Goal: Task Accomplishment & Management: Manage account settings

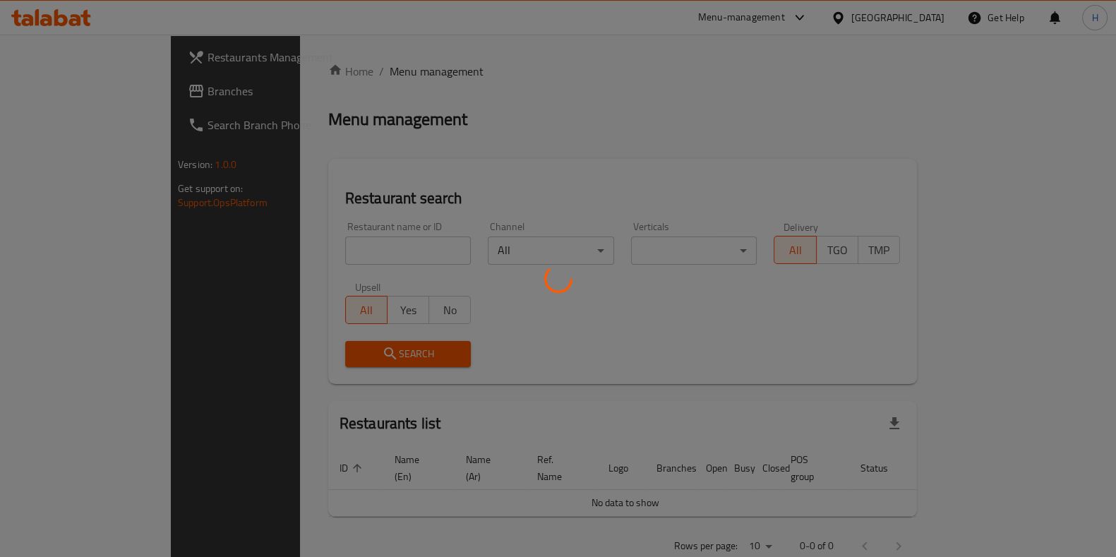
click at [323, 253] on div at bounding box center [558, 278] width 1116 height 557
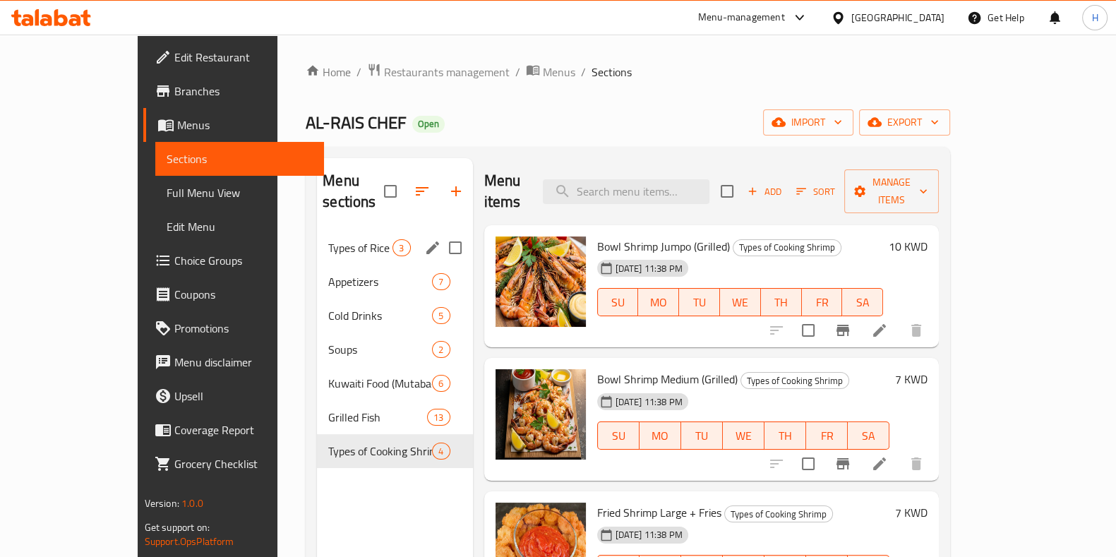
click at [328, 239] on span "Types of Rice" at bounding box center [360, 247] width 64 height 17
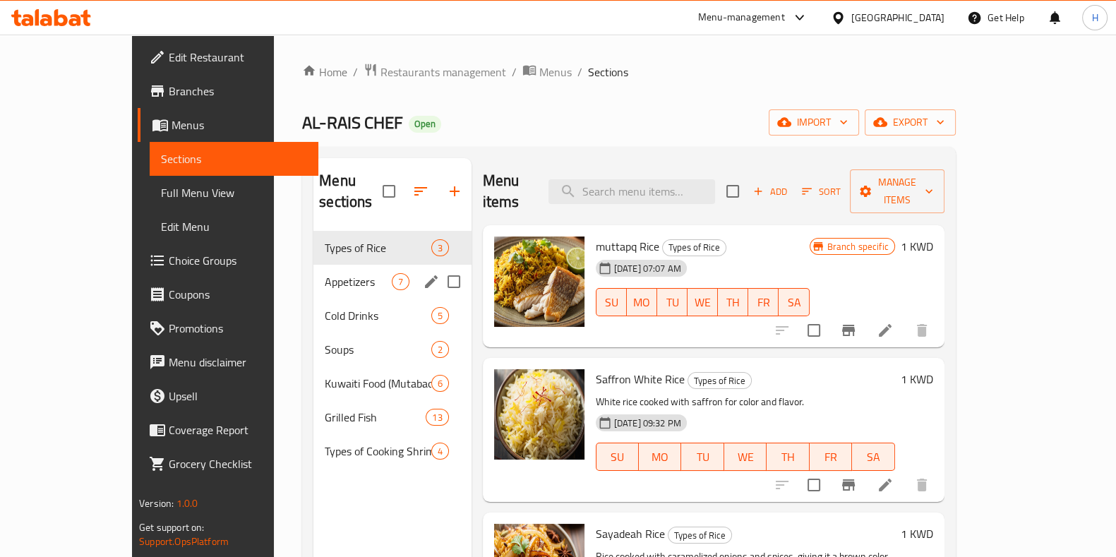
click at [335, 273] on span "Appetizers" at bounding box center [358, 281] width 66 height 17
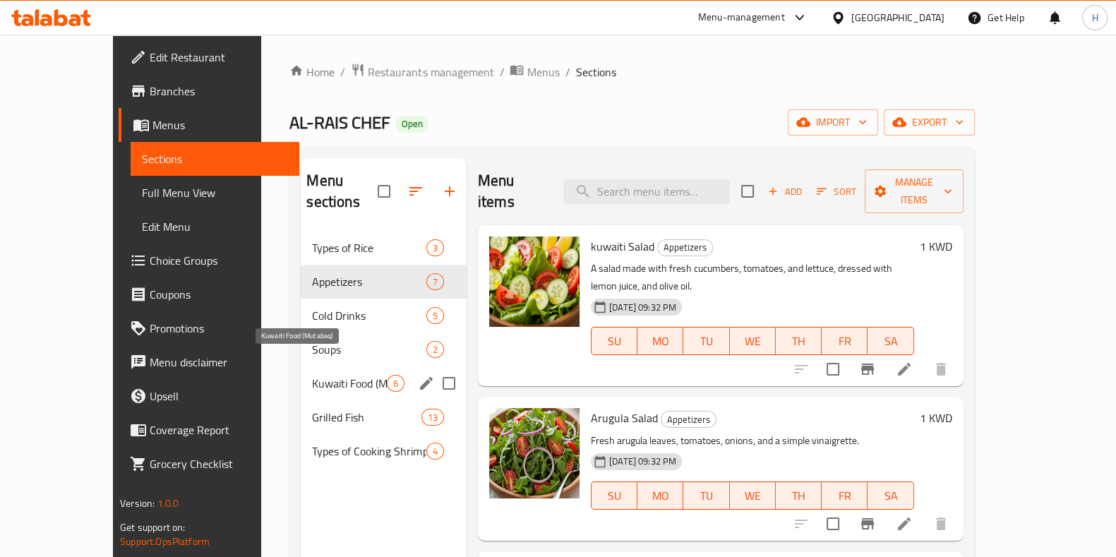
click at [312, 375] on span "Kuwaiti Food (Mutabaq)" at bounding box center [349, 383] width 74 height 17
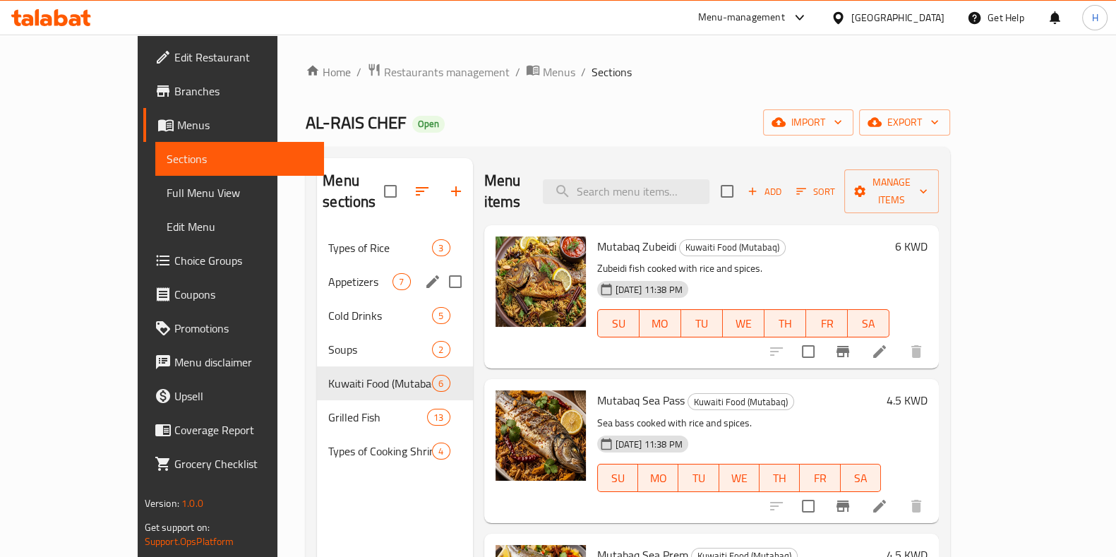
click at [317, 265] on div "Appetizers 7" at bounding box center [394, 282] width 155 height 34
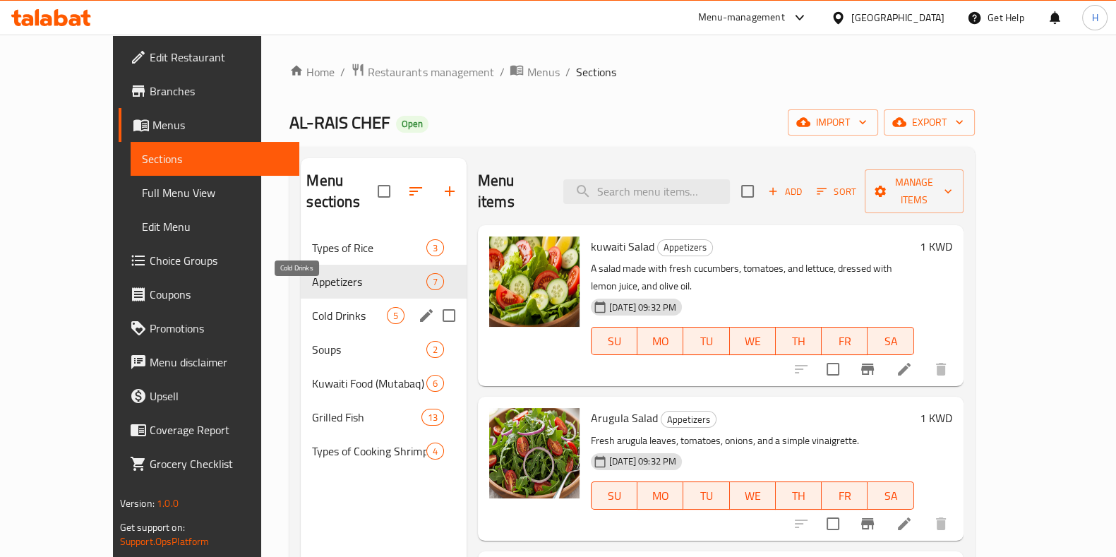
click at [312, 307] on span "Cold Drinks" at bounding box center [349, 315] width 74 height 17
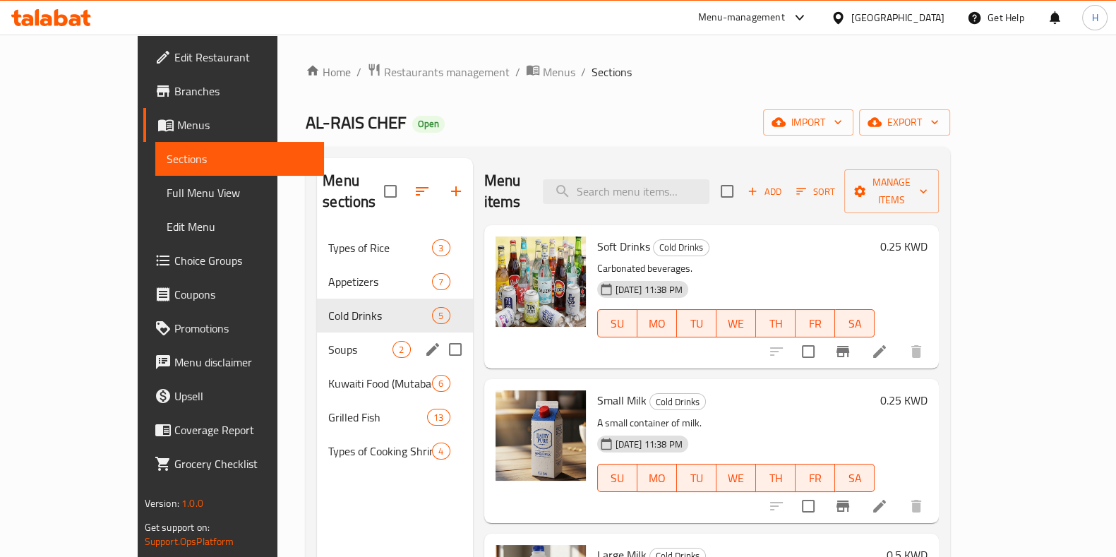
click at [317, 343] on div "Soups 2" at bounding box center [394, 350] width 155 height 34
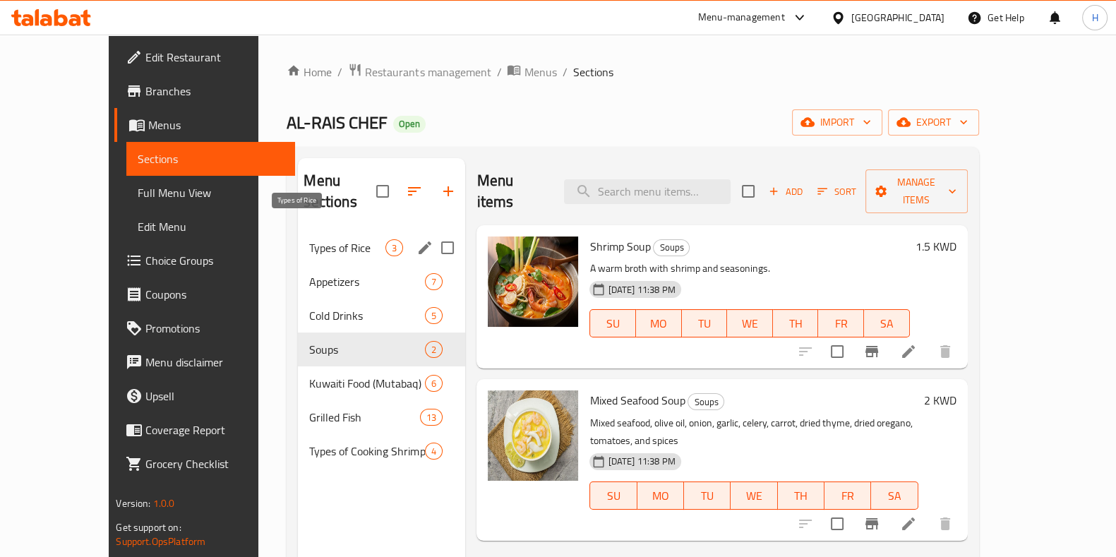
click at [309, 239] on span "Types of Rice" at bounding box center [347, 247] width 76 height 17
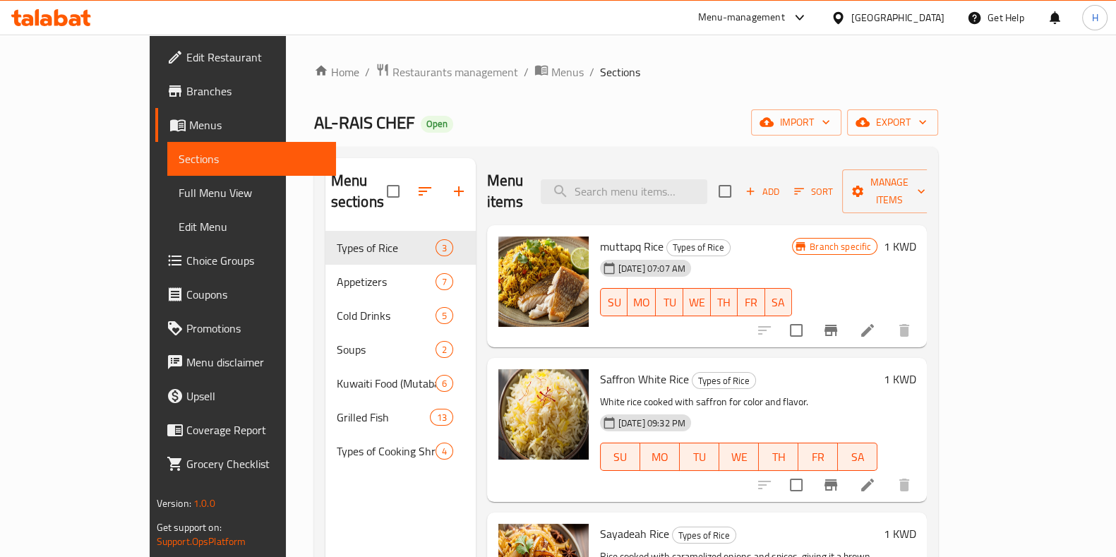
click at [544, 141] on div "Home / Restaurants management / Menus / Sections AL-RAIS CHEF Open import expor…" at bounding box center [626, 395] width 625 height 664
click at [417, 188] on icon "button" at bounding box center [425, 191] width 17 height 17
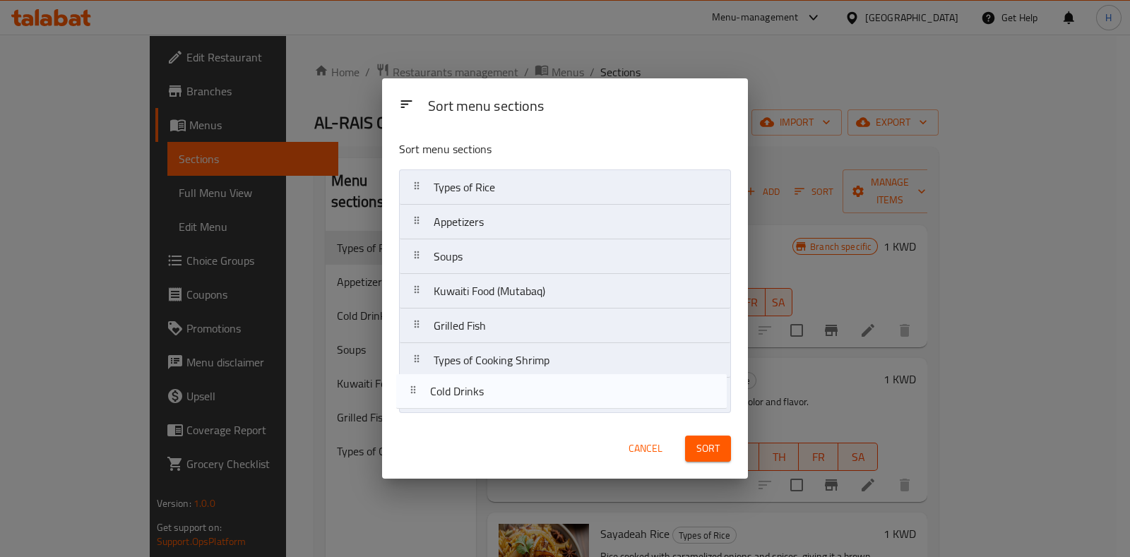
drag, startPoint x: 477, startPoint y: 264, endPoint x: 477, endPoint y: 414, distance: 150.4
click at [470, 410] on nav "Types of Rice Appetizers Cold Drinks Soups Kuwaiti Food (Mutabaq) Grilled Fish …" at bounding box center [564, 291] width 331 height 244
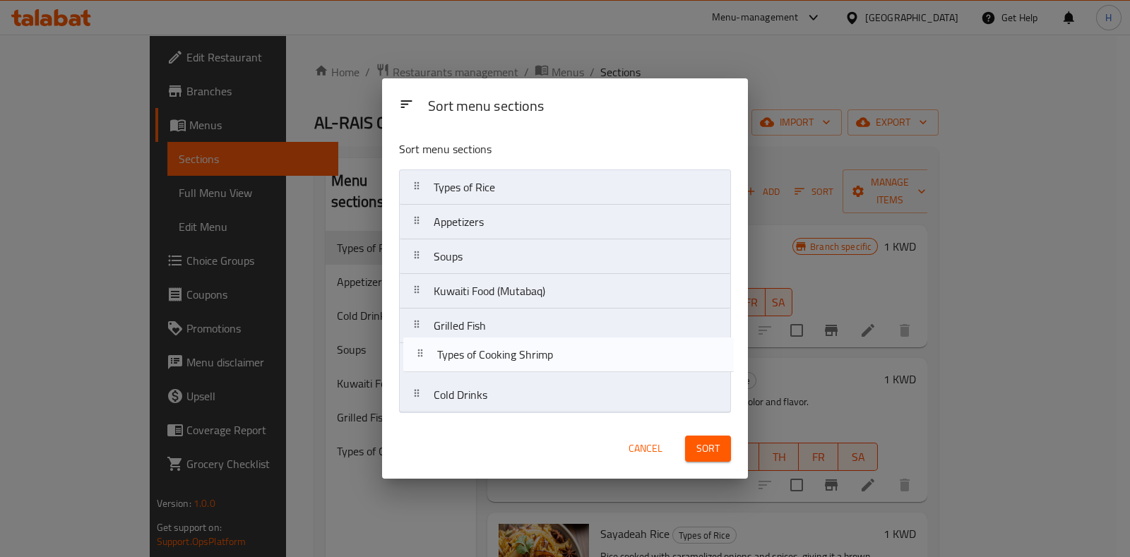
drag, startPoint x: 477, startPoint y: 365, endPoint x: 480, endPoint y: 354, distance: 11.2
click at [480, 354] on nav "Types of Rice Appetizers Soups Kuwaiti Food (Mutabaq) Grilled Fish Types of Coo…" at bounding box center [564, 291] width 331 height 244
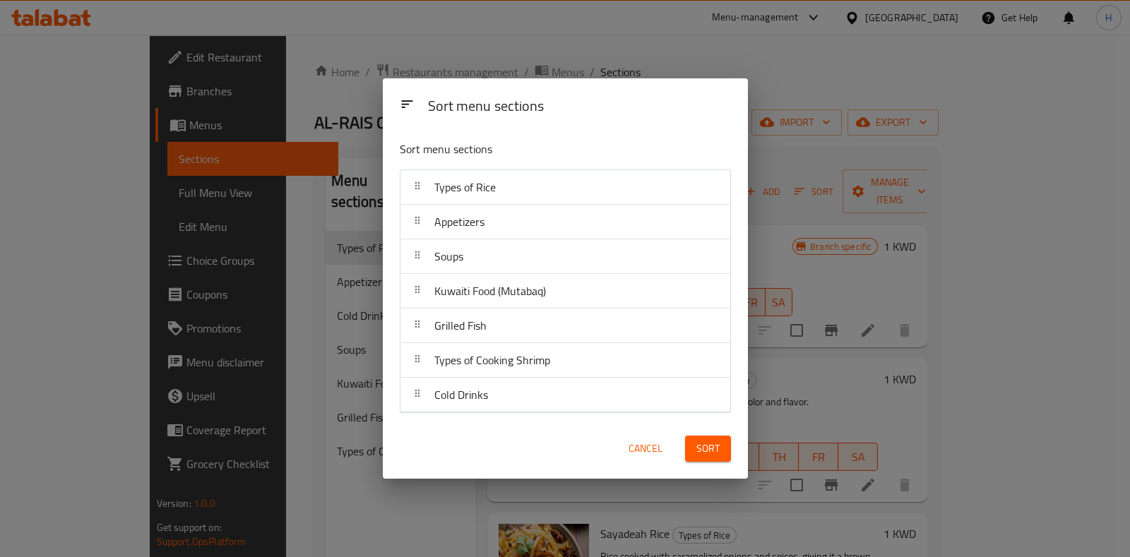
click at [713, 442] on span "Sort" at bounding box center [707, 449] width 23 height 18
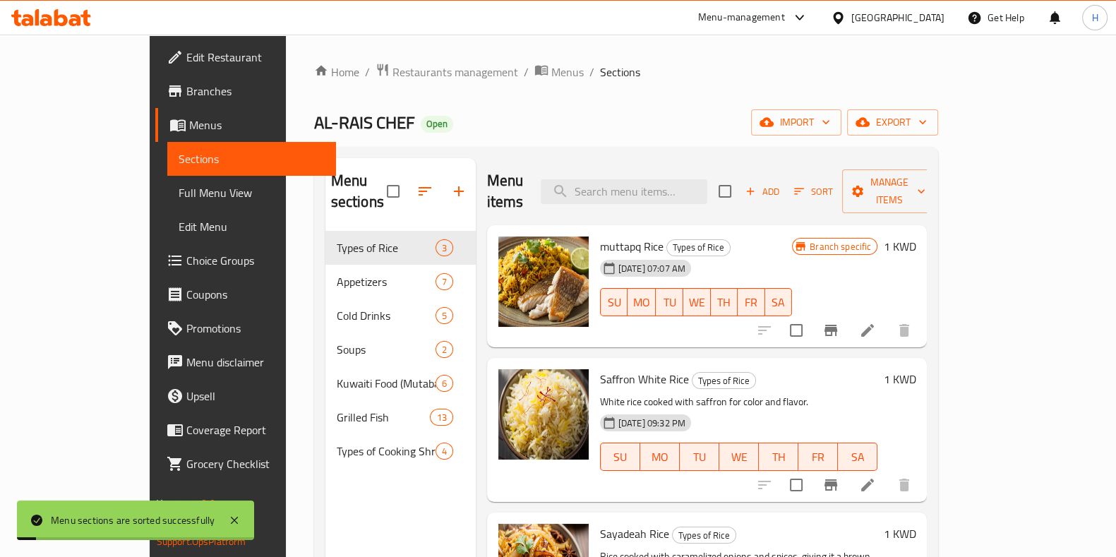
click at [349, 496] on div "Menu sections Types of Rice 3 Appetizers 7 Cold Drinks 5 Soups 2 Kuwaiti Food (…" at bounding box center [400, 436] width 150 height 557
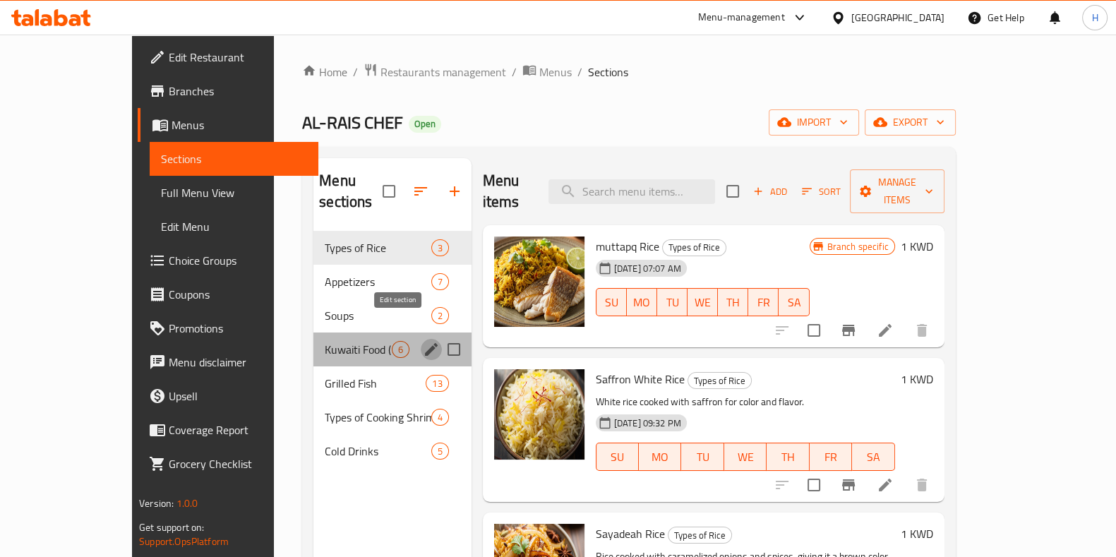
click at [421, 339] on button "edit" at bounding box center [431, 349] width 21 height 21
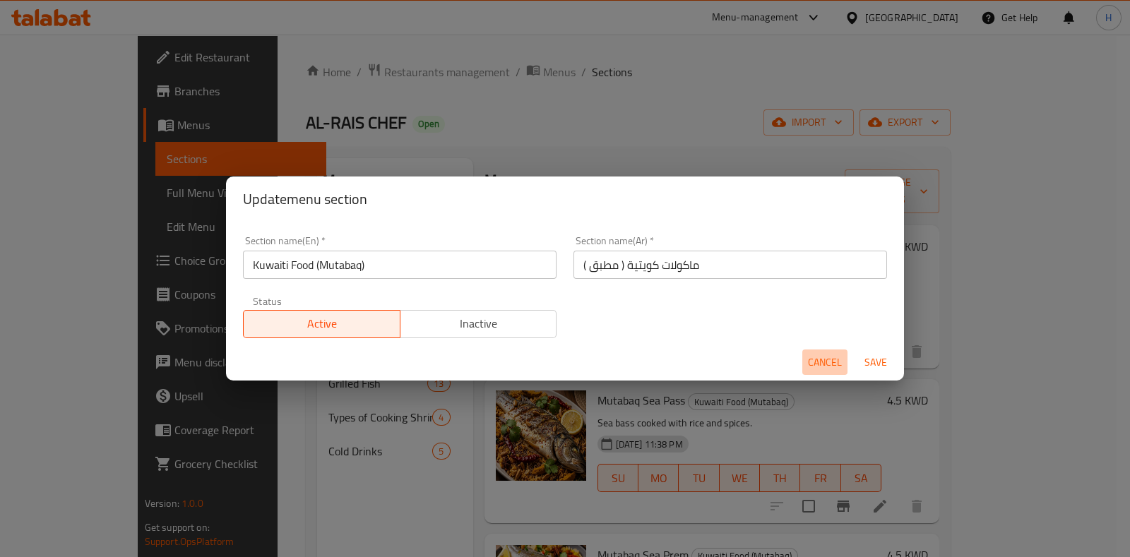
click at [819, 368] on span "Cancel" at bounding box center [825, 363] width 34 height 18
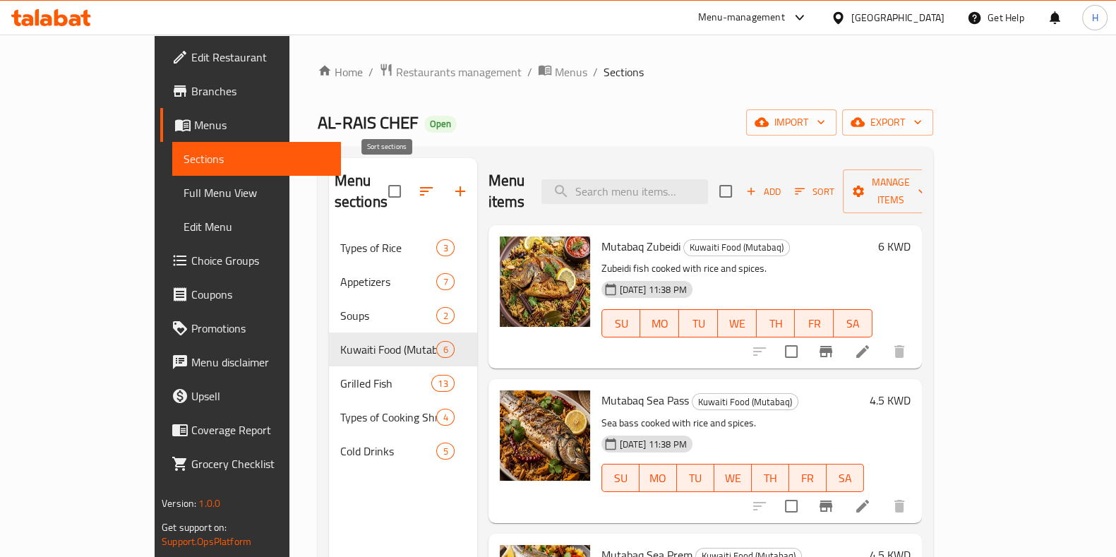
click at [420, 187] on icon "button" at bounding box center [426, 191] width 13 height 8
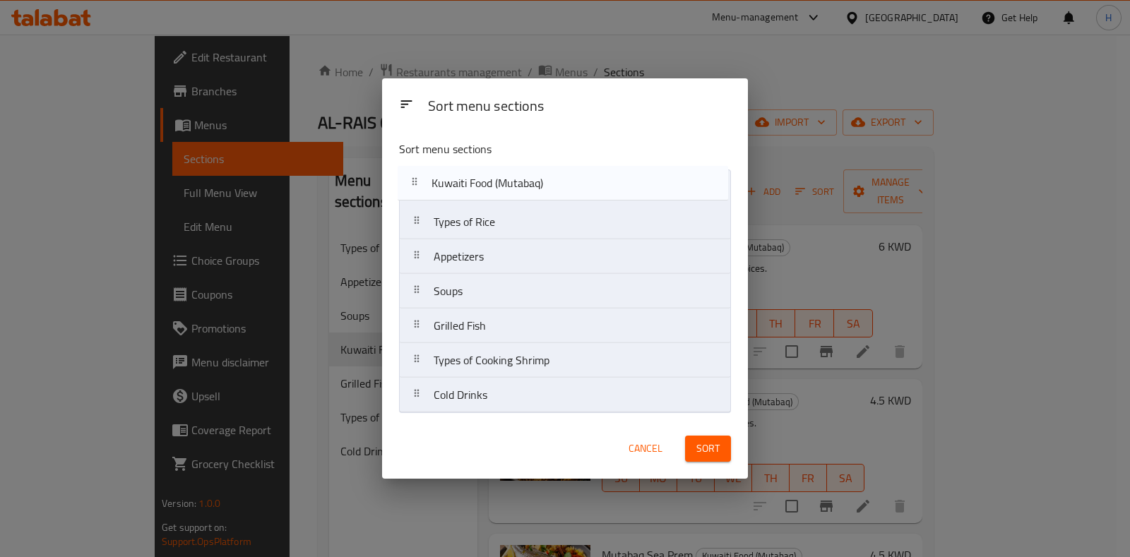
drag, startPoint x: 447, startPoint y: 301, endPoint x: 443, endPoint y: 183, distance: 118.7
click at [443, 183] on nav "Types of Rice Appetizers Soups Kuwaiti Food (Mutabaq) Grilled Fish Types of Coo…" at bounding box center [564, 291] width 331 height 244
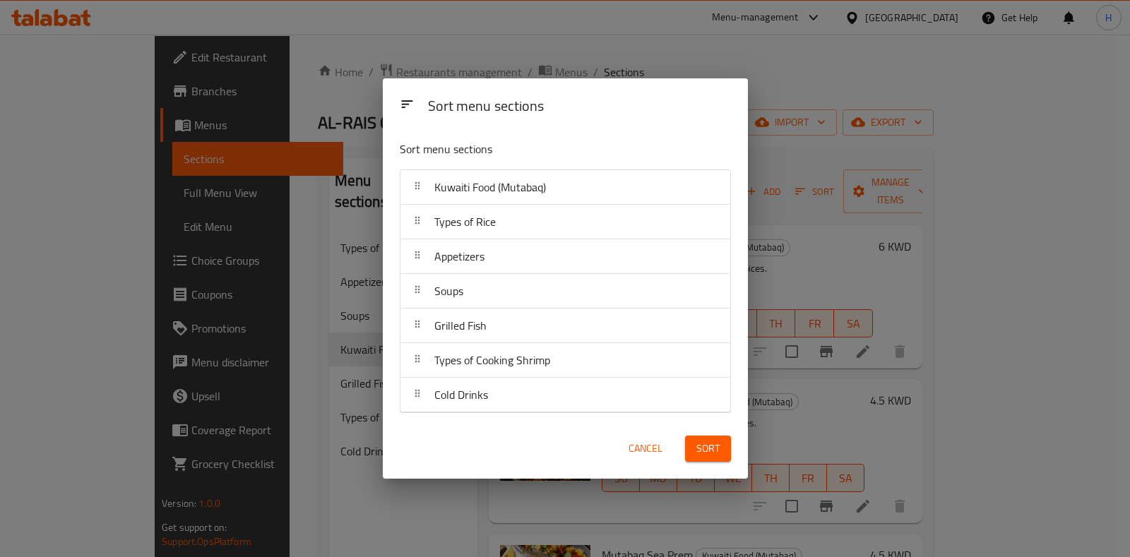
click at [702, 455] on span "Sort" at bounding box center [707, 449] width 23 height 18
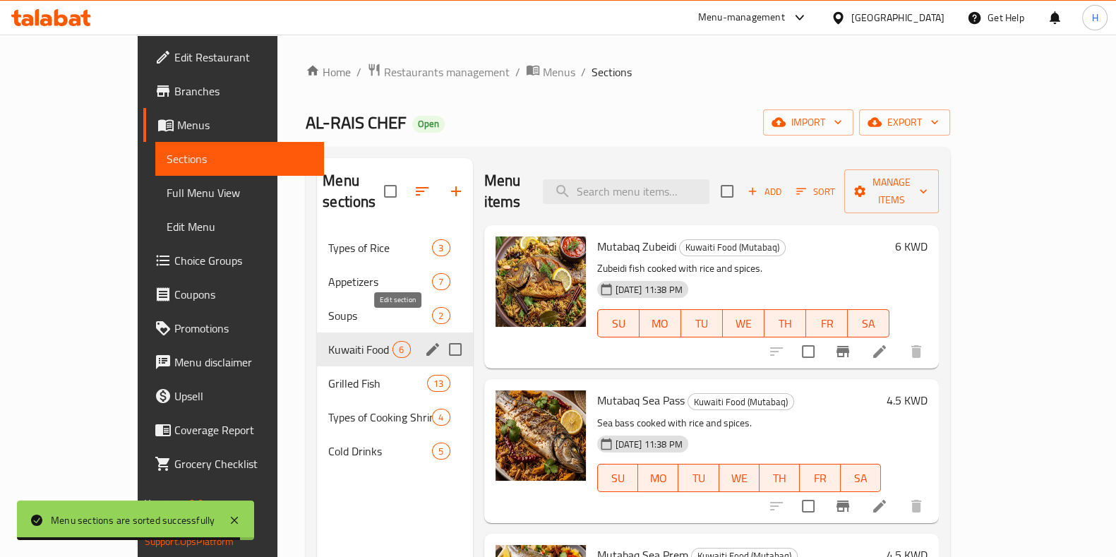
click at [424, 341] on icon "edit" at bounding box center [432, 349] width 17 height 17
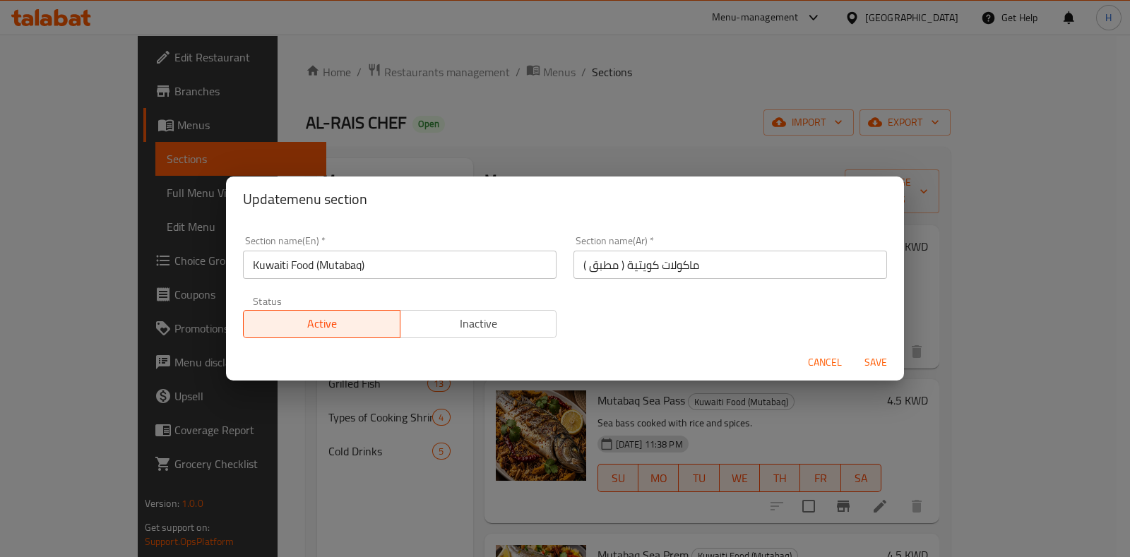
click at [830, 364] on span "Cancel" at bounding box center [825, 363] width 34 height 18
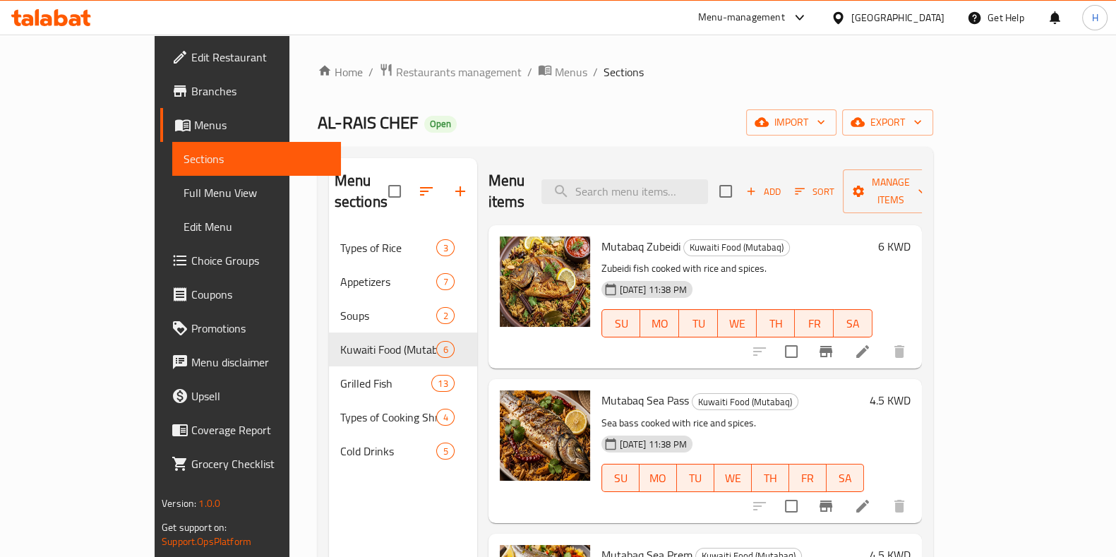
click at [409, 189] on button "button" at bounding box center [426, 191] width 34 height 34
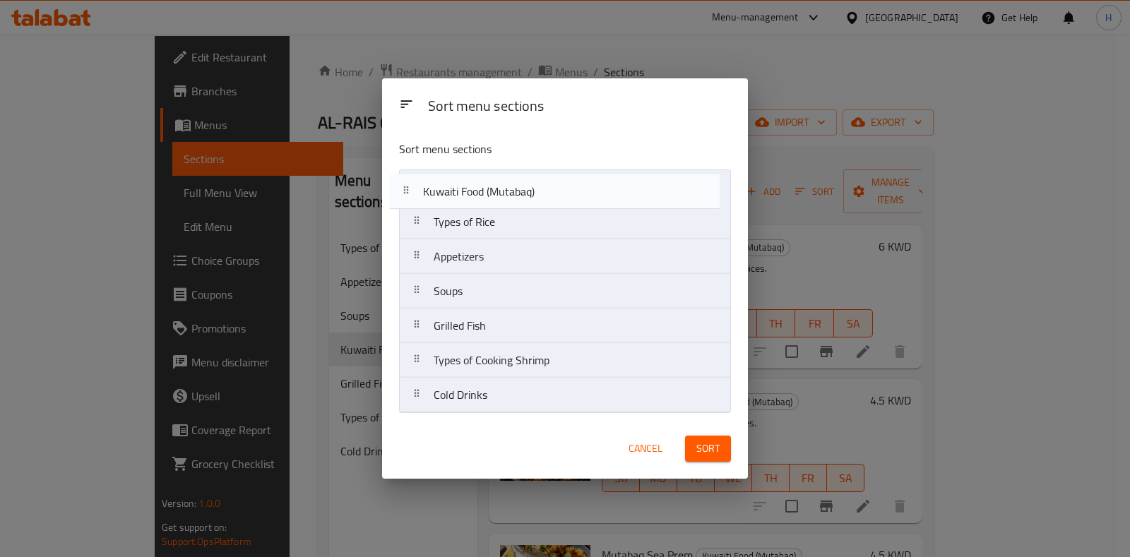
drag, startPoint x: 476, startPoint y: 297, endPoint x: 467, endPoint y: 177, distance: 120.4
click at [467, 177] on nav "Types of Rice Appetizers Soups Kuwaiti Food (Mutabaq) Grilled Fish Types of Coo…" at bounding box center [564, 291] width 331 height 244
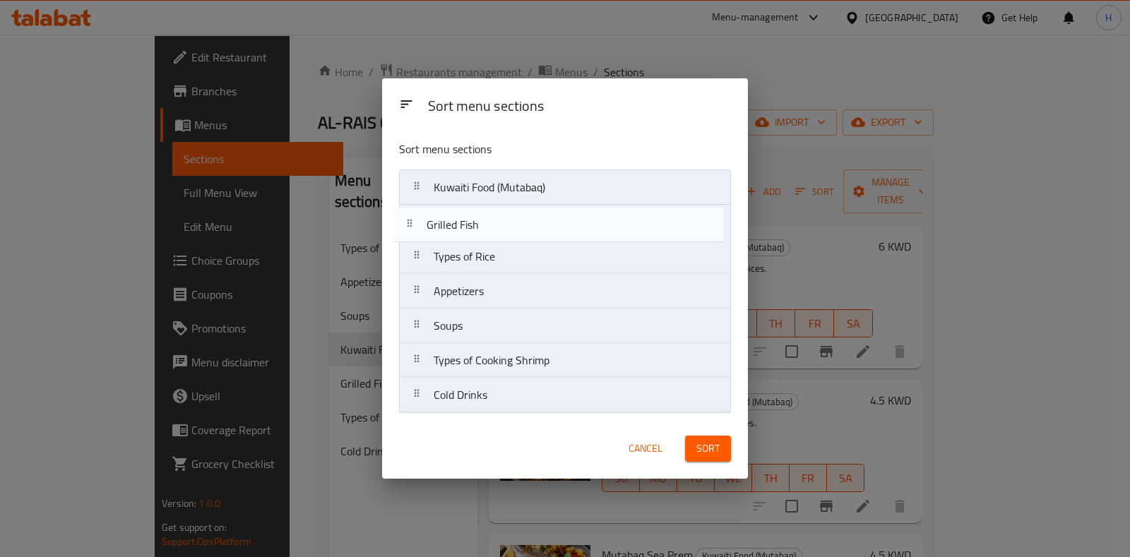
drag, startPoint x: 490, startPoint y: 330, endPoint x: 482, endPoint y: 214, distance: 116.1
click at [482, 214] on nav "Kuwaiti Food (Mutabaq) Types of Rice Appetizers Soups Grilled Fish Types of Coo…" at bounding box center [564, 291] width 331 height 244
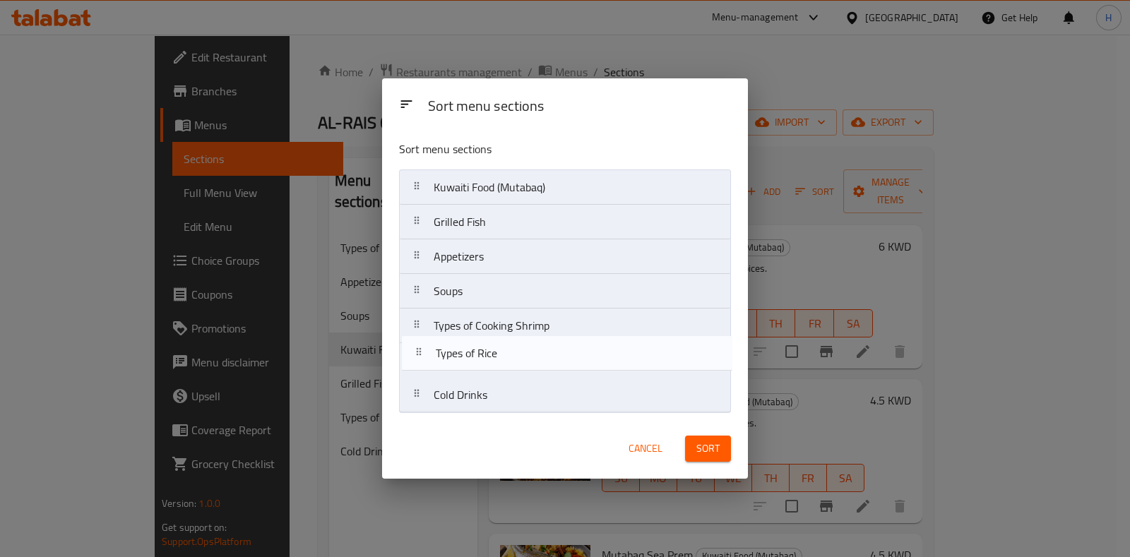
drag, startPoint x: 515, startPoint y: 257, endPoint x: 515, endPoint y: 364, distance: 107.3
click at [515, 364] on nav "Kuwaiti Food (Mutabaq) Grilled Fish Types of Rice Appetizers Soups Types of Coo…" at bounding box center [564, 291] width 331 height 244
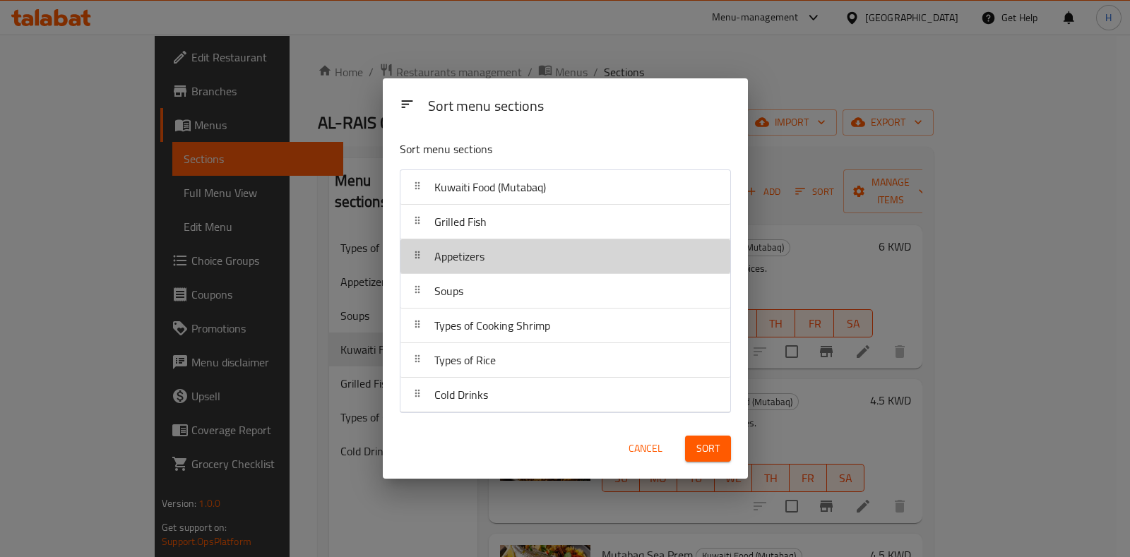
click at [471, 260] on span "Appetizers" at bounding box center [459, 256] width 50 height 21
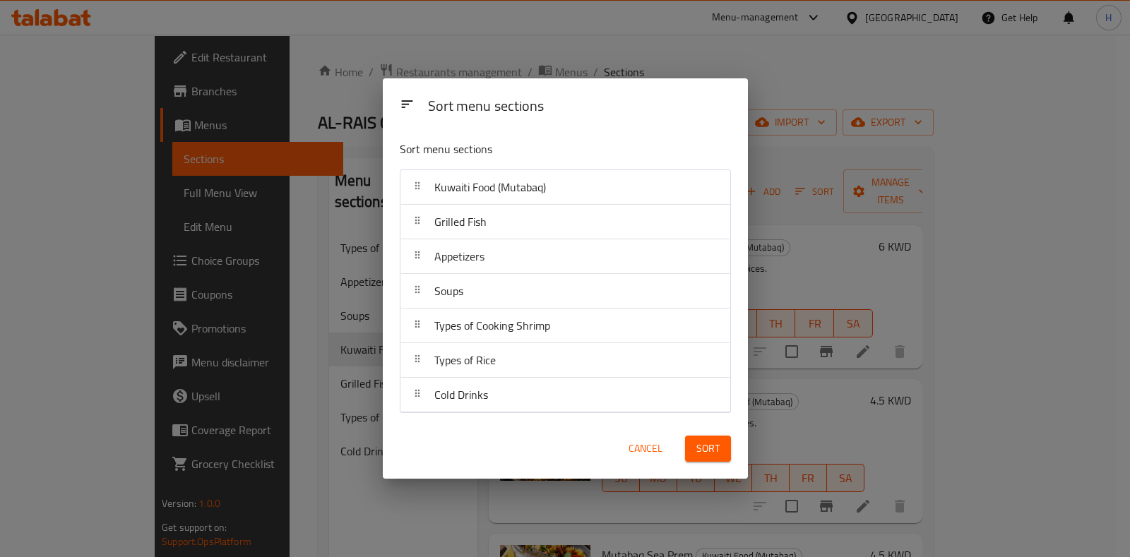
click at [697, 450] on span "Sort" at bounding box center [707, 449] width 23 height 18
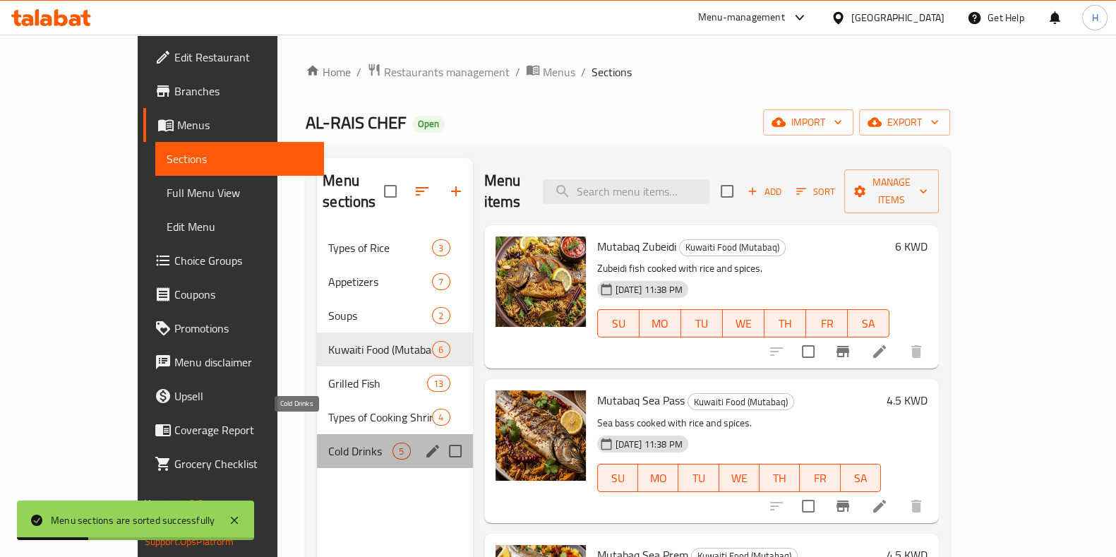
click at [346, 443] on span "Cold Drinks" at bounding box center [360, 451] width 64 height 17
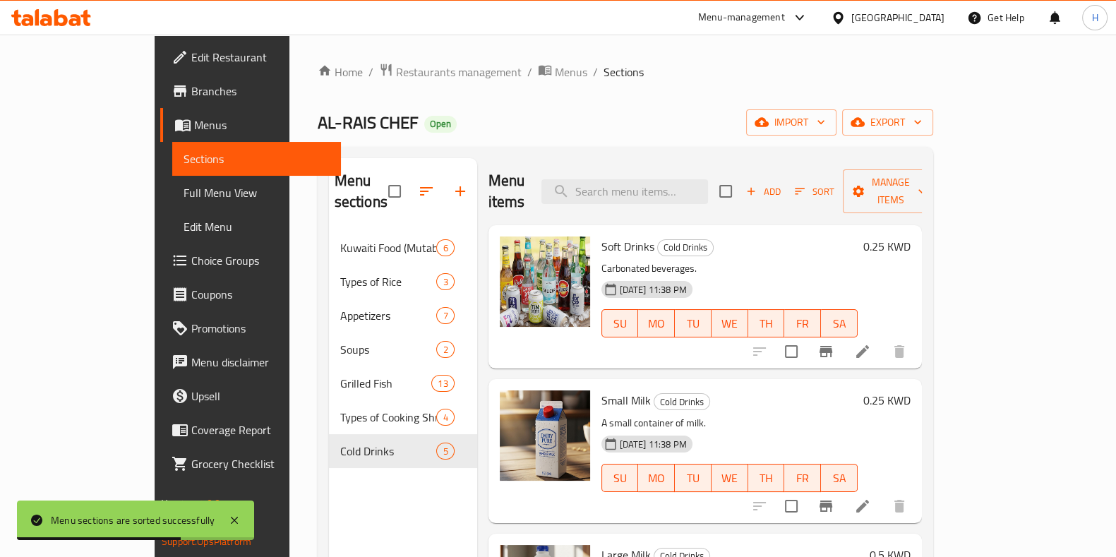
click at [329, 479] on div "Menu sections Kuwaiti Food (Mutabaq) 6 Types of Rice 3 Appetizers 7 Soups 2 Gri…" at bounding box center [403, 436] width 148 height 557
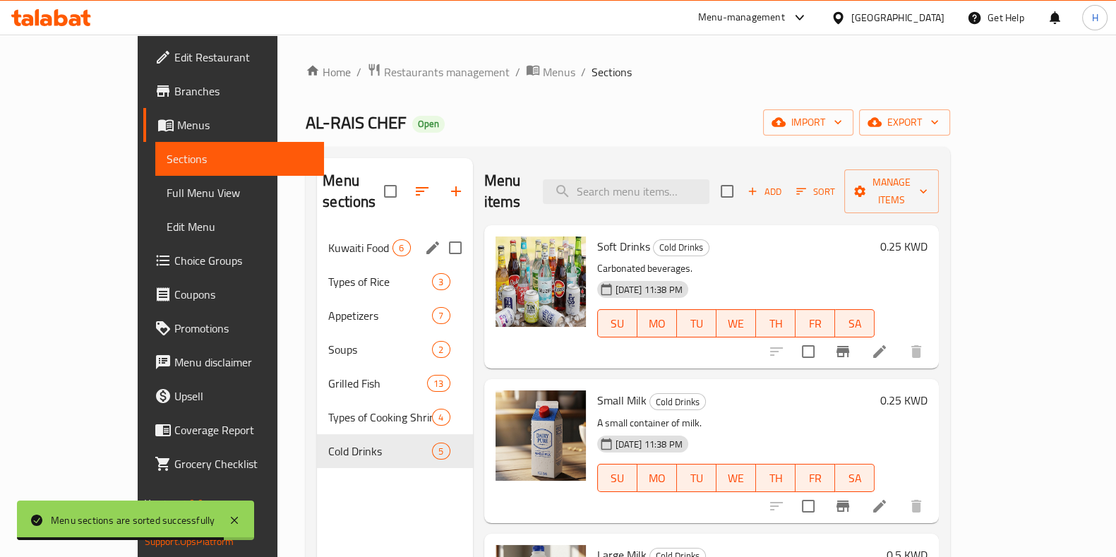
click at [318, 231] on div "Kuwaiti Food (Mutabaq) 6" at bounding box center [394, 248] width 155 height 34
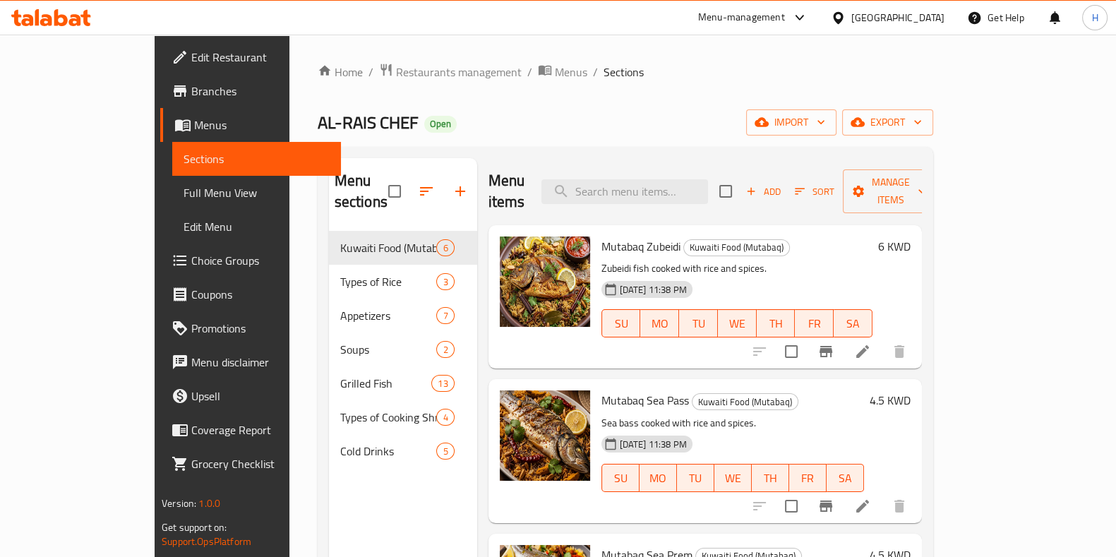
click at [911, 237] on h6 "6 KWD" at bounding box center [894, 247] width 32 height 20
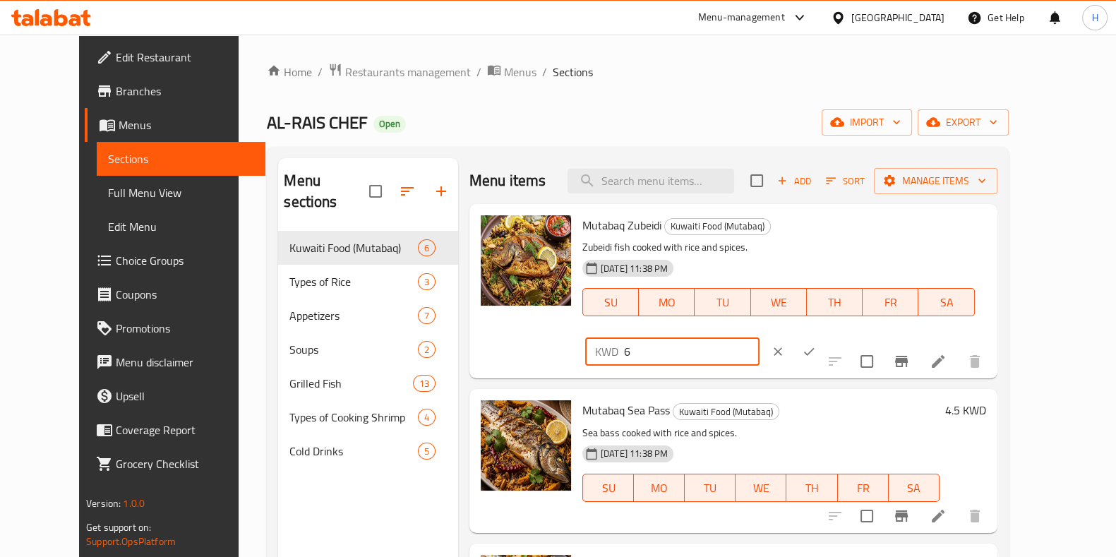
drag, startPoint x: 909, startPoint y: 232, endPoint x: 839, endPoint y: 247, distance: 72.3
click at [839, 336] on div "KWD 6 ​" at bounding box center [714, 351] width 264 height 31
type input "7"
click at [816, 345] on icon "ok" at bounding box center [809, 352] width 14 height 14
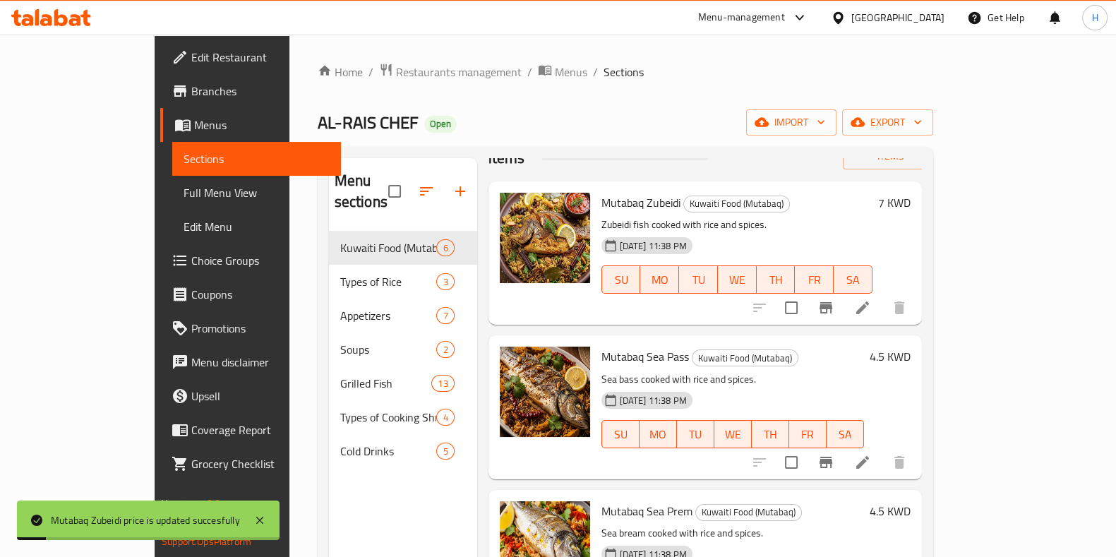
scroll to position [45, 0]
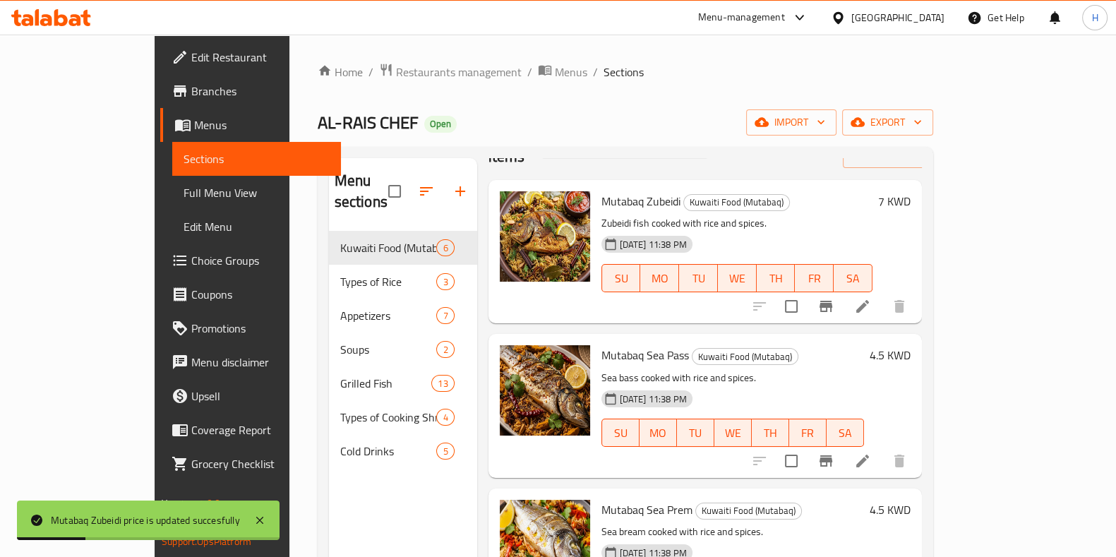
click at [911, 345] on h6 "4.5 KWD" at bounding box center [890, 355] width 41 height 20
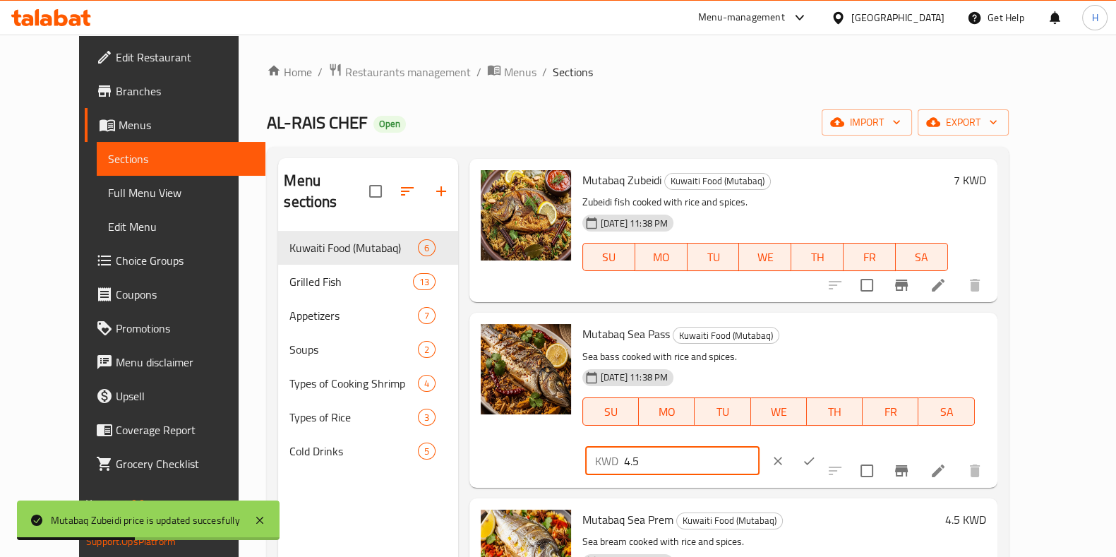
drag, startPoint x: 787, startPoint y: 359, endPoint x: 736, endPoint y: 366, distance: 51.2
click at [736, 366] on div "Mutabaq Sea Pass Kuwaiti Food (Mutabaq) Sea bass cooked with rice and spices. 1…" at bounding box center [784, 399] width 415 height 163
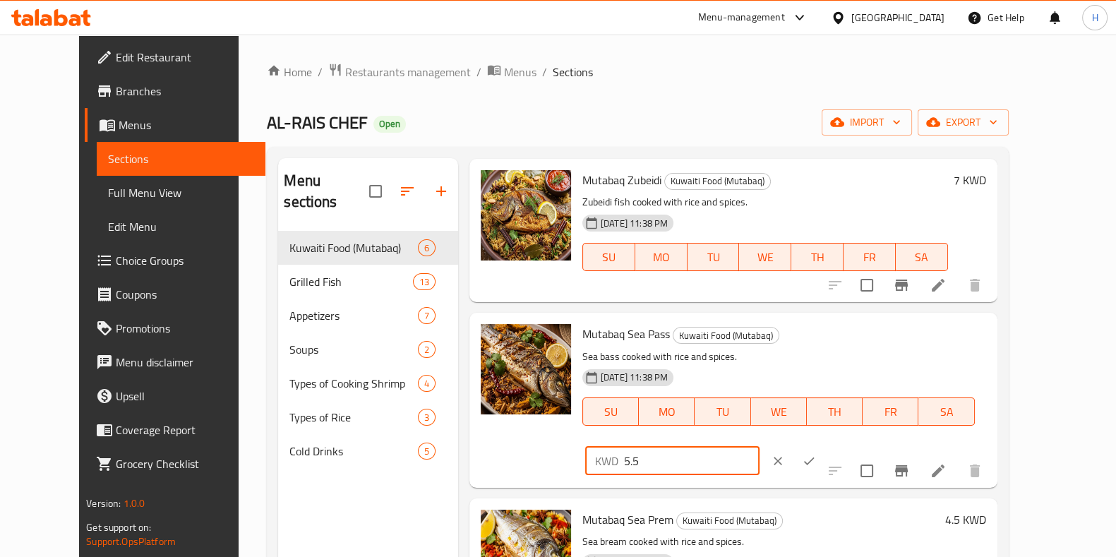
type input "5.5"
click at [816, 454] on icon "ok" at bounding box center [809, 461] width 14 height 14
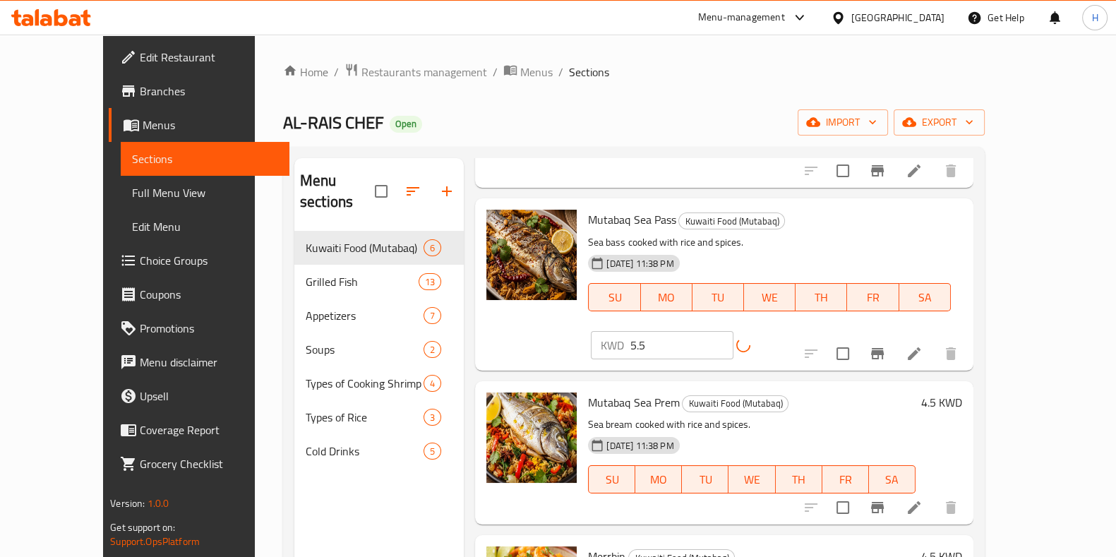
scroll to position [184, 0]
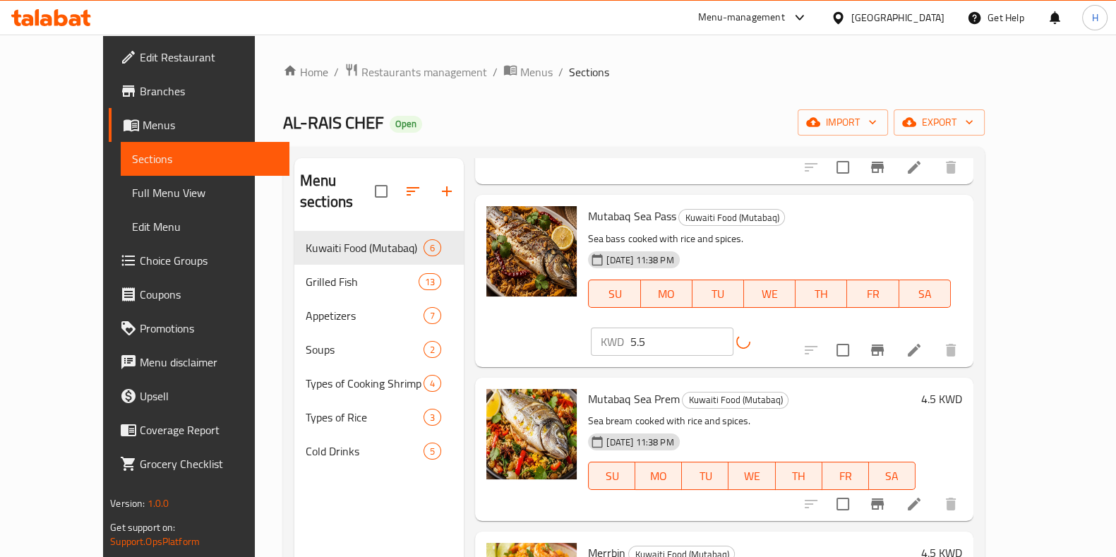
click at [645, 388] on span "Mutabaq Sea Prem" at bounding box center [633, 398] width 91 height 21
click at [887, 428] on div "14-09-2025 11:38 PM SU MO TU WE TH FR SA" at bounding box center [751, 466] width 338 height 76
click at [962, 389] on h6 "4.5 KWD" at bounding box center [941, 399] width 41 height 20
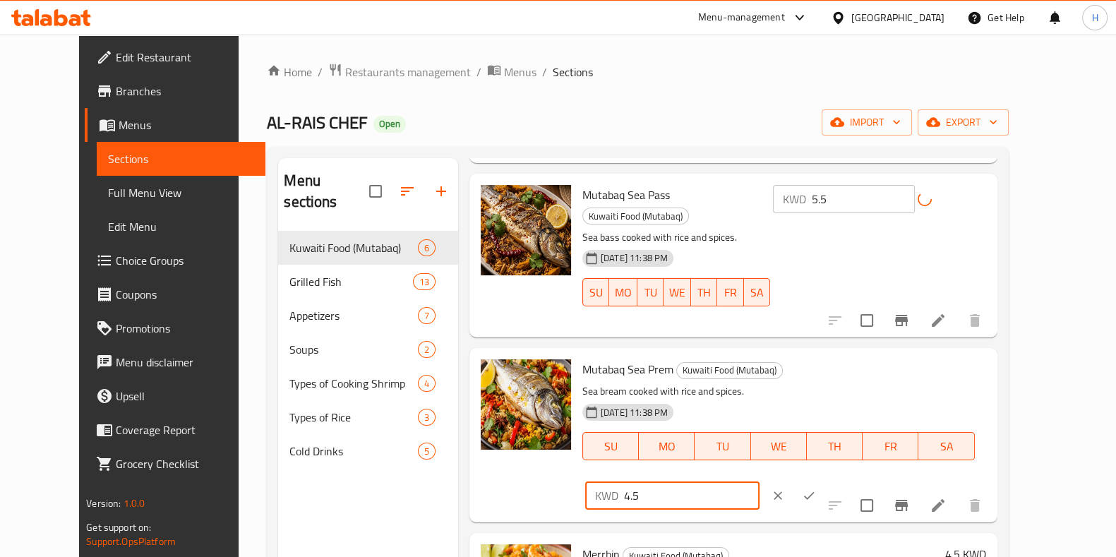
drag, startPoint x: 885, startPoint y: 361, endPoint x: 819, endPoint y: 366, distance: 66.6
click at [760, 482] on div "KWD 4.5 ​" at bounding box center [672, 496] width 174 height 28
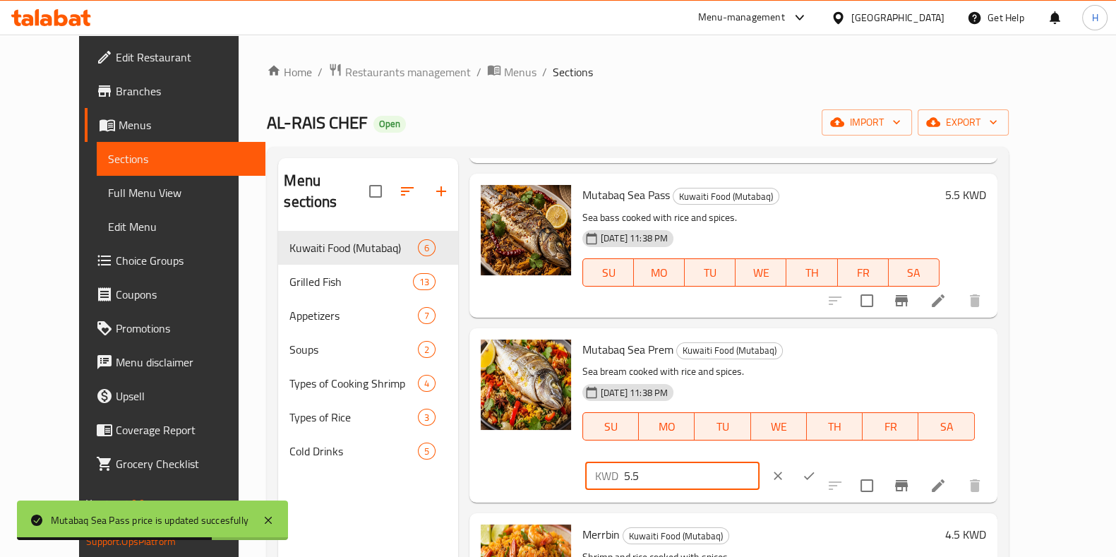
click at [816, 469] on icon "ok" at bounding box center [809, 476] width 14 height 14
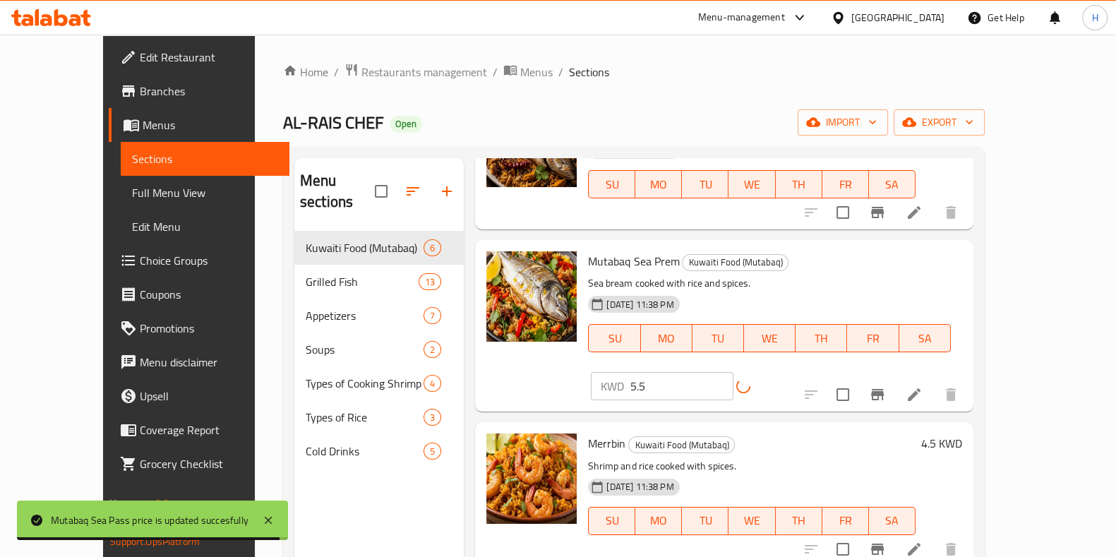
scroll to position [294, 0]
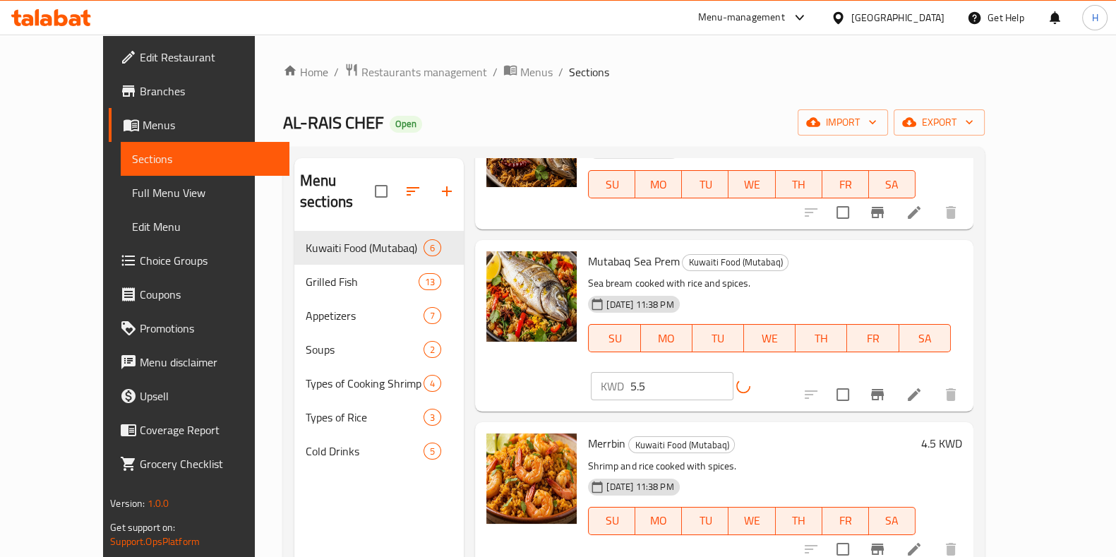
click at [733, 372] on input "5.5" at bounding box center [681, 386] width 103 height 28
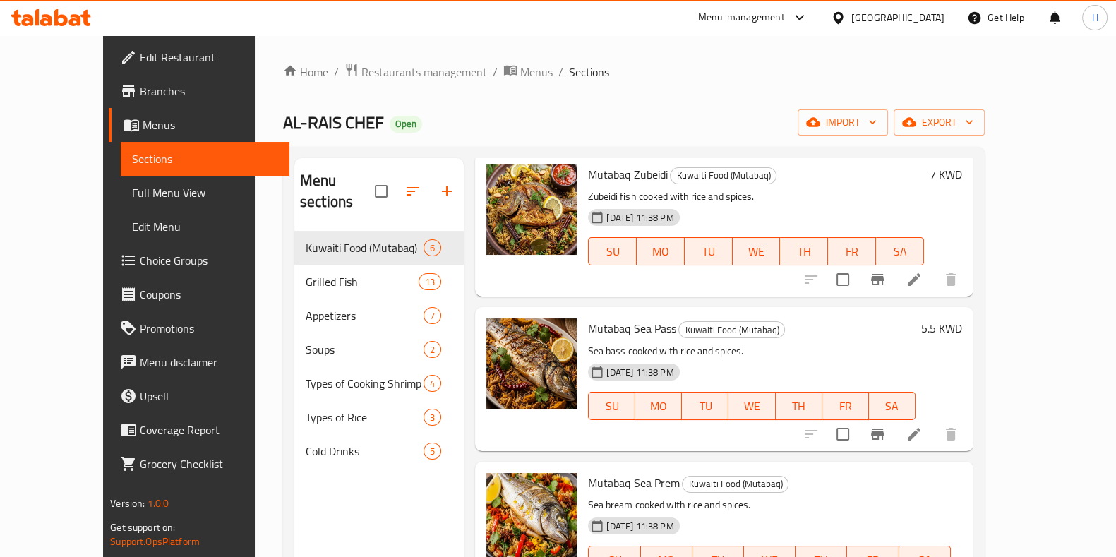
type input "5"
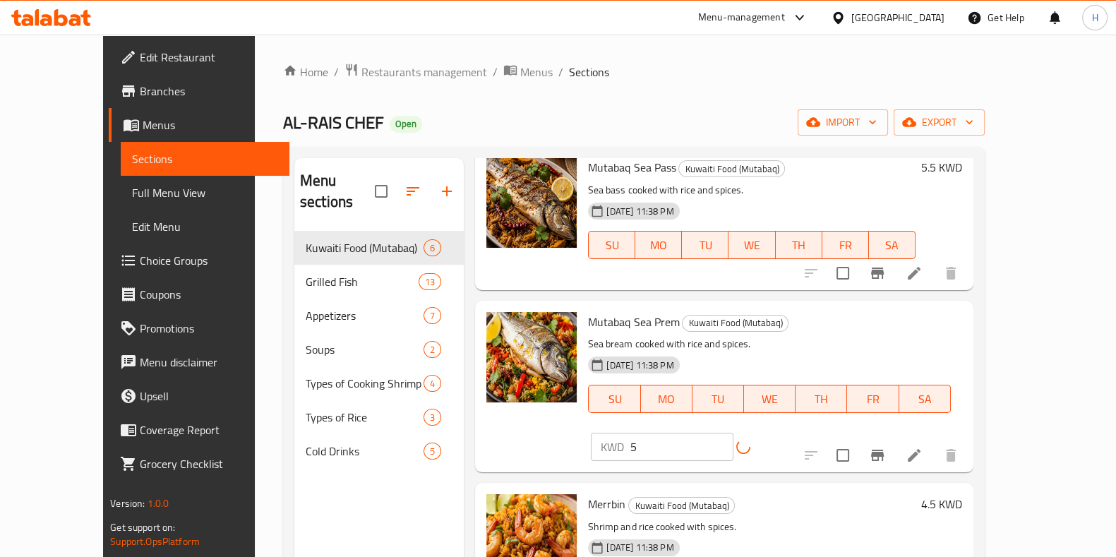
click at [896, 494] on h6 "Merrbin Kuwaiti Food (Mutabaq)" at bounding box center [751, 504] width 327 height 20
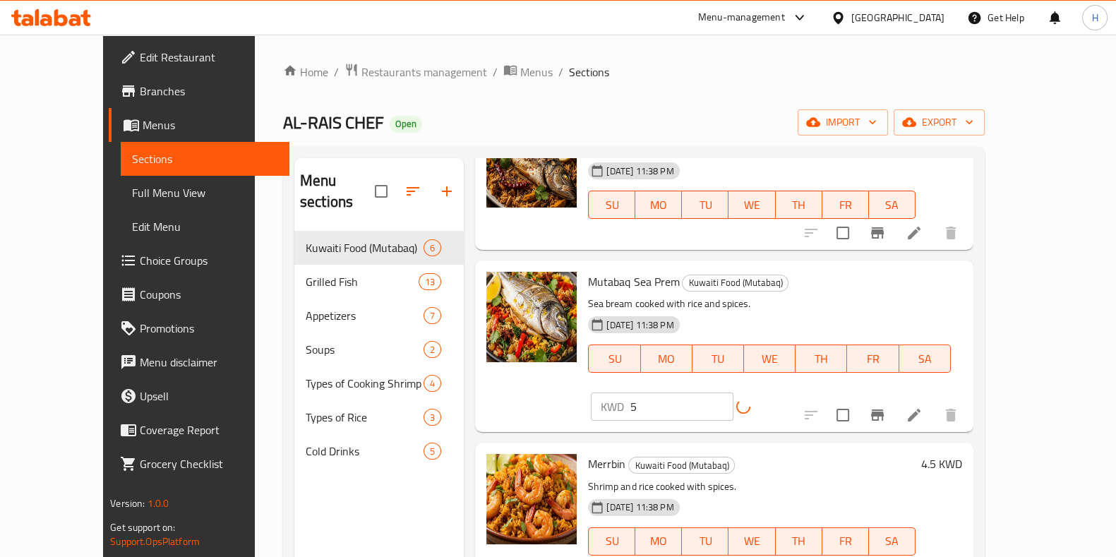
scroll to position [275, 0]
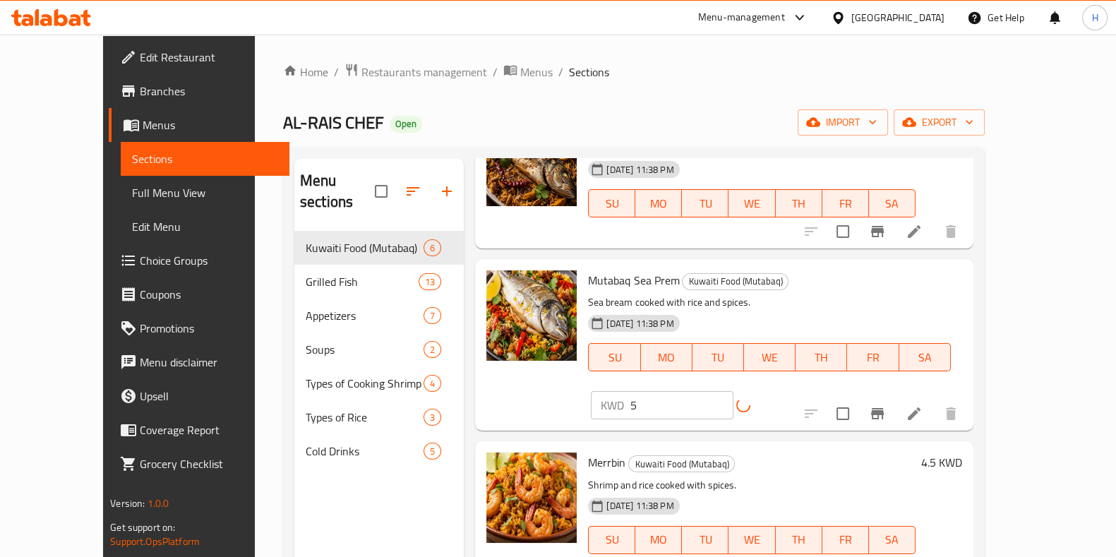
click at [962, 453] on h6 "4.5 KWD" at bounding box center [941, 463] width 41 height 20
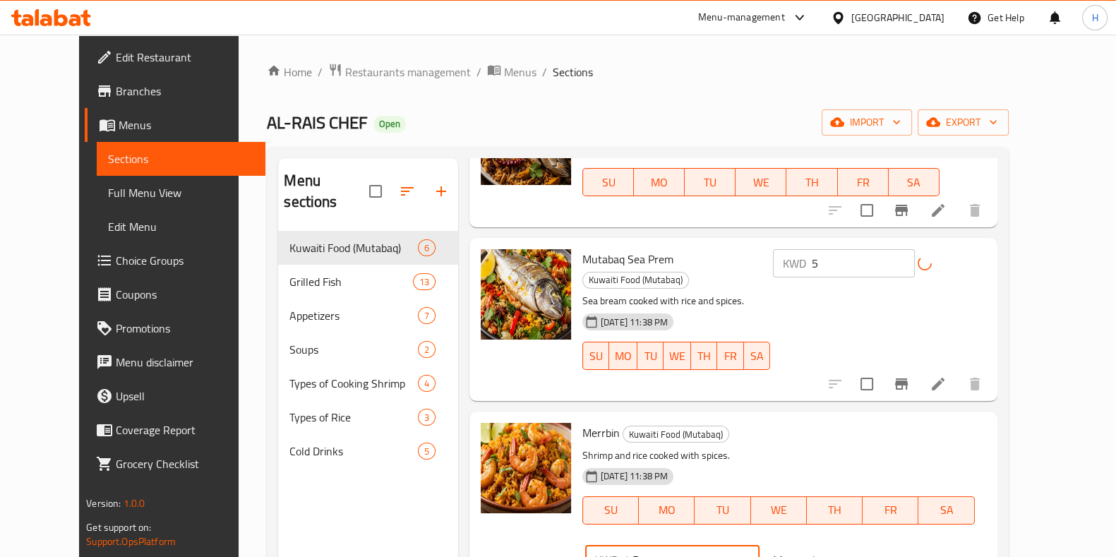
drag, startPoint x: 930, startPoint y: 414, endPoint x: 781, endPoint y: 431, distance: 150.0
click at [781, 431] on div "Merrbin Kuwaiti Food (Mutabaq) Shrimp and rice cooked with spices. 14-09-2025 1…" at bounding box center [784, 498] width 415 height 163
type input "5"
click at [825, 544] on button "ok" at bounding box center [809, 559] width 31 height 31
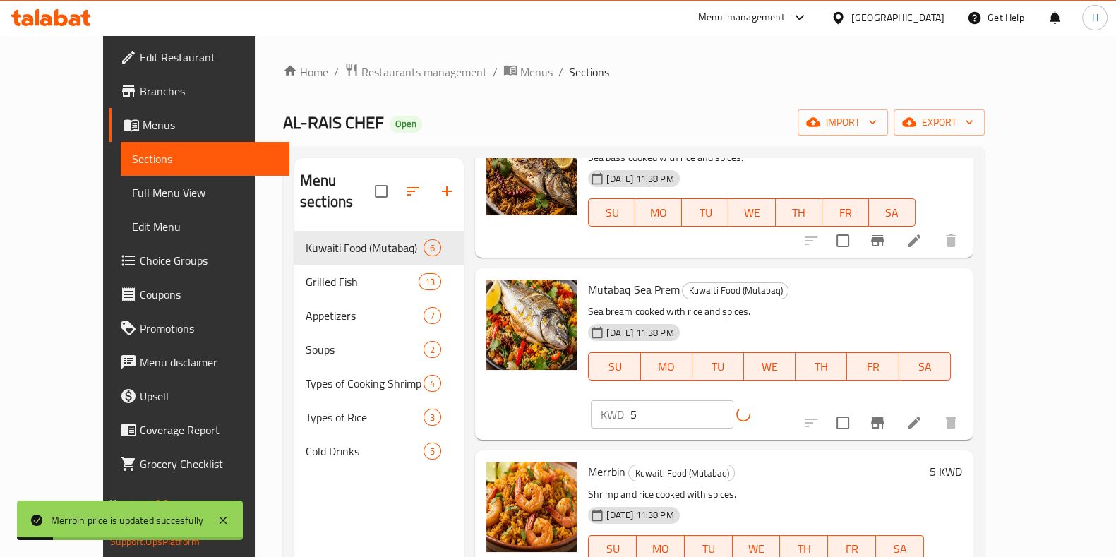
scroll to position [268, 0]
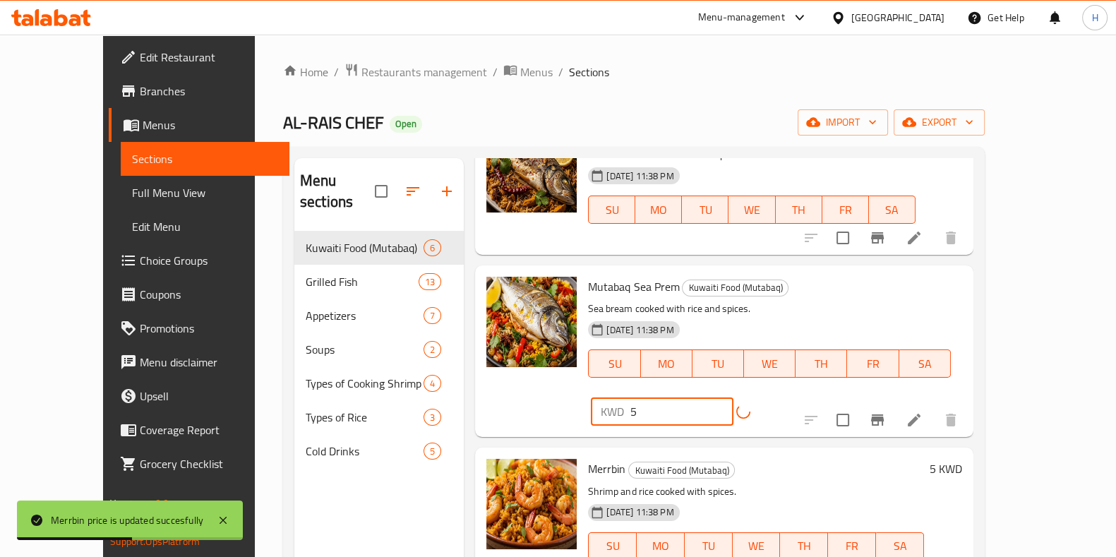
drag, startPoint x: 938, startPoint y: 270, endPoint x: 815, endPoint y: 295, distance: 125.5
click at [815, 295] on div "Mutabaq Sea Prem Kuwaiti Food (Mutabaq) Sea bream cooked with rice and spices. …" at bounding box center [774, 351] width 385 height 160
click at [804, 397] on div "KWD 5 ​" at bounding box center [696, 411] width 216 height 28
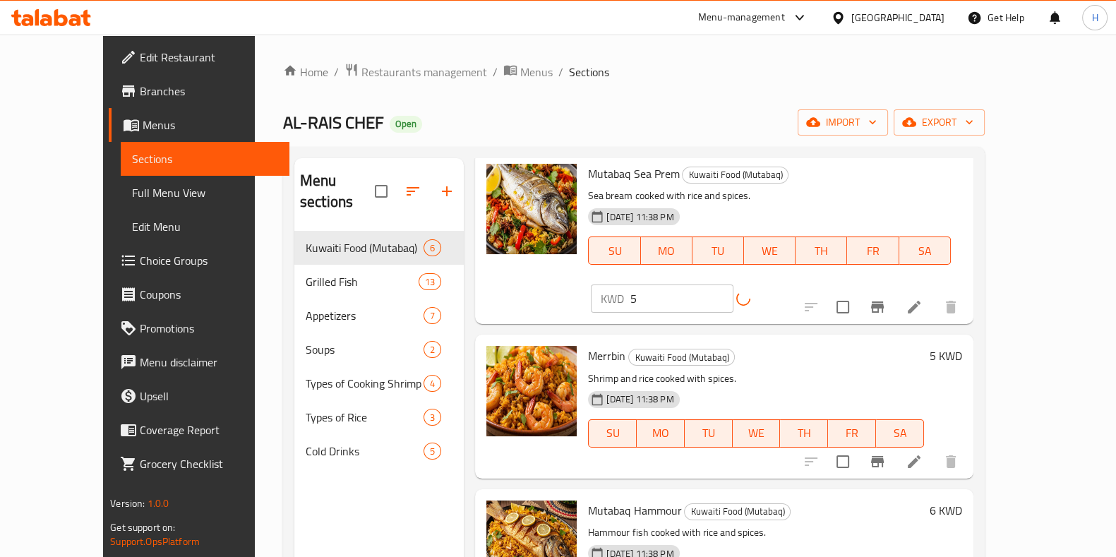
scroll to position [382, 0]
click at [962, 500] on h6 "6 KWD" at bounding box center [946, 510] width 32 height 20
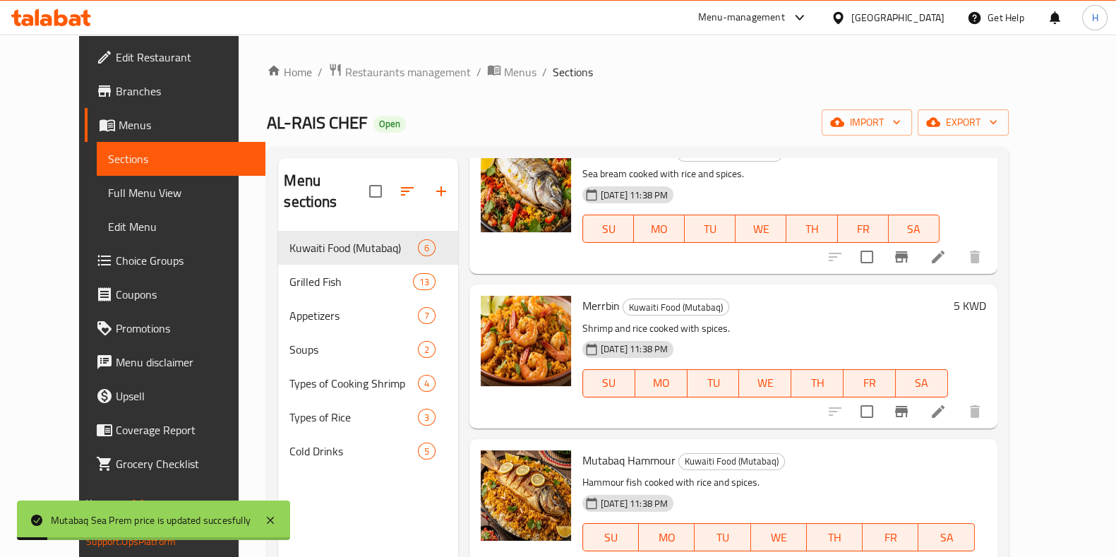
drag, startPoint x: 923, startPoint y: 471, endPoint x: 819, endPoint y: 482, distance: 105.0
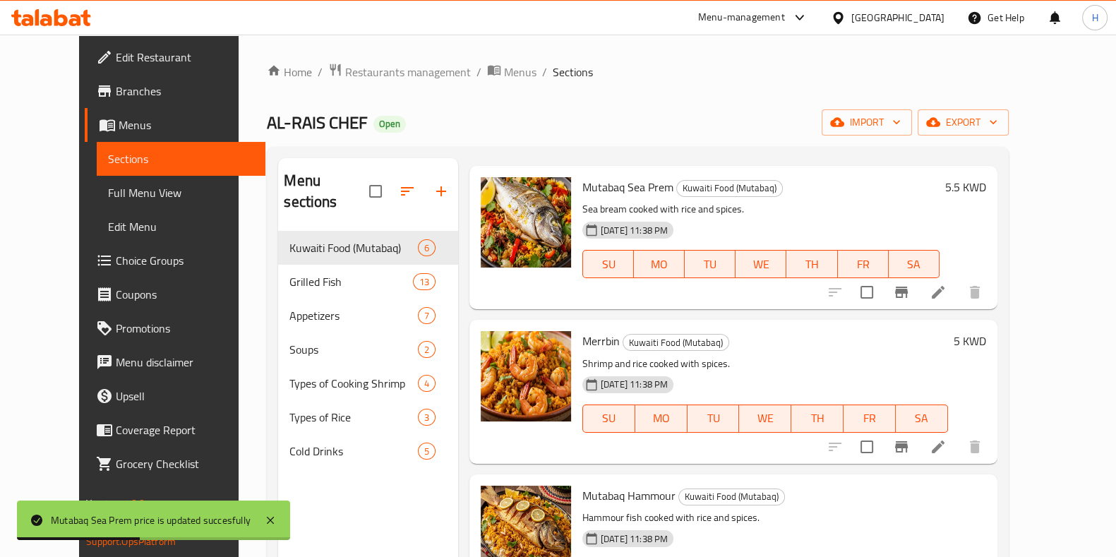
scroll to position [349, 0]
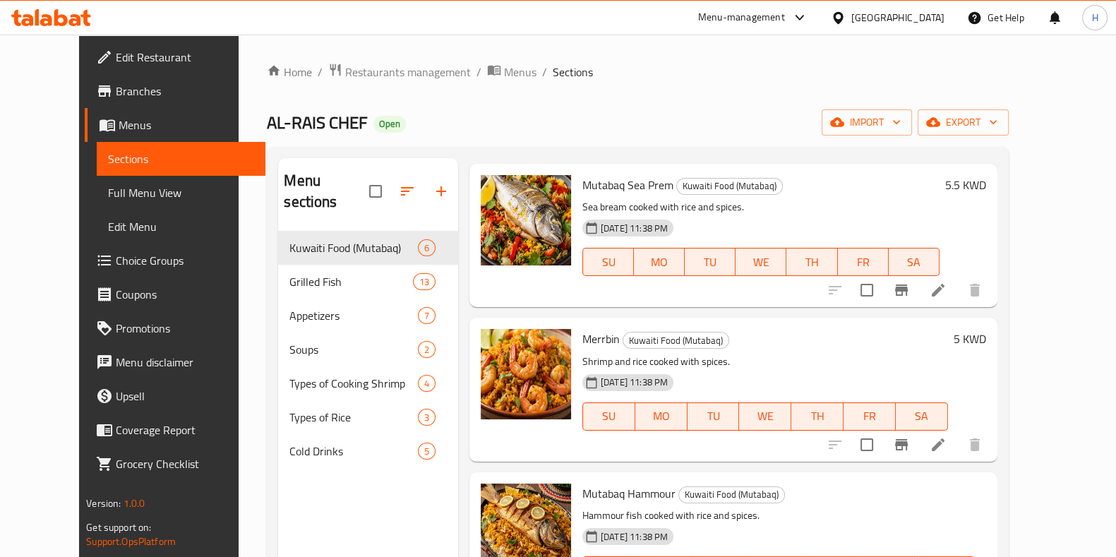
type input "6.5"
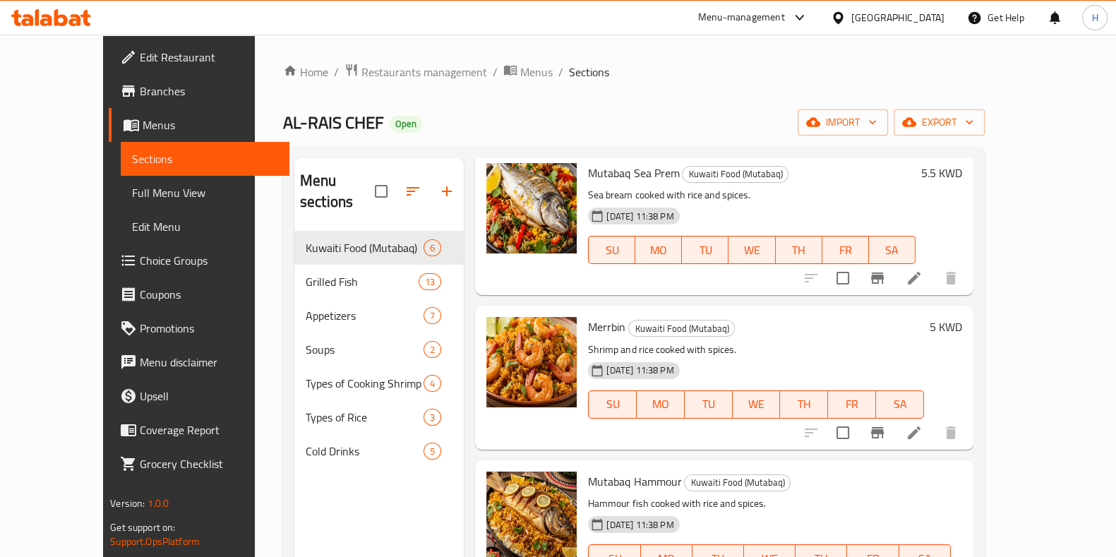
scroll to position [198, 0]
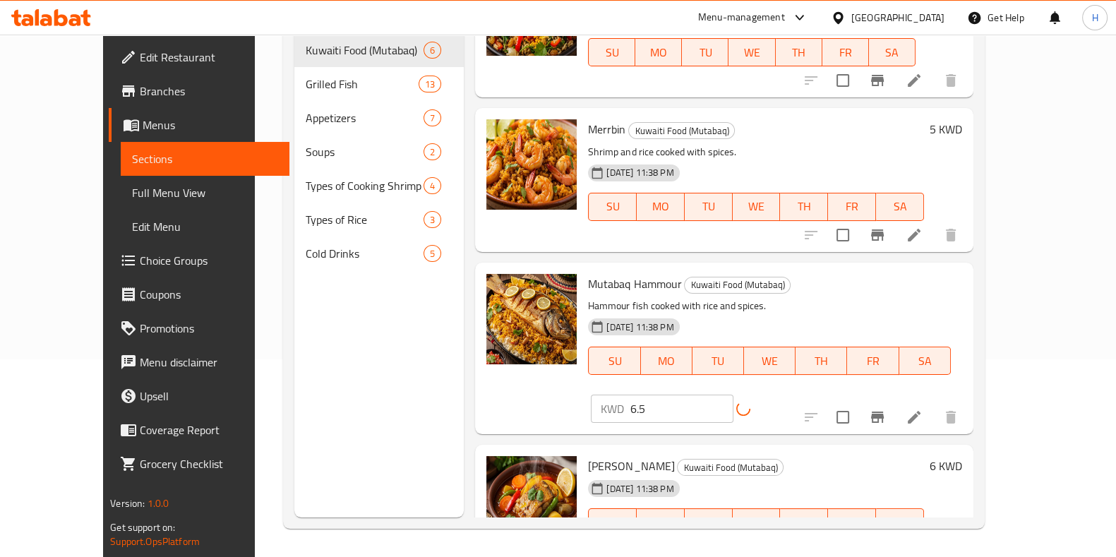
click at [962, 456] on h6 "6 KWD" at bounding box center [946, 466] width 32 height 20
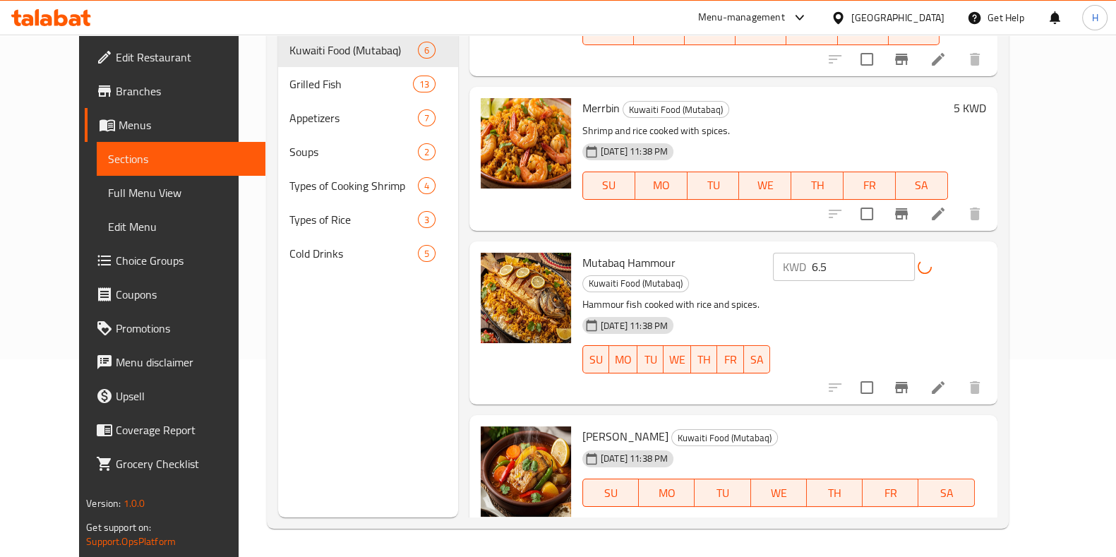
click at [760, 528] on input "6" at bounding box center [692, 542] width 136 height 28
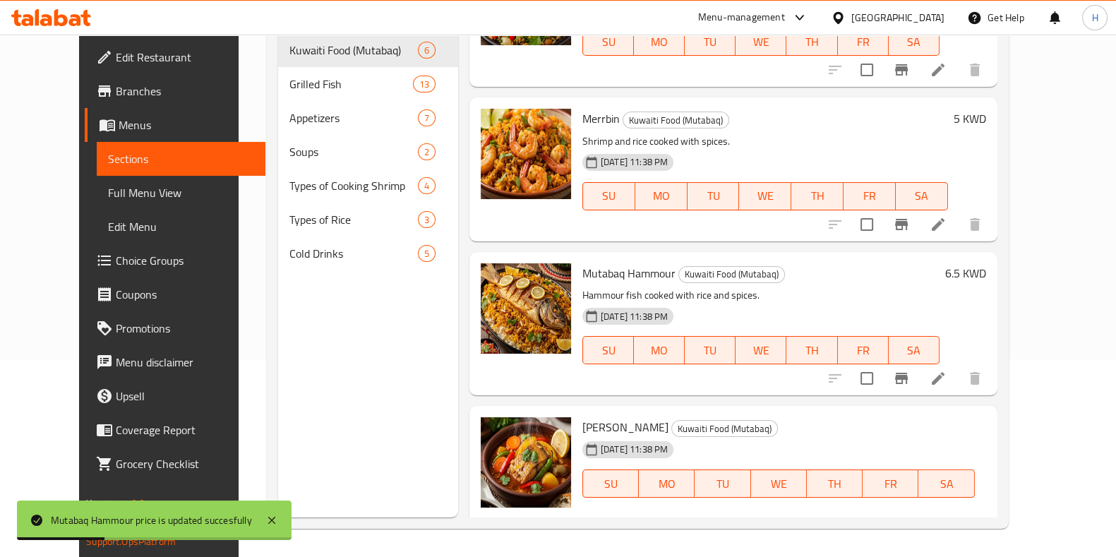
scroll to position [382, 0]
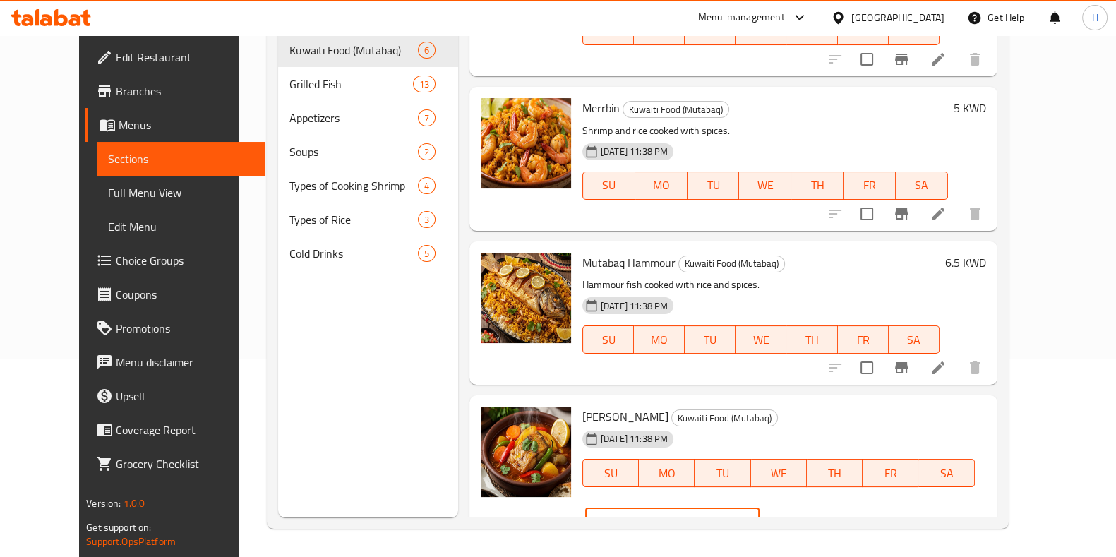
type input "6.5"
click at [816, 515] on icon "ok" at bounding box center [809, 522] width 14 height 14
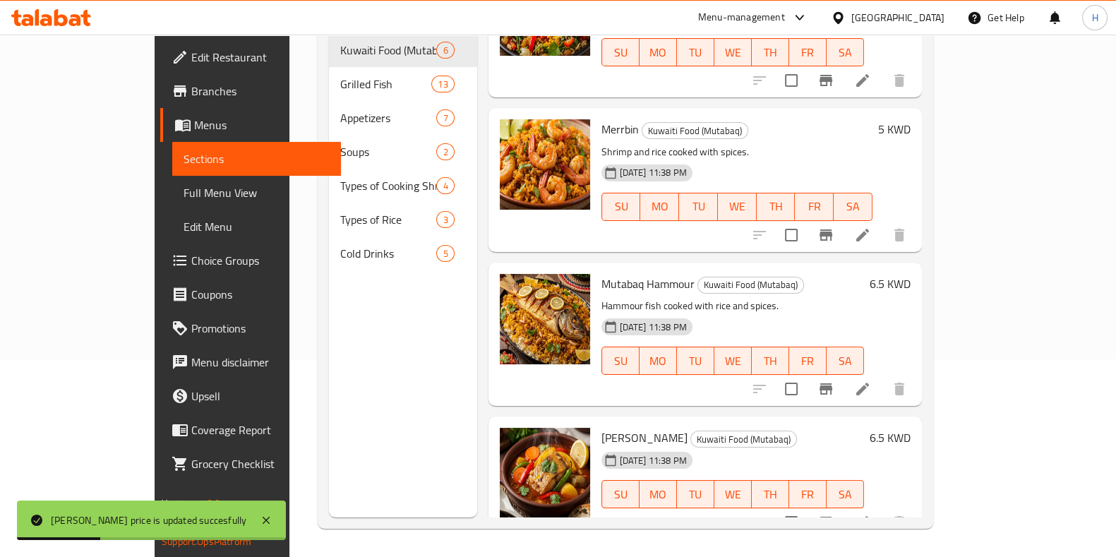
click at [864, 428] on h6 "Maraq Hammour Kuwaiti Food (Mutabaq)" at bounding box center [733, 438] width 263 height 20
click at [816, 428] on h6 "Maraq Hammour Kuwaiti Food (Mutabaq)" at bounding box center [733, 438] width 263 height 20
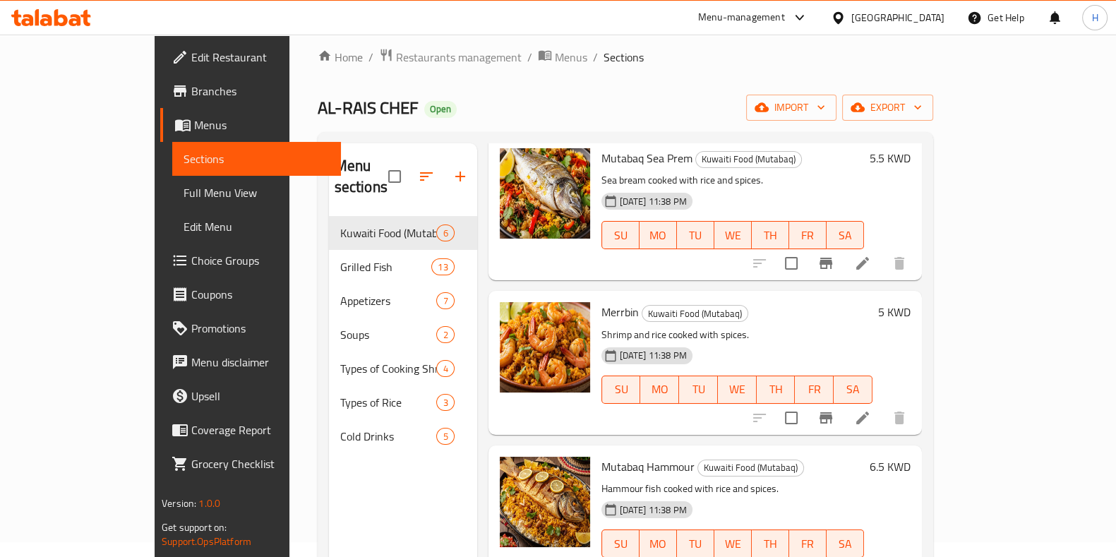
scroll to position [14, 0]
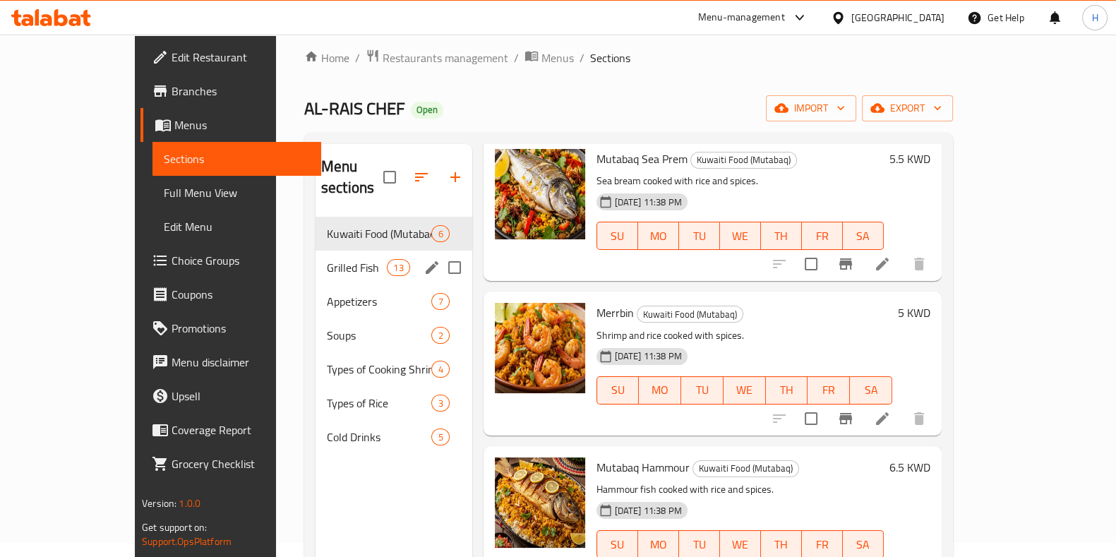
click at [327, 259] on span "Grilled Fish" at bounding box center [357, 267] width 60 height 17
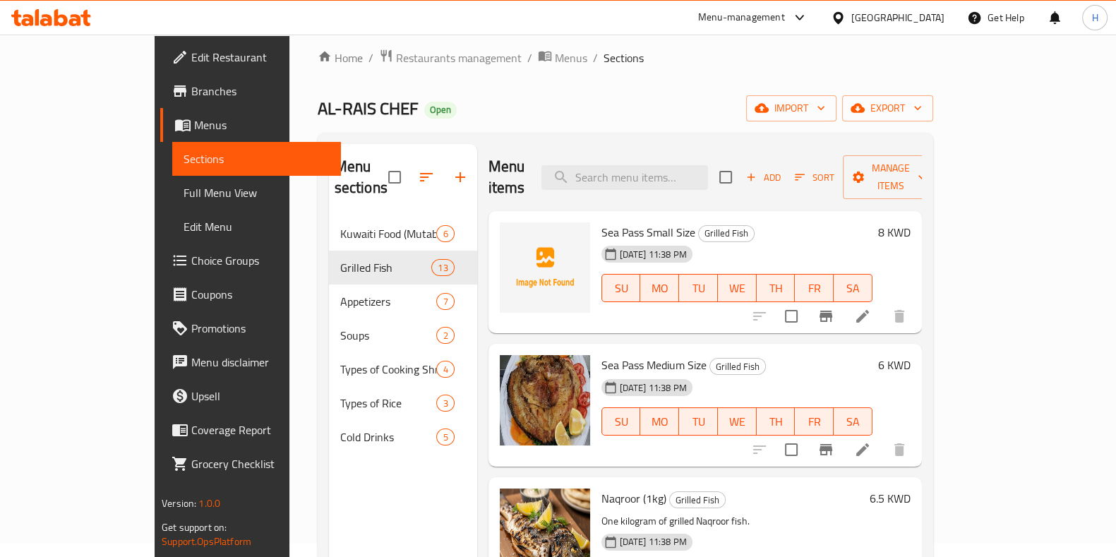
click at [911, 222] on h6 "8 KWD" at bounding box center [894, 232] width 32 height 20
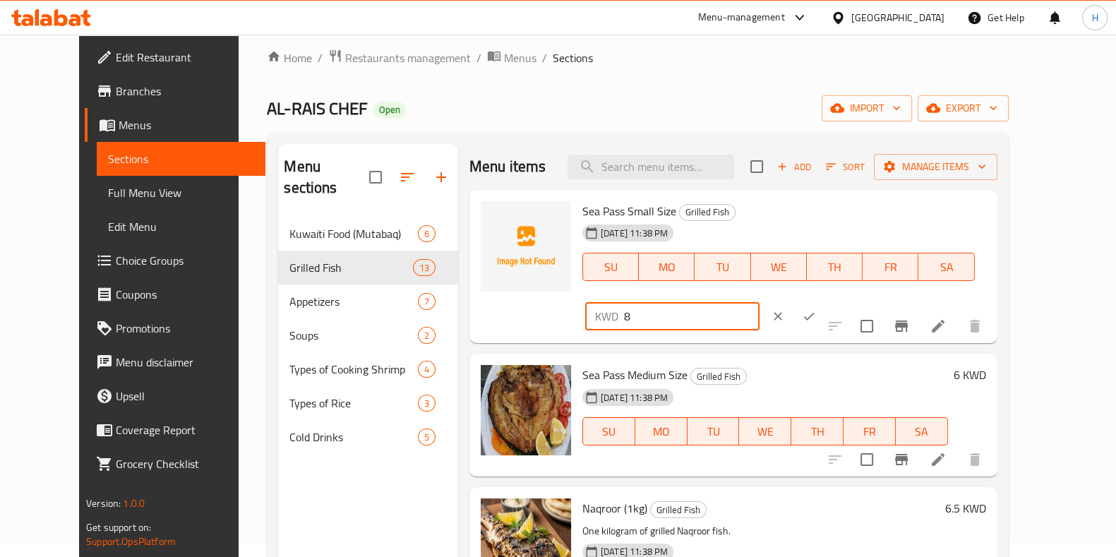
drag, startPoint x: 920, startPoint y: 210, endPoint x: 755, endPoint y: 237, distance: 166.7
click at [755, 237] on div "Sea Pass Small Size Grilled Fish 14-09-2025 11:38 PM SU MO TU WE TH FR SA KWD 8…" at bounding box center [784, 267] width 415 height 143
click at [914, 309] on div at bounding box center [905, 326] width 174 height 34
click at [986, 365] on div "6 KWD" at bounding box center [967, 375] width 38 height 20
click at [986, 365] on h6 "6 KWD" at bounding box center [970, 375] width 32 height 20
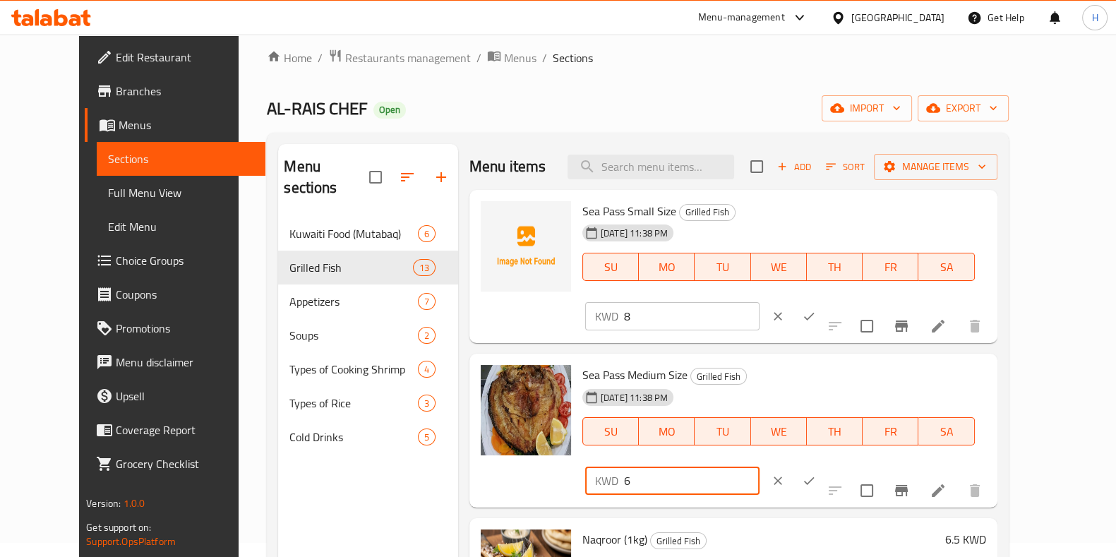
drag, startPoint x: 901, startPoint y: 347, endPoint x: 730, endPoint y: 367, distance: 172.0
click at [730, 367] on div "Sea Pass Medium Size Grilled Fish 14-09-2025 11:38 PM SU MO TU WE TH FR SA KWD …" at bounding box center [784, 430] width 415 height 143
type input "7"
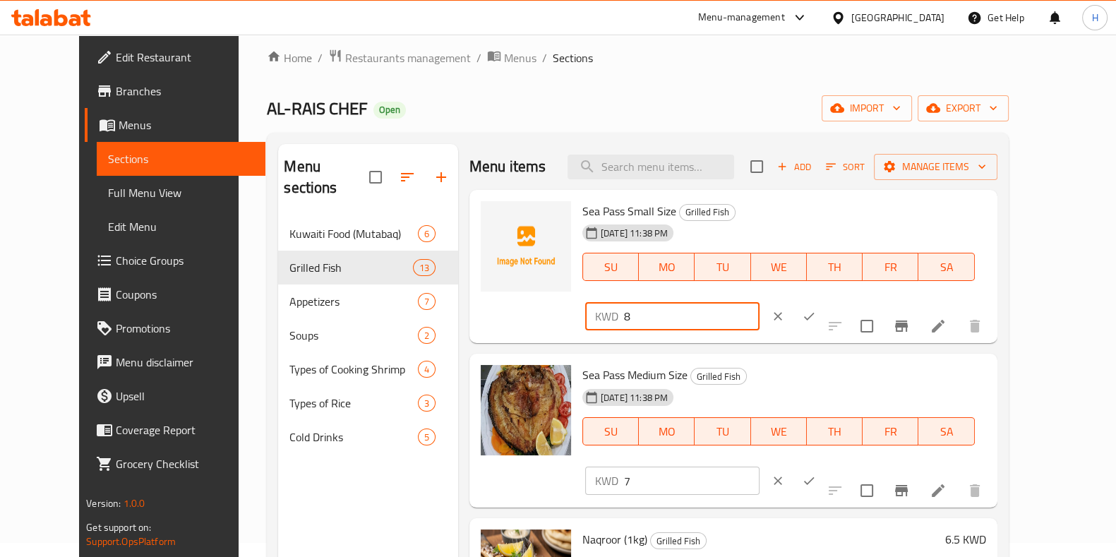
drag, startPoint x: 897, startPoint y: 212, endPoint x: 766, endPoint y: 234, distance: 133.3
click at [766, 234] on div "Sea Pass Small Size Grilled Fish 14-09-2025 11:38 PM SU MO TU WE TH FR SA KWD 8…" at bounding box center [784, 267] width 415 height 143
click at [706, 218] on span "Grilled Fish" at bounding box center [707, 212] width 55 height 16
click at [744, 237] on div "14-09-2025 11:38 PM SU MO TU WE TH FR SA" at bounding box center [779, 257] width 404 height 76
drag, startPoint x: 869, startPoint y: 212, endPoint x: 787, endPoint y: 210, distance: 81.9
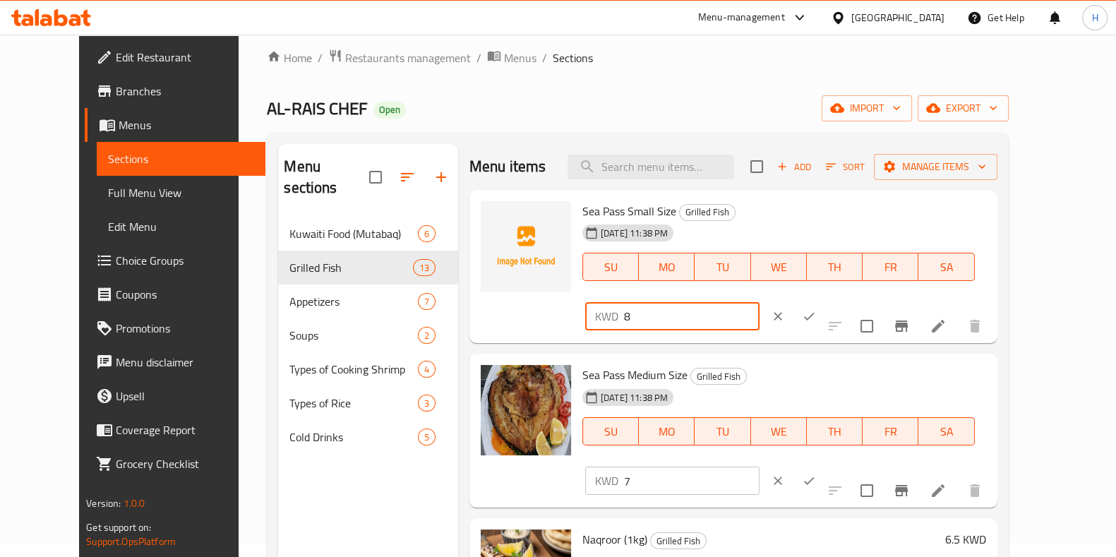
click at [787, 210] on div "Sea Pass Small Size Grilled Fish 14-09-2025 11:38 PM SU MO TU WE TH FR SA KWD 8…" at bounding box center [784, 267] width 415 height 143
type input "7"
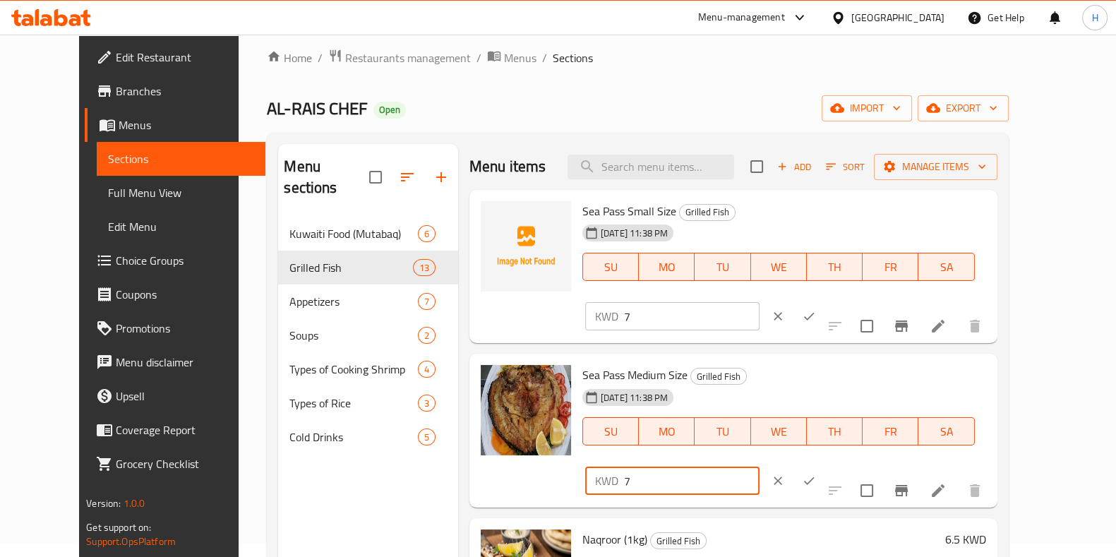
drag, startPoint x: 871, startPoint y: 357, endPoint x: 818, endPoint y: 356, distance: 52.3
click at [760, 467] on div "KWD 7 ​" at bounding box center [672, 481] width 174 height 28
type input "8.950"
click at [814, 477] on icon "ok" at bounding box center [808, 481] width 11 height 8
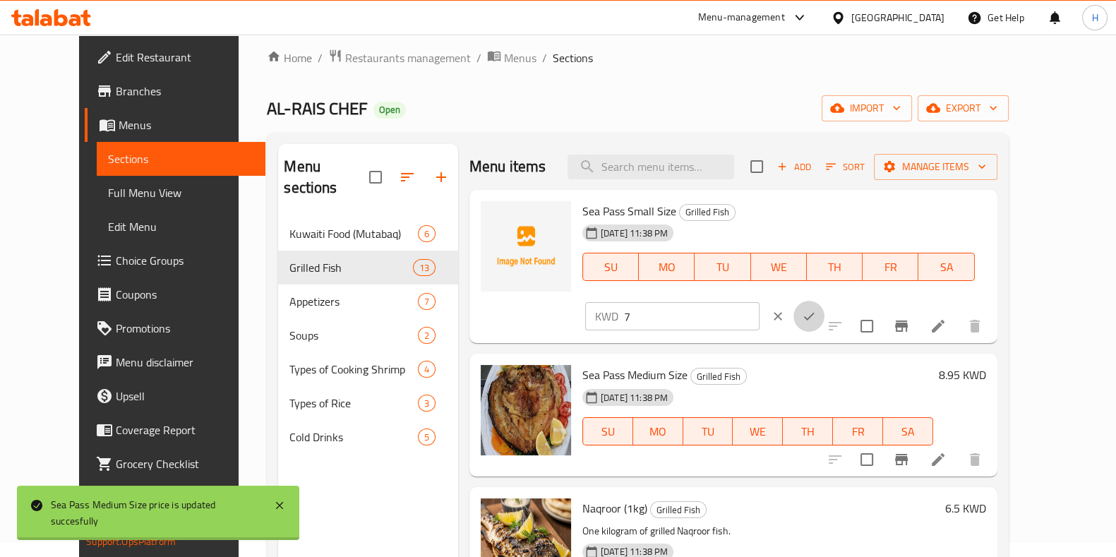
click at [816, 309] on icon "ok" at bounding box center [809, 316] width 14 height 14
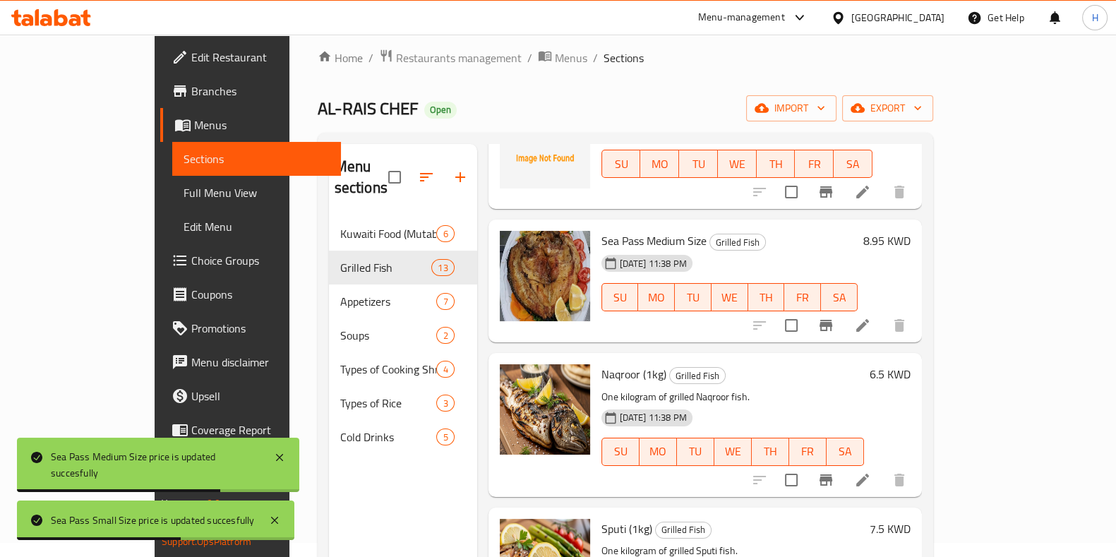
scroll to position [125, 0]
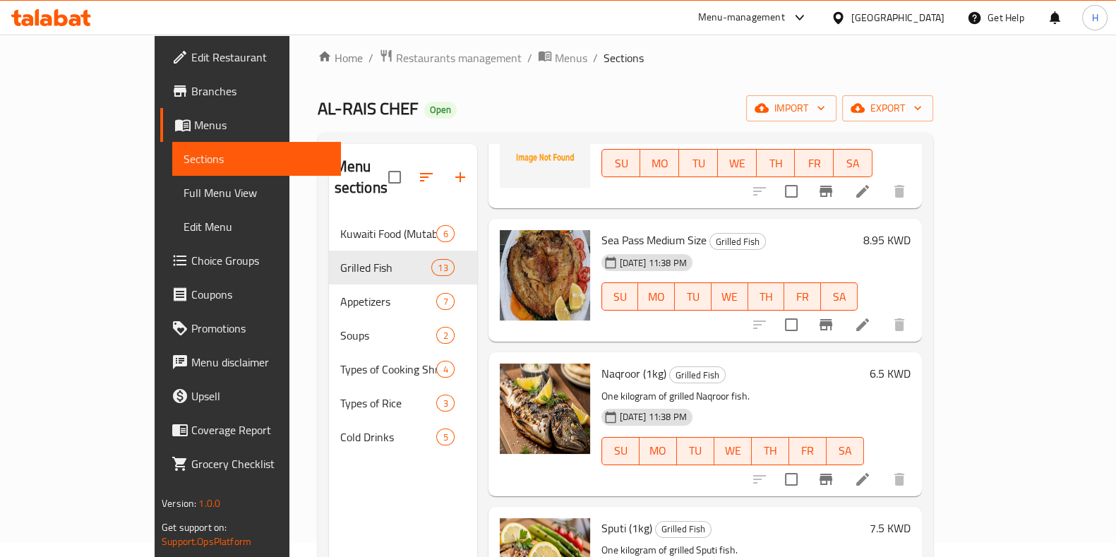
click at [911, 364] on h6 "6.5 KWD" at bounding box center [890, 374] width 41 height 20
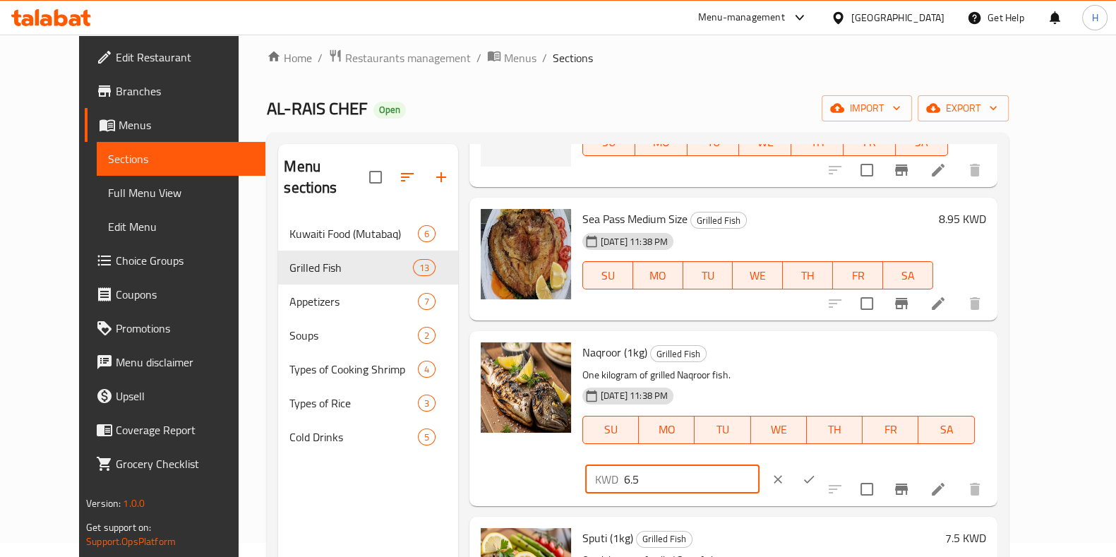
drag, startPoint x: 868, startPoint y: 366, endPoint x: 763, endPoint y: 383, distance: 107.4
click at [763, 383] on div "Naqroor (1kg) Grilled Fish One kilogram of grilled Naqroor fish. 14-09-2025 11:…" at bounding box center [784, 418] width 415 height 163
click at [816, 472] on icon "ok" at bounding box center [809, 479] width 14 height 14
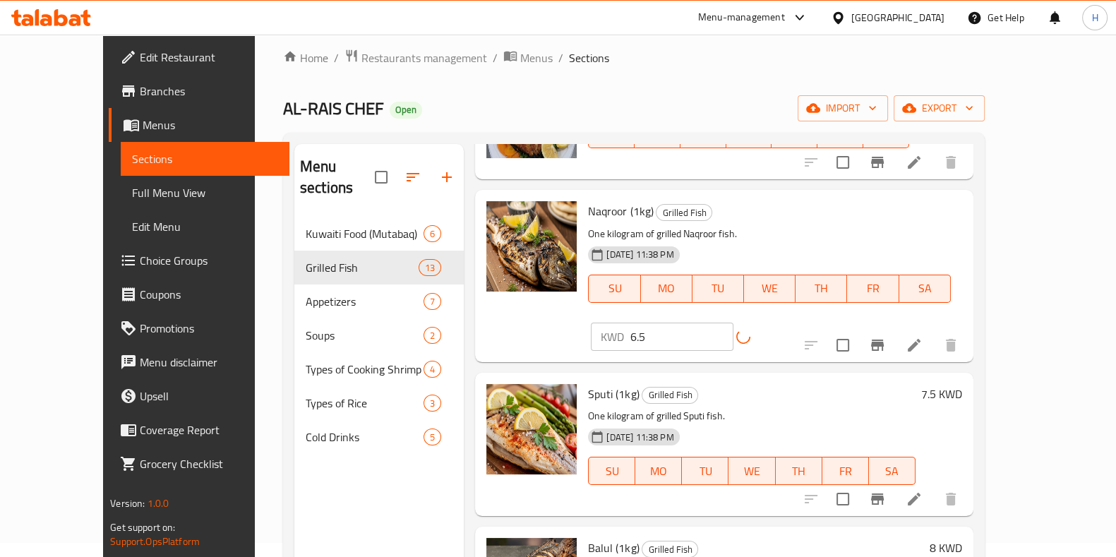
scroll to position [305, 0]
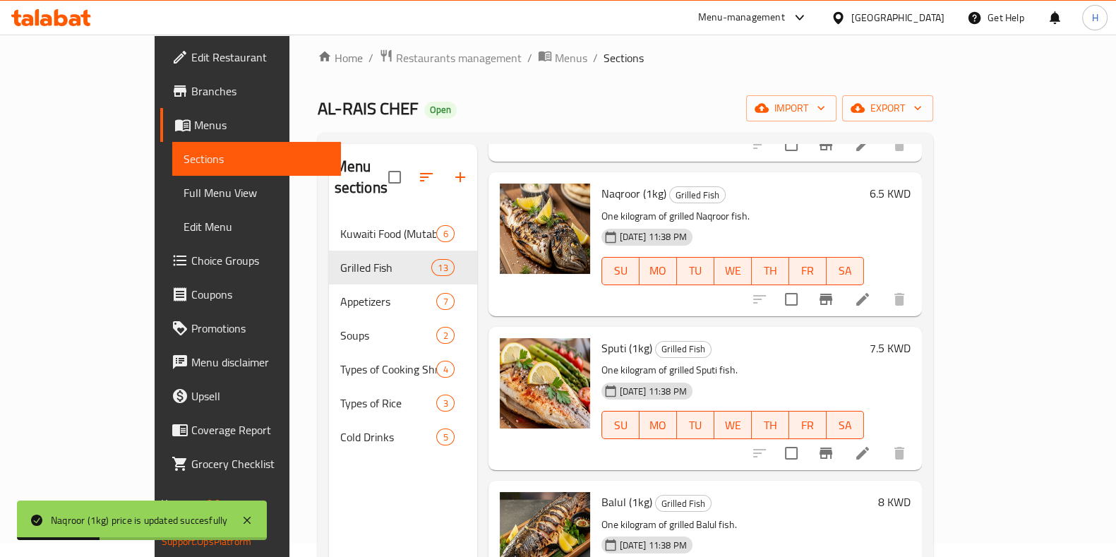
click at [922, 327] on div "Sputi (1kg) Grilled Fish One kilogram of grilled Sputi fish. 14-09-2025 11:38 P…" at bounding box center [706, 398] width 434 height 143
click at [911, 338] on h6 "7.5 KWD" at bounding box center [890, 348] width 41 height 20
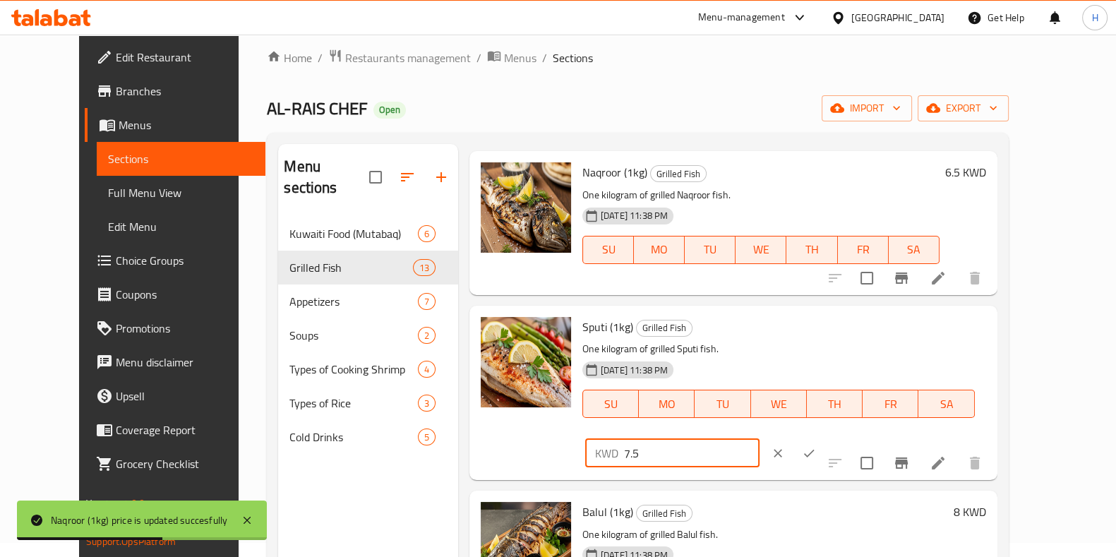
drag, startPoint x: 716, startPoint y: 369, endPoint x: 699, endPoint y: 371, distance: 17.1
click at [699, 371] on div "Sputi (1kg) Grilled Fish One kilogram of grilled Sputi fish. 14-09-2025 11:38 P…" at bounding box center [784, 392] width 415 height 163
click at [780, 361] on div "14-09-2025 11:38 PM SU MO TU WE TH FR SA" at bounding box center [779, 394] width 404 height 76
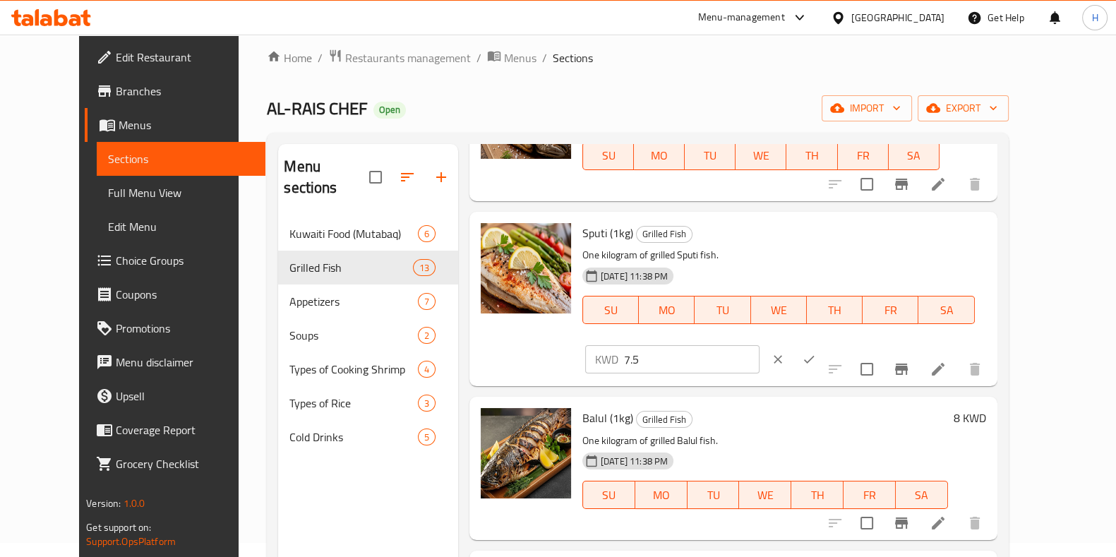
scroll to position [411, 0]
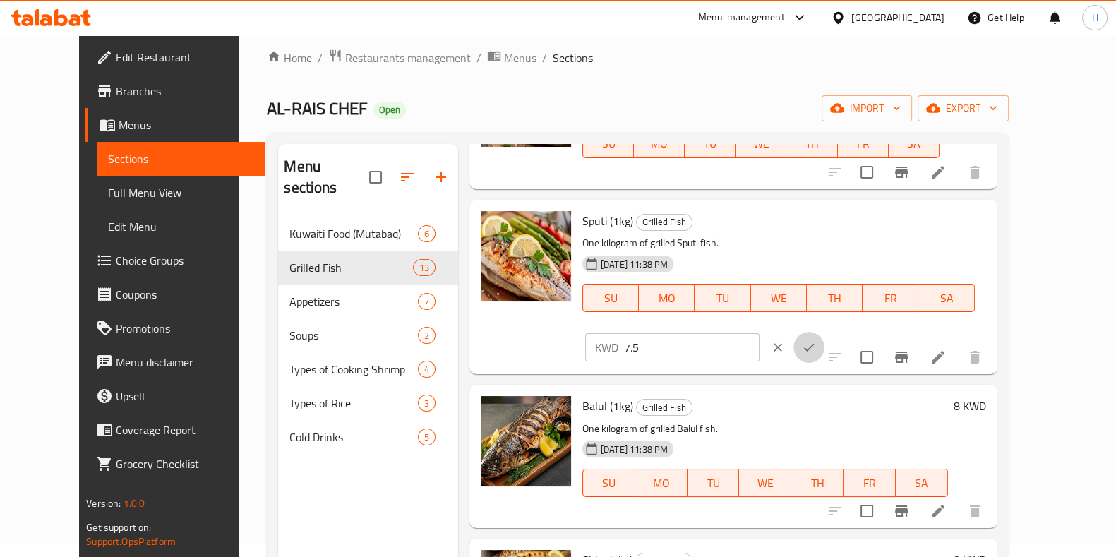
click at [816, 340] on icon "ok" at bounding box center [809, 347] width 14 height 14
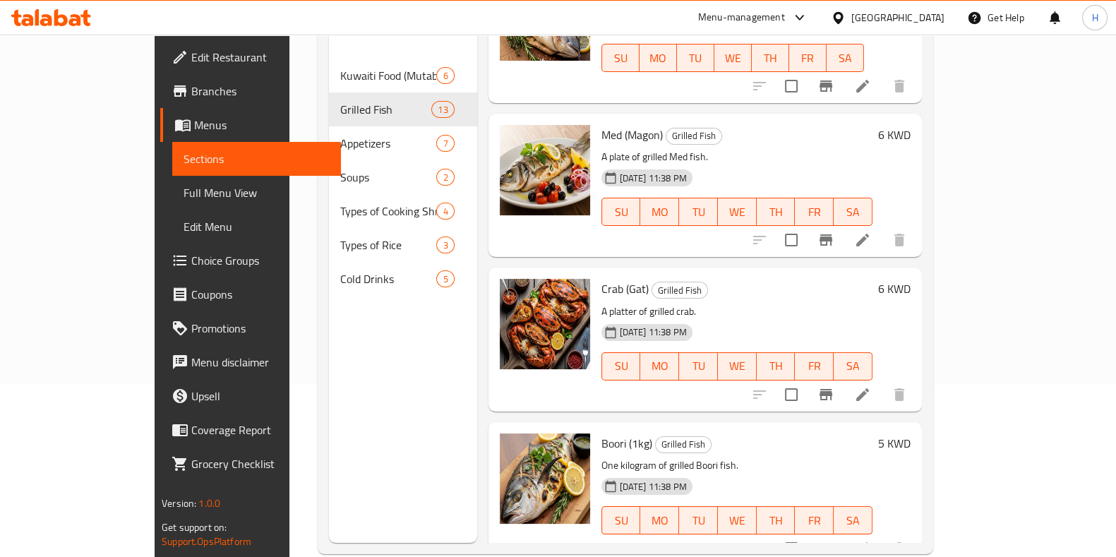
scroll to position [174, 0]
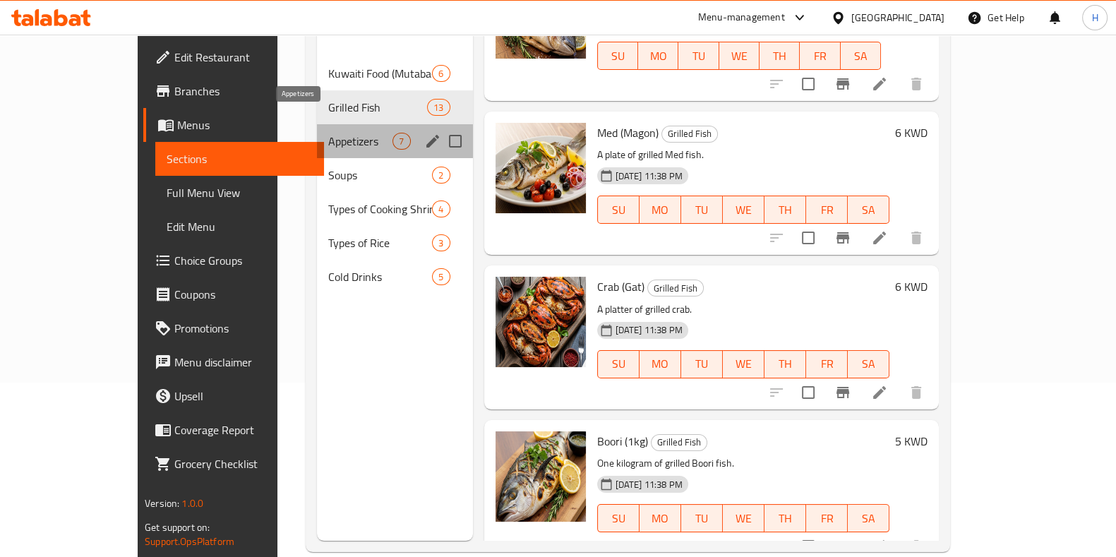
click at [328, 133] on span "Appetizers" at bounding box center [360, 141] width 64 height 17
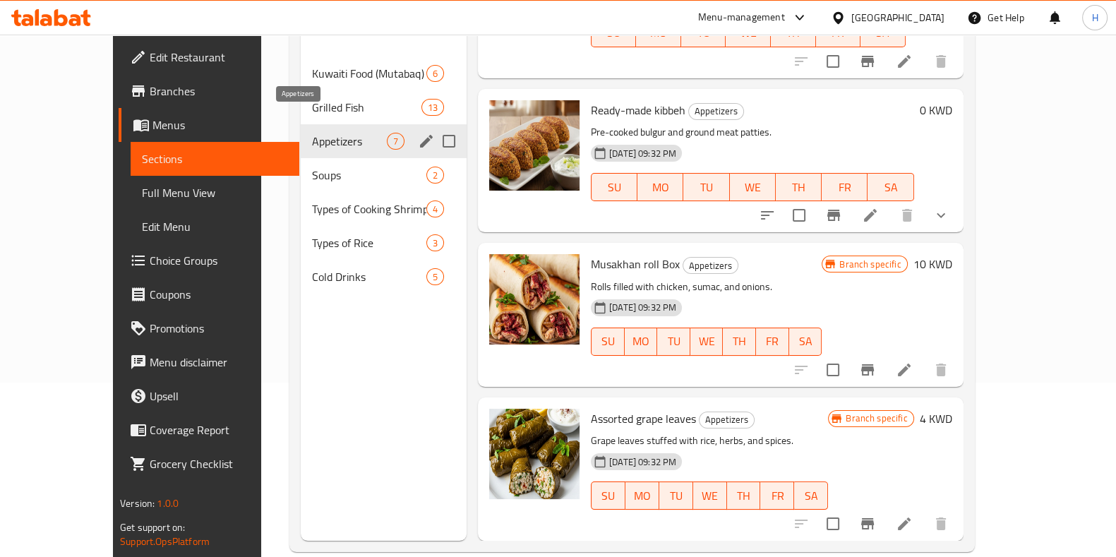
scroll to position [557, 0]
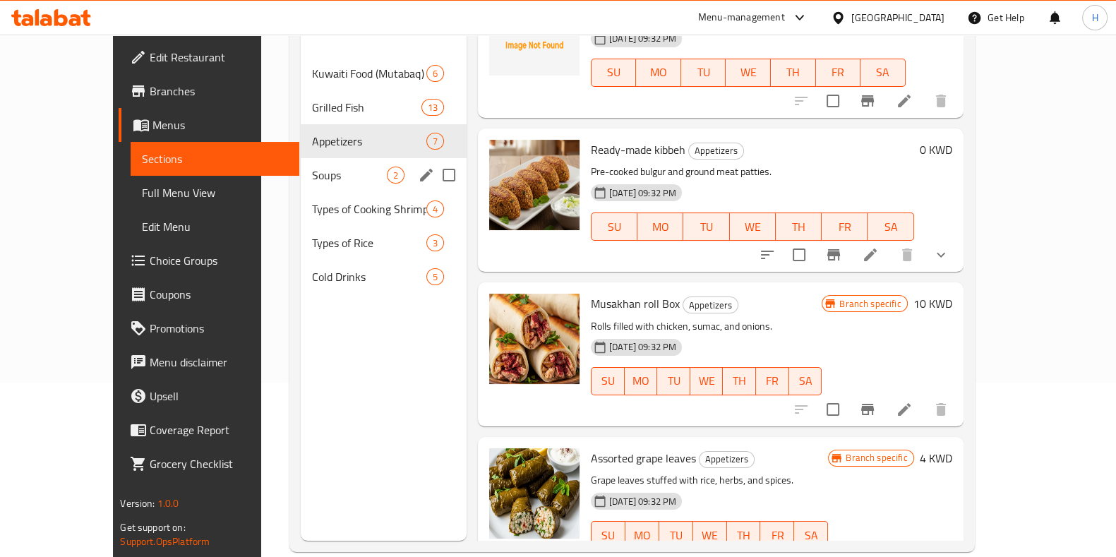
click at [301, 158] on div "Soups 2" at bounding box center [384, 175] width 166 height 34
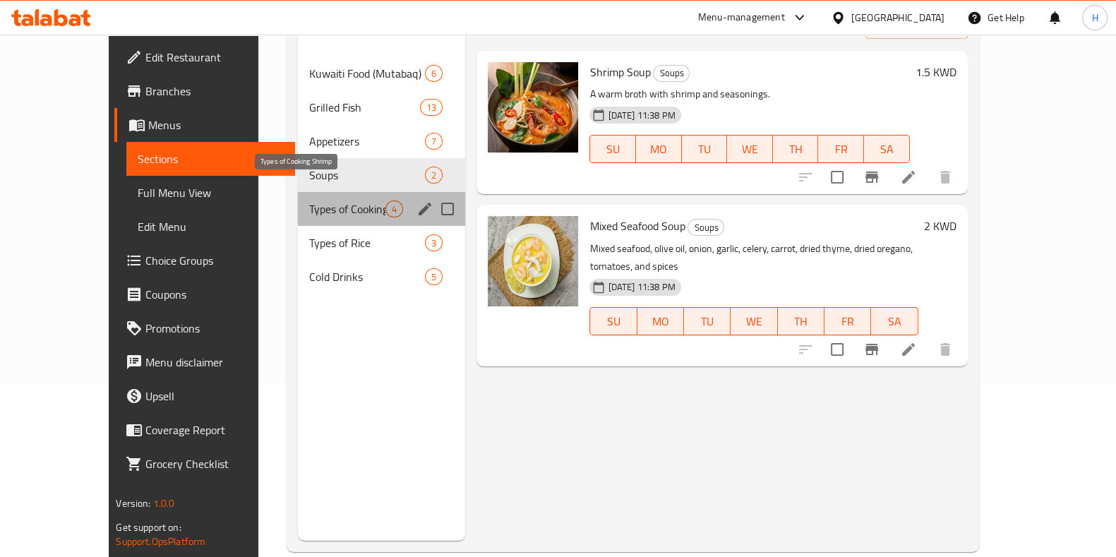
click at [309, 201] on span "Types of Cooking Shrimp" at bounding box center [347, 209] width 76 height 17
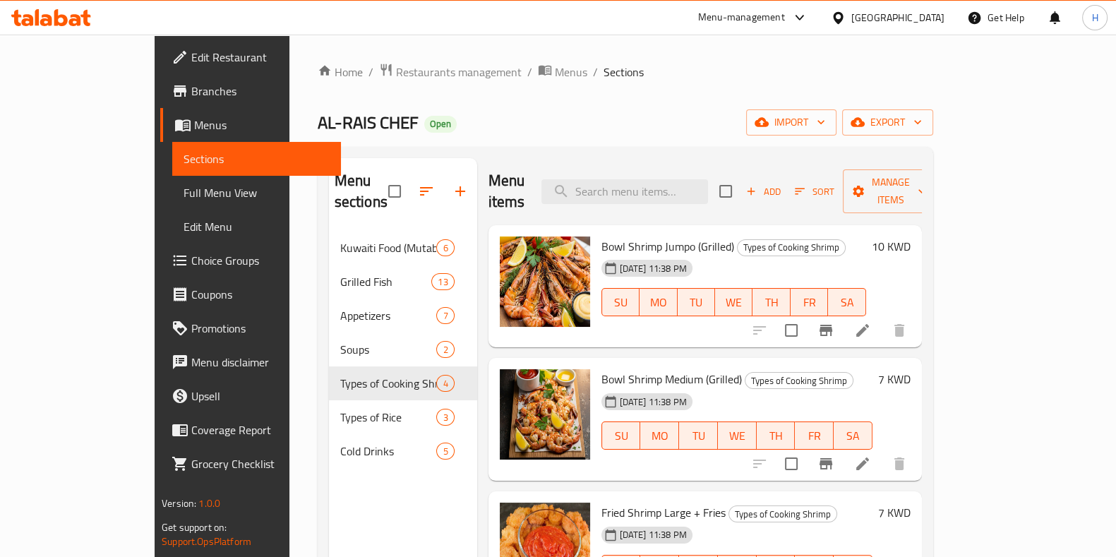
click at [353, 457] on div "Menu sections Kuwaiti Food (Mutabaq) 6 Grilled Fish 13 Appetizers 7 Soups 2 Typ…" at bounding box center [403, 436] width 148 height 557
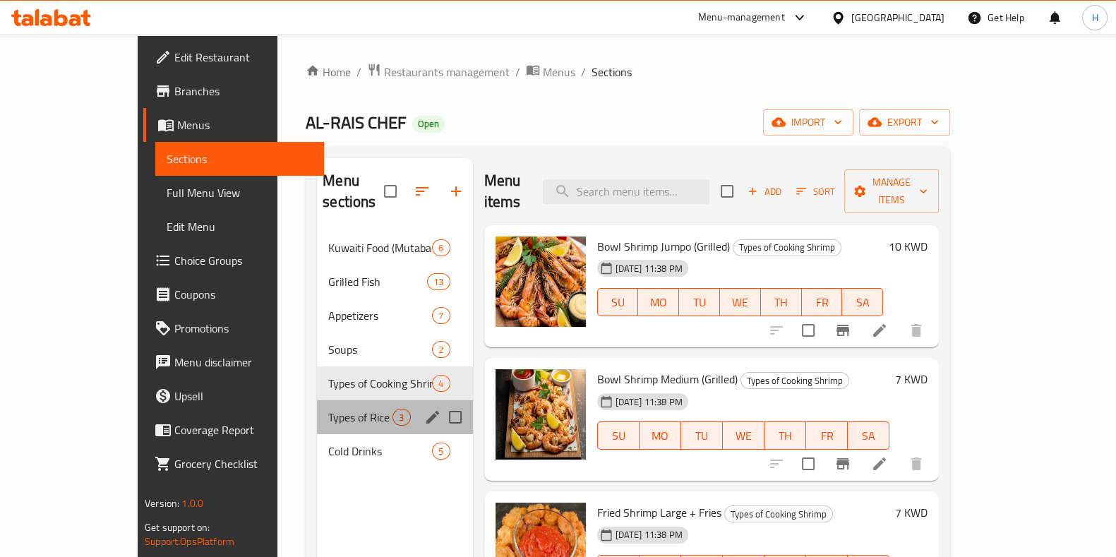
click at [321, 404] on div "Types of Rice 3" at bounding box center [394, 417] width 155 height 34
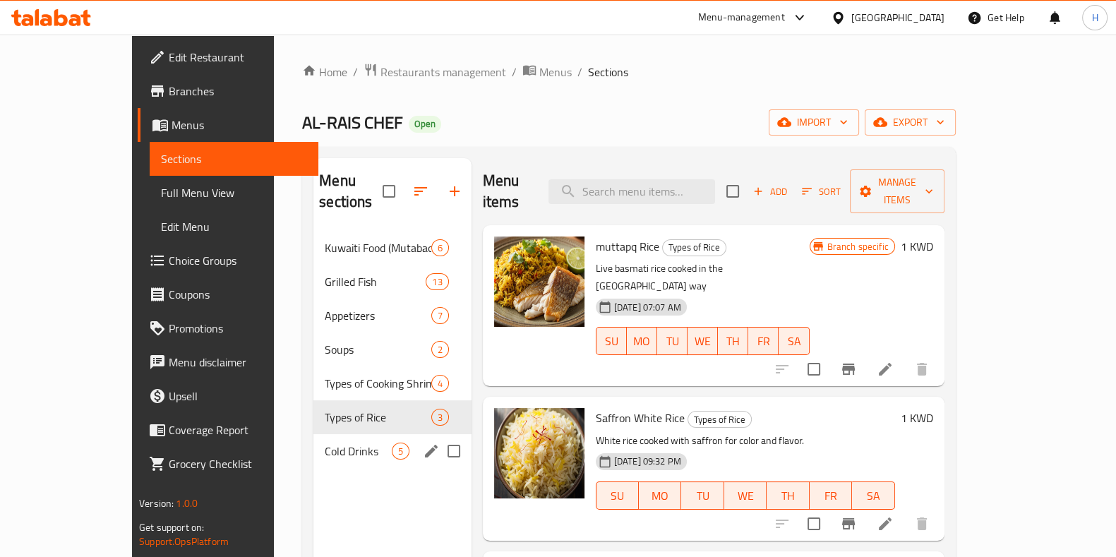
click at [329, 443] on span "Cold Drinks" at bounding box center [358, 451] width 66 height 17
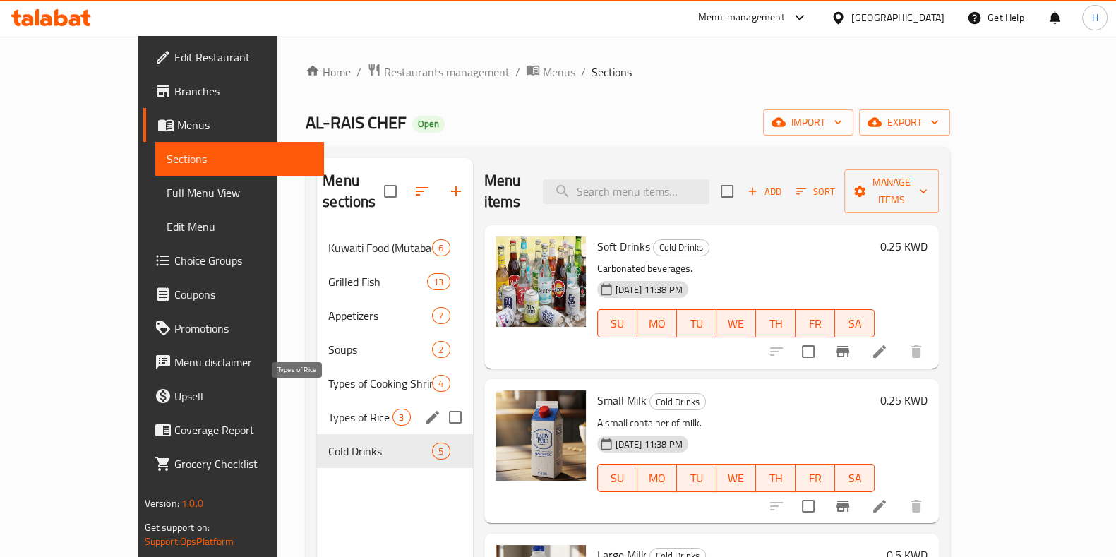
click at [328, 409] on span "Types of Rice" at bounding box center [360, 417] width 64 height 17
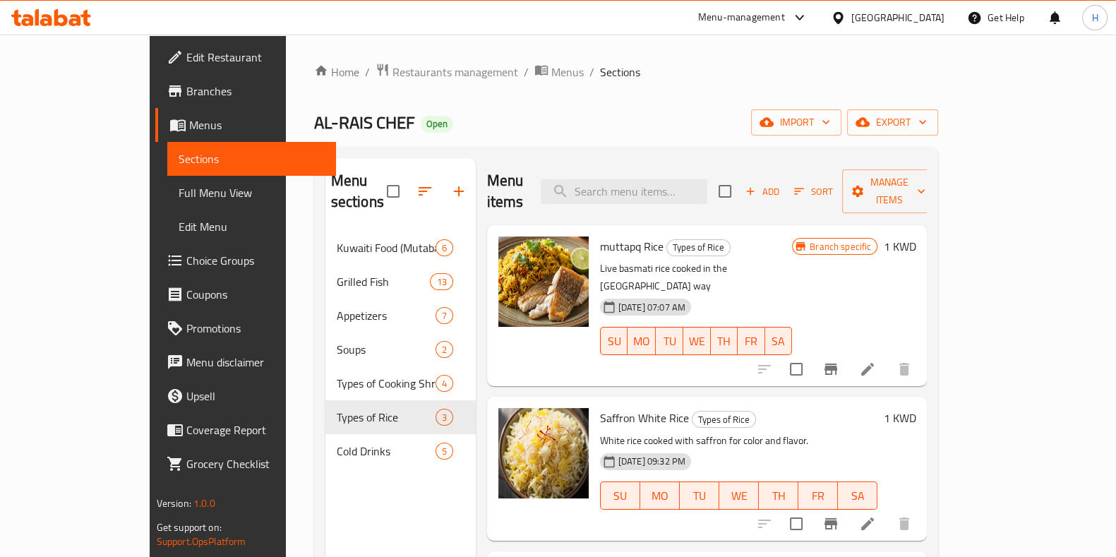
click at [916, 241] on div "Branch specific 1 KWD" at bounding box center [854, 306] width 124 height 138
click at [916, 237] on h6 "1 KWD" at bounding box center [899, 247] width 32 height 20
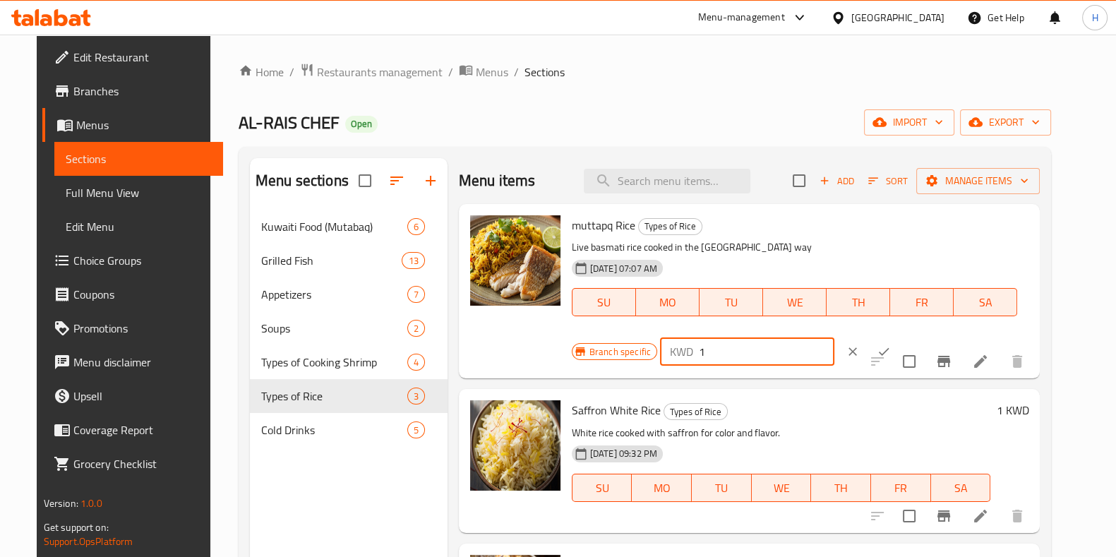
click at [835, 337] on input "1" at bounding box center [767, 351] width 136 height 28
type input "1.250"
click at [891, 345] on icon "ok" at bounding box center [884, 352] width 14 height 14
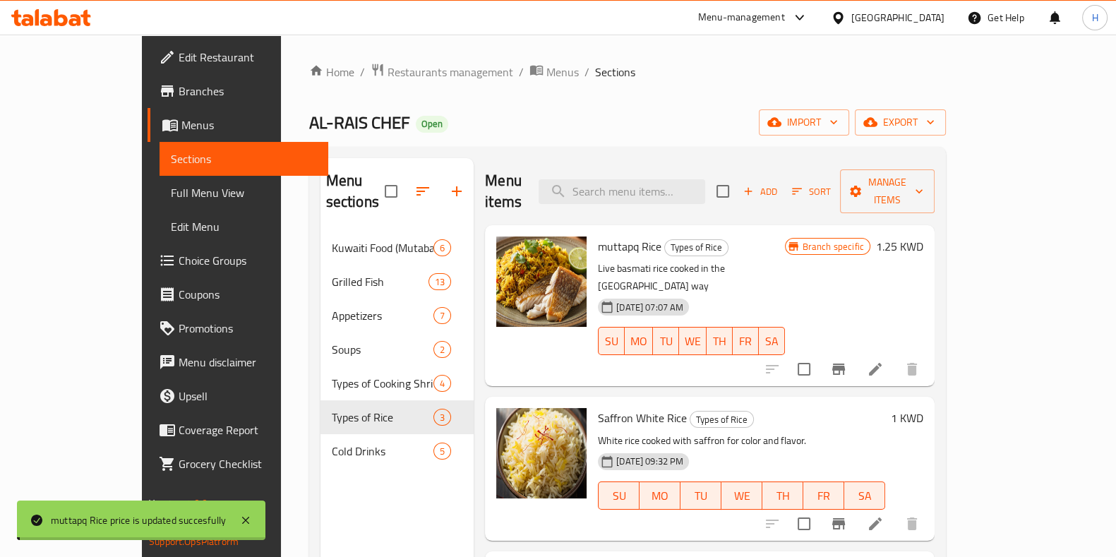
click at [923, 408] on div "1 KWD" at bounding box center [904, 418] width 38 height 20
click at [923, 408] on h6 "1 KWD" at bounding box center [907, 418] width 32 height 20
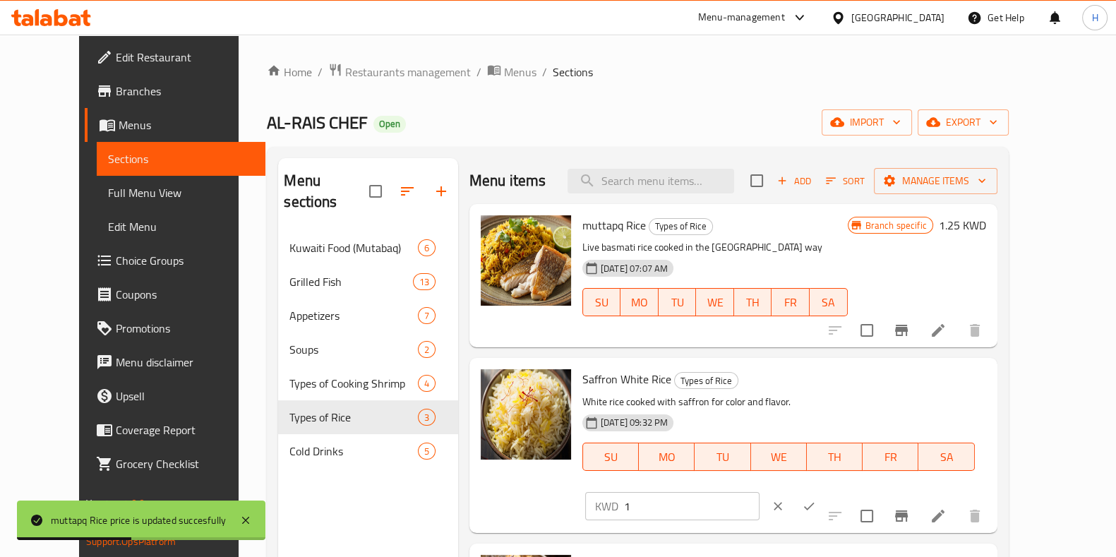
click at [760, 492] on input "1" at bounding box center [692, 506] width 136 height 28
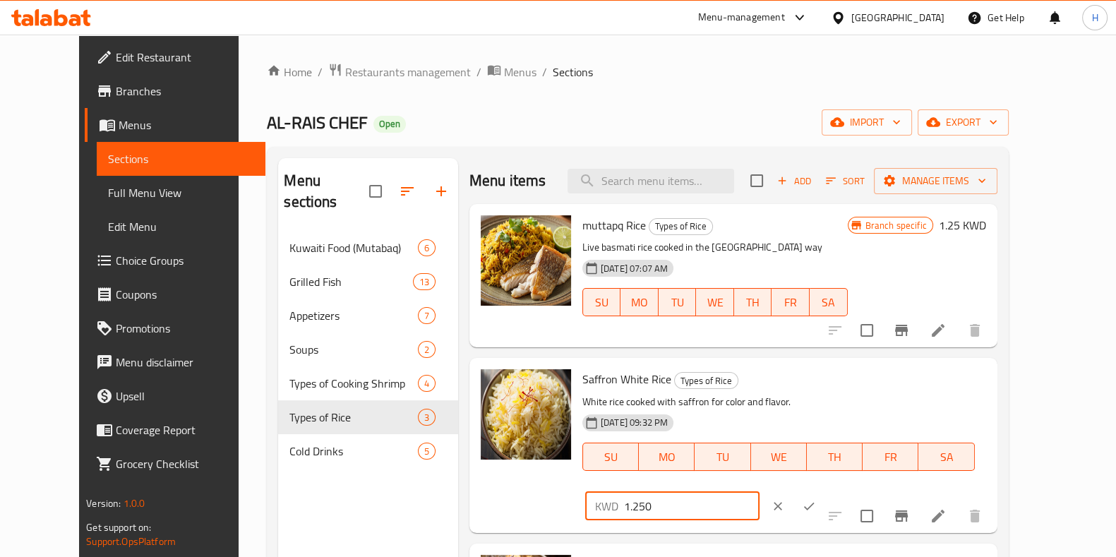
type input "1.250"
click at [847, 491] on div "KWD 1.250 ​" at bounding box center [715, 506] width 261 height 31
click at [816, 499] on icon "ok" at bounding box center [809, 506] width 14 height 14
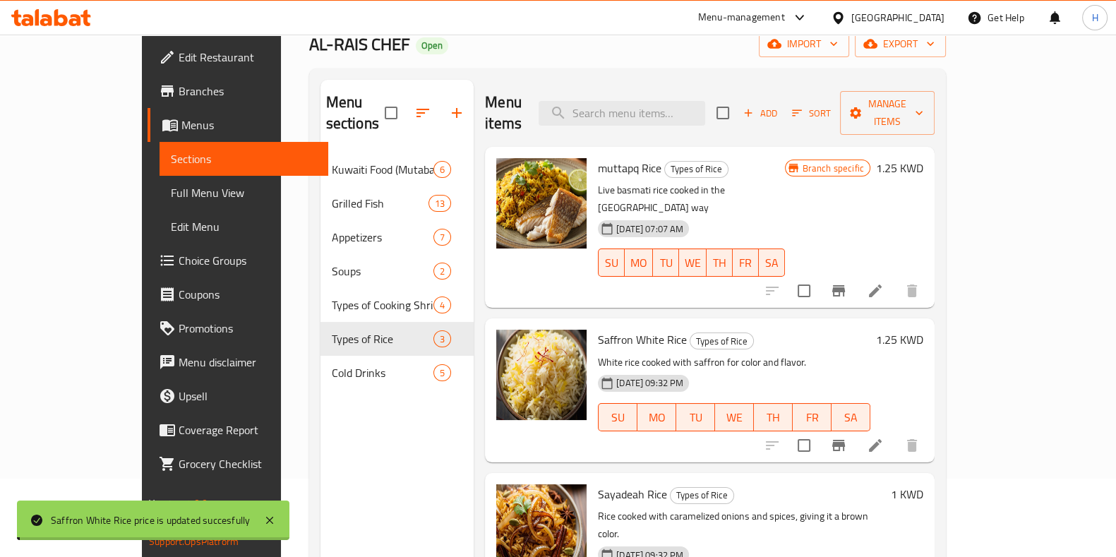
scroll to position [79, 0]
click at [923, 484] on h6 "1 KWD" at bounding box center [907, 494] width 32 height 20
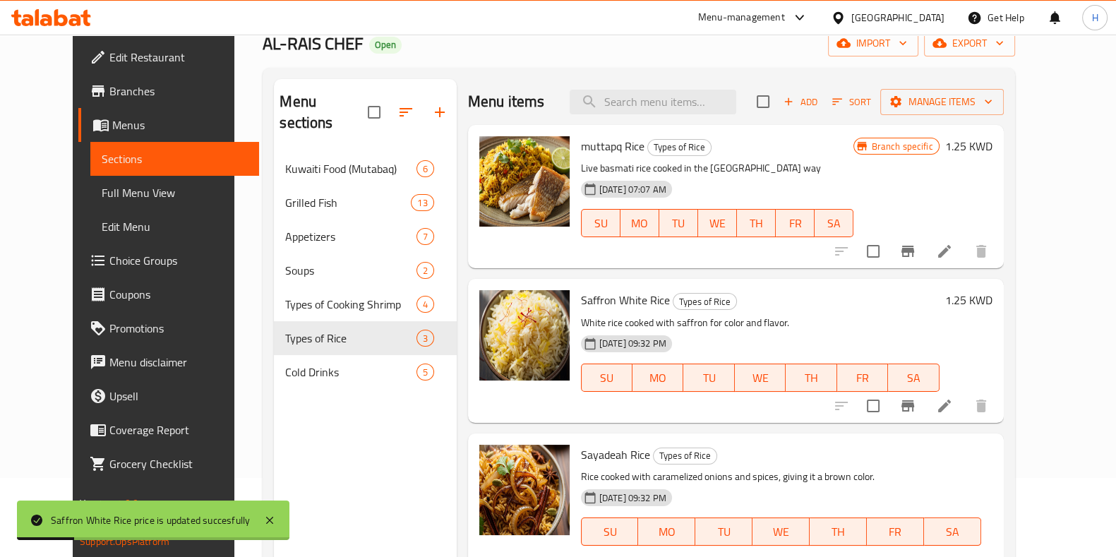
type input "1.250"
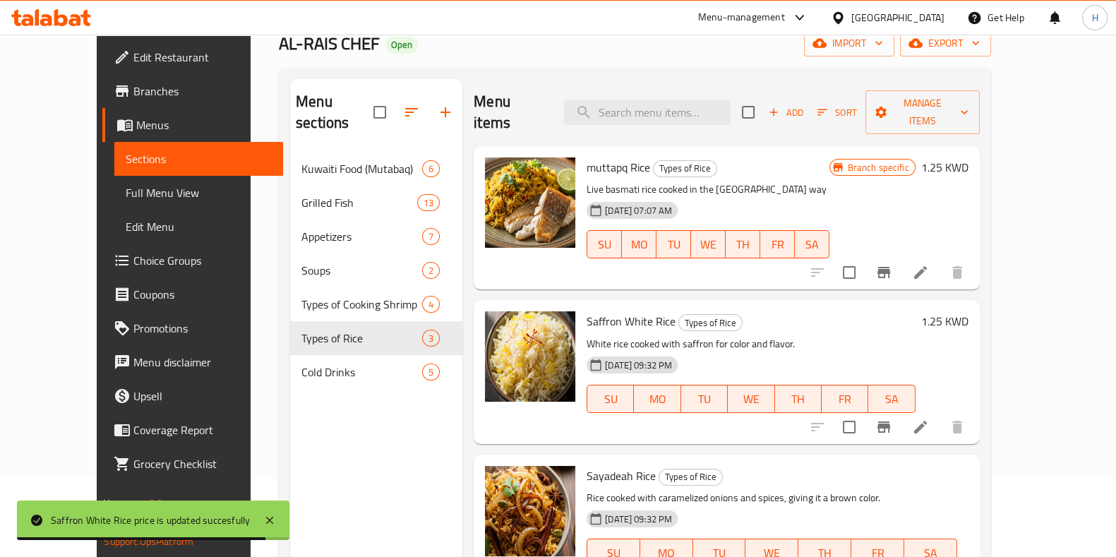
scroll to position [198, 0]
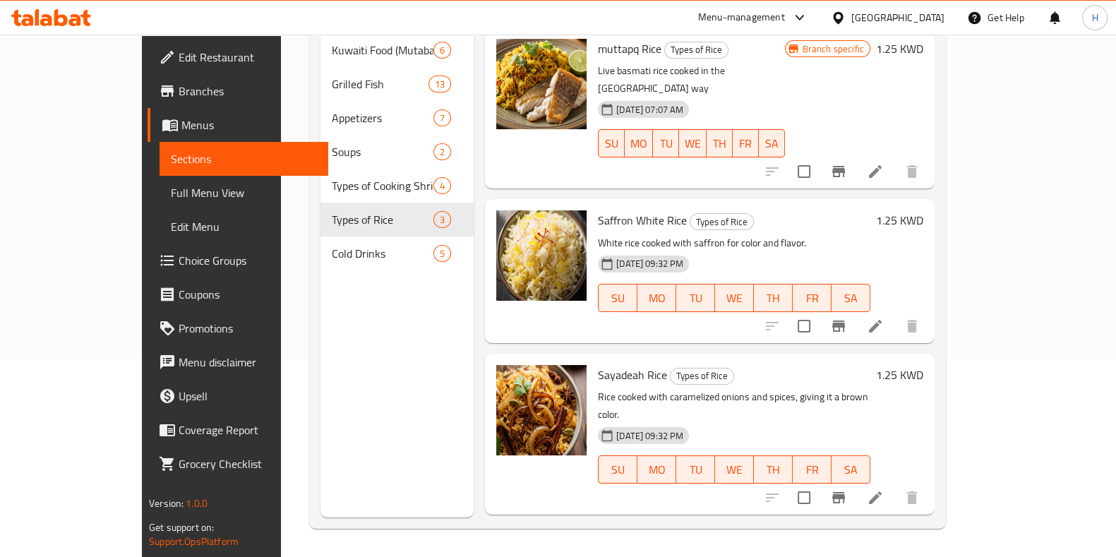
click at [321, 250] on nav "Kuwaiti Food (Mutabaq) 6 Grilled Fish 13 Appetizers 7 Soups 2 Types of Cooking …" at bounding box center [398, 152] width 154 height 249
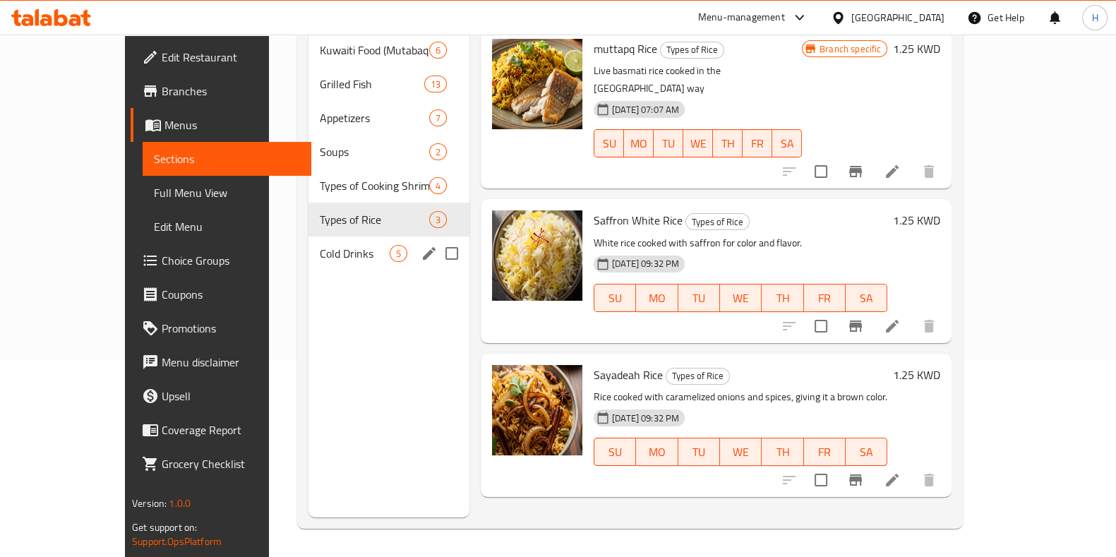
click at [320, 245] on span "Cold Drinks" at bounding box center [355, 253] width 70 height 17
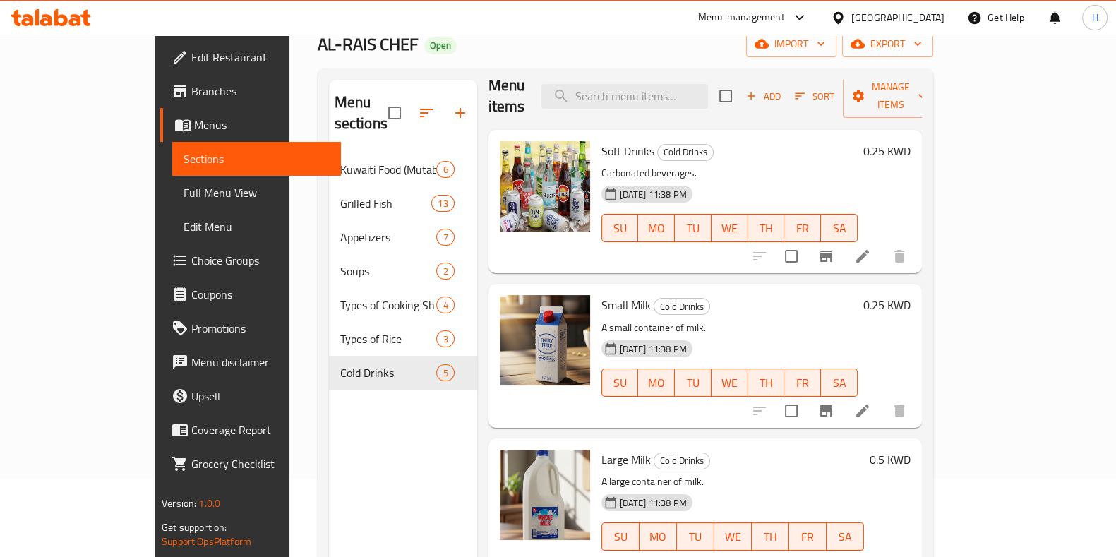
scroll to position [70, 0]
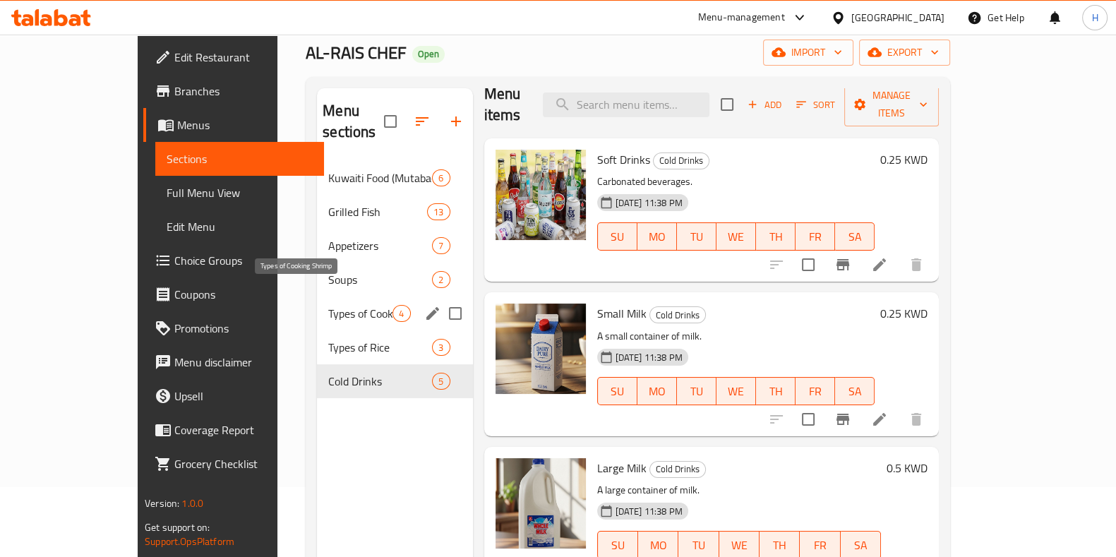
click at [328, 305] on span "Types of Cooking Shrimp" at bounding box center [360, 313] width 64 height 17
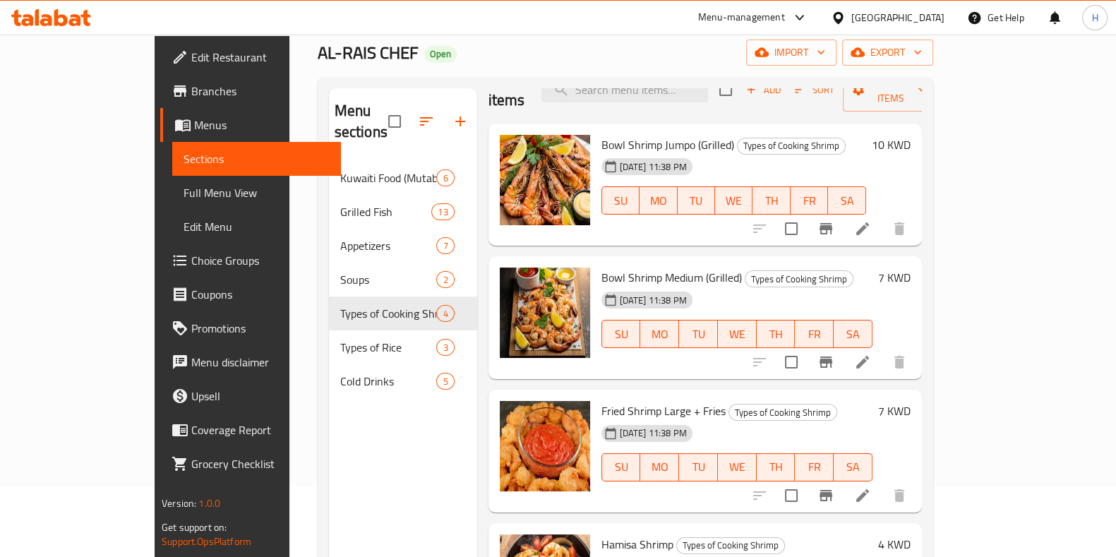
scroll to position [198, 0]
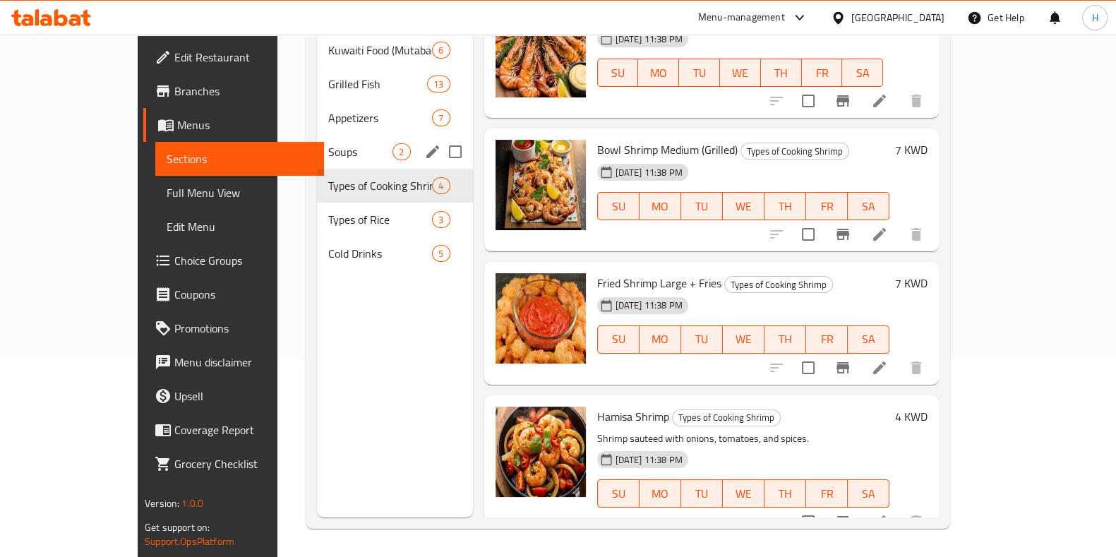
click at [328, 143] on span "Soups" at bounding box center [360, 151] width 64 height 17
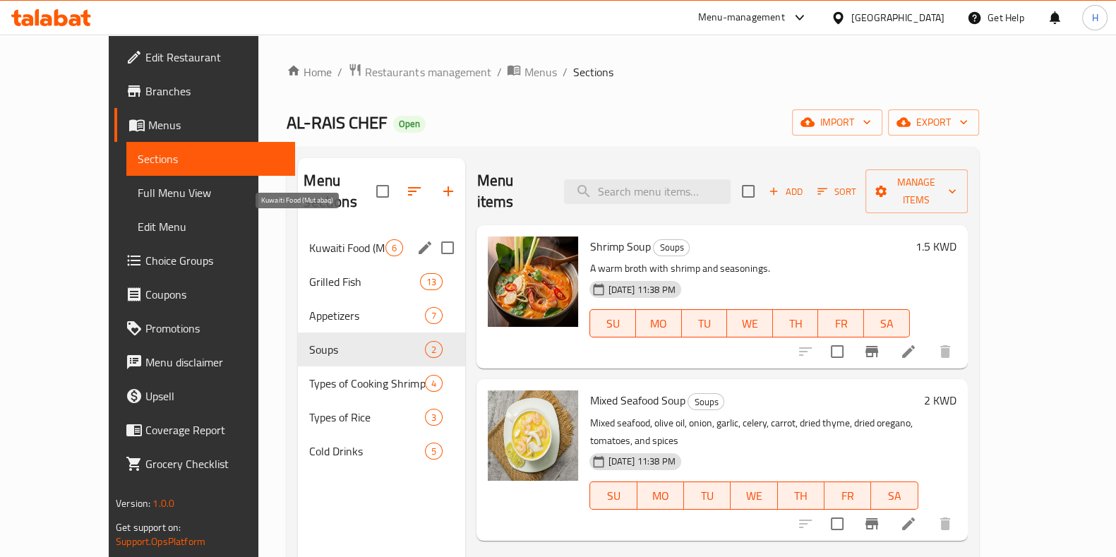
click at [309, 239] on span "Kuwaiti Food (Mutabaq)" at bounding box center [347, 247] width 76 height 17
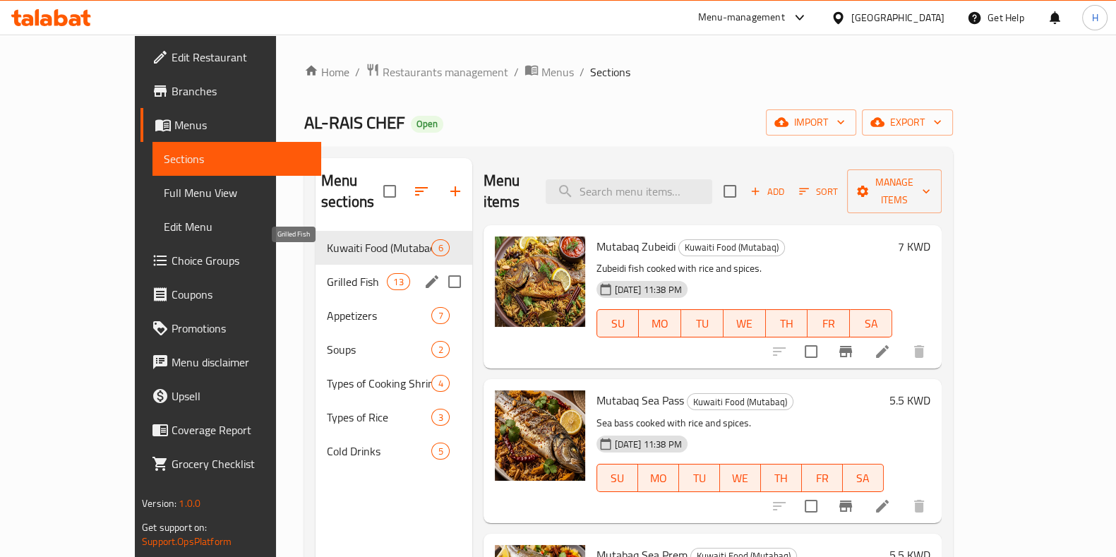
click at [327, 273] on span "Grilled Fish" at bounding box center [357, 281] width 60 height 17
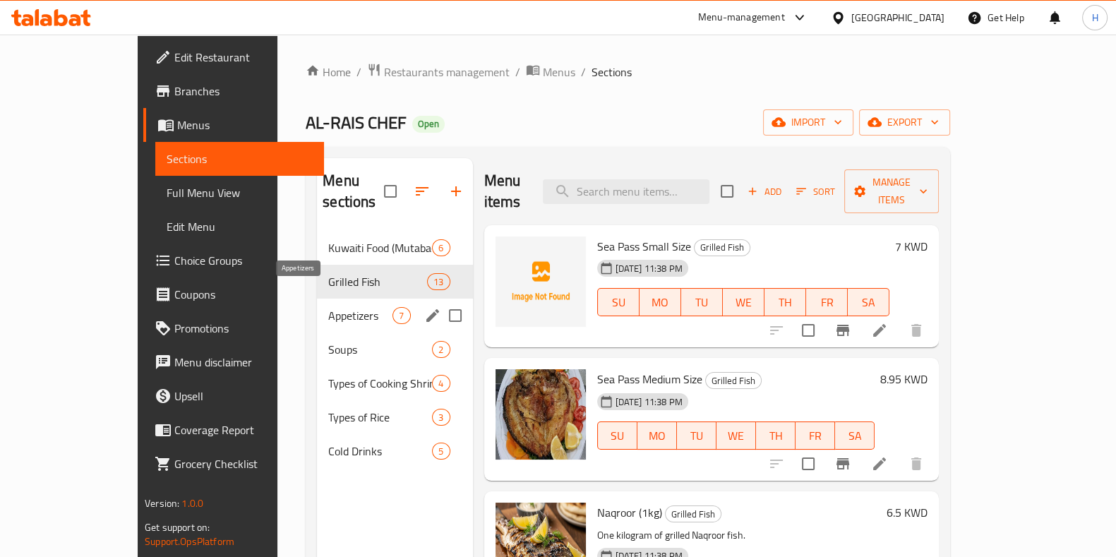
click at [328, 307] on span "Appetizers" at bounding box center [360, 315] width 64 height 17
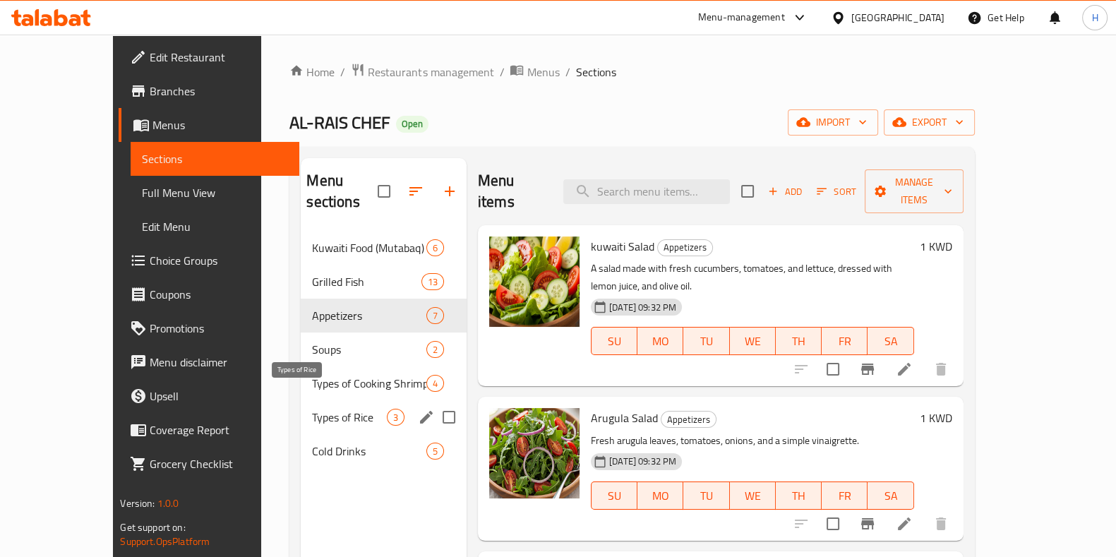
click at [312, 409] on span "Types of Rice" at bounding box center [349, 417] width 74 height 17
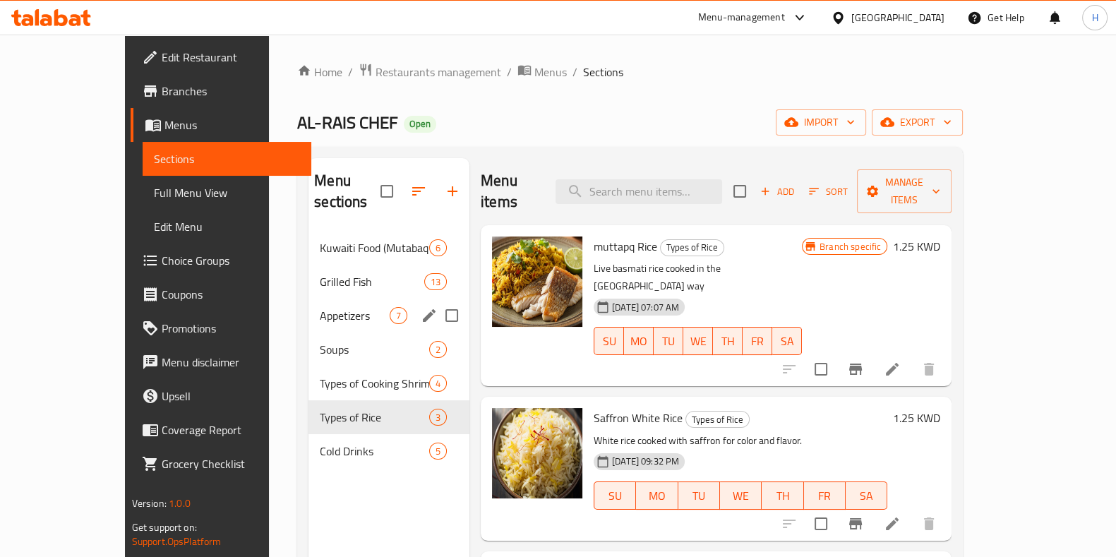
click at [320, 307] on span "Appetizers" at bounding box center [355, 315] width 70 height 17
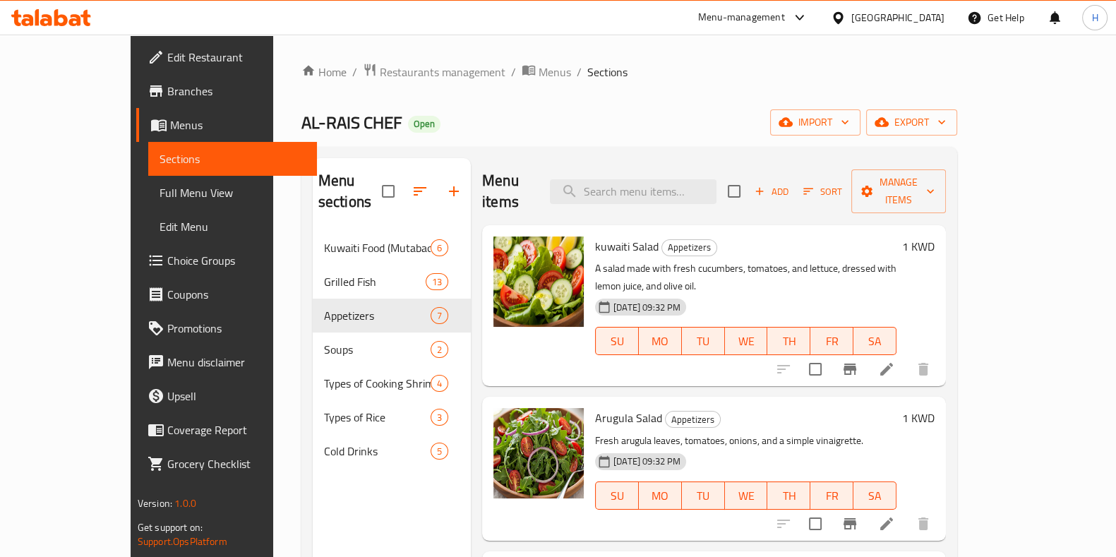
click at [935, 237] on h6 "1 KWD" at bounding box center [918, 247] width 32 height 20
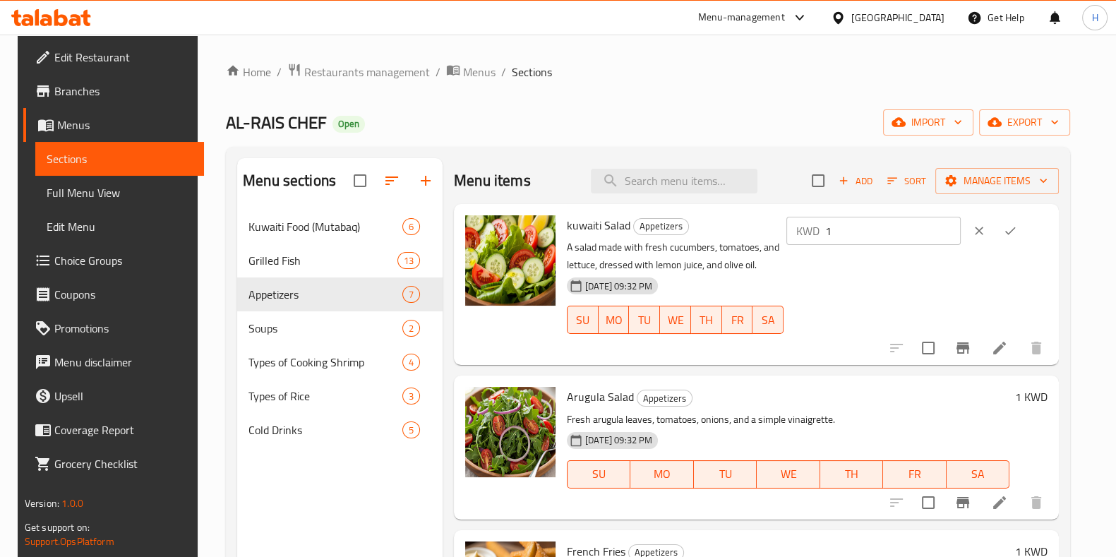
click at [926, 214] on div "kuwaiti Salad Appetizers A salad made with fresh cucumbers, tomatoes, and lettu…" at bounding box center [807, 285] width 492 height 150
click at [895, 251] on div "KWD 1 ​" at bounding box center [916, 284] width 264 height 138
click at [892, 242] on input "1" at bounding box center [893, 231] width 136 height 28
type input "1.500"
click at [1019, 242] on button "ok" at bounding box center [1010, 230] width 31 height 31
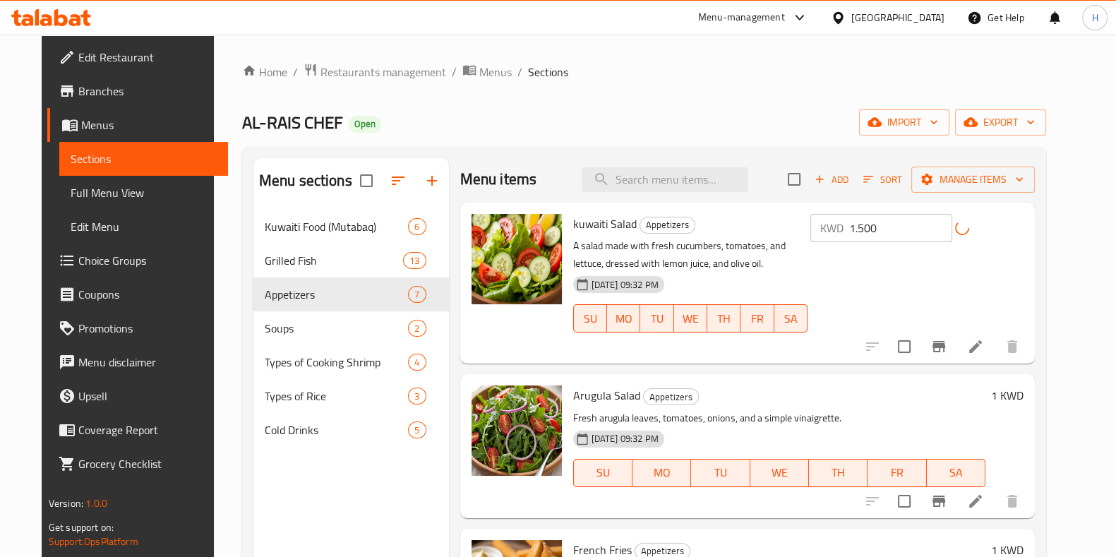
scroll to position [10, 0]
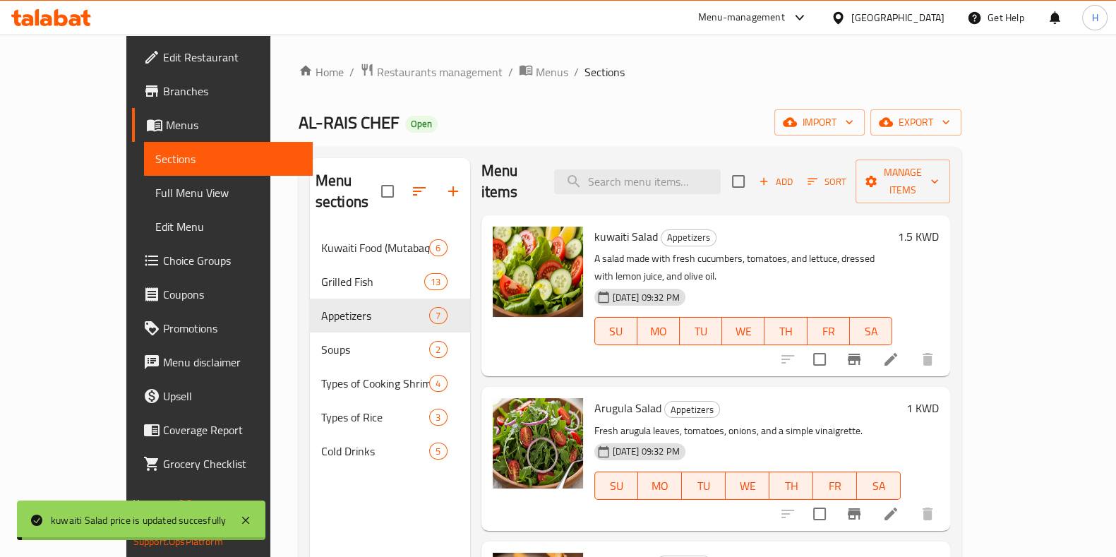
click at [939, 398] on div "1 KWD" at bounding box center [920, 458] width 38 height 121
click at [939, 398] on h6 "1 KWD" at bounding box center [923, 408] width 32 height 20
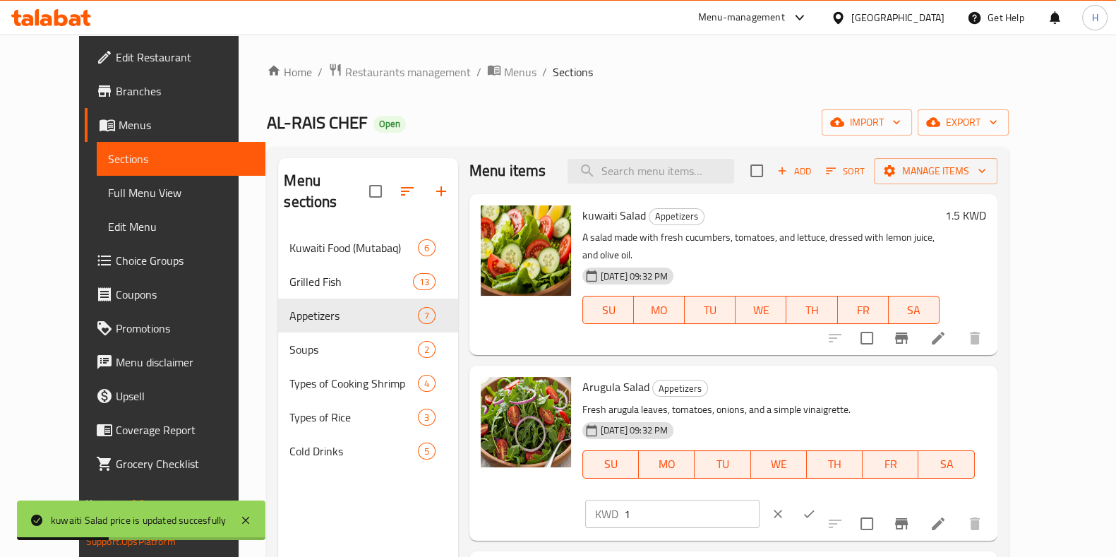
click at [760, 500] on input "1" at bounding box center [692, 514] width 136 height 28
type input "1.500"
click at [816, 507] on icon "ok" at bounding box center [809, 514] width 14 height 14
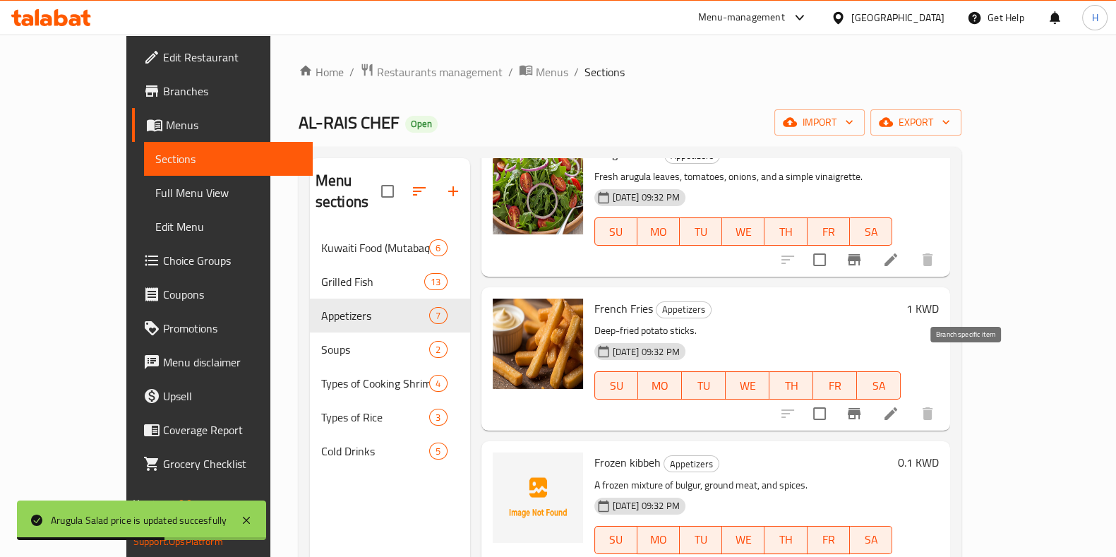
scroll to position [270, 0]
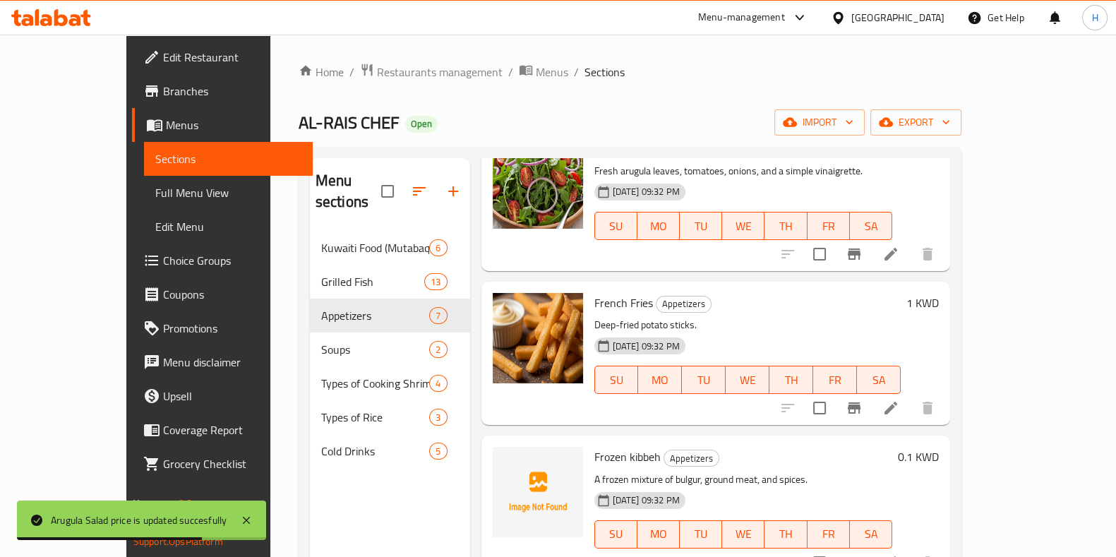
click at [939, 293] on div "1 KWD" at bounding box center [920, 303] width 38 height 20
click at [939, 293] on h6 "1 KWD" at bounding box center [923, 303] width 32 height 20
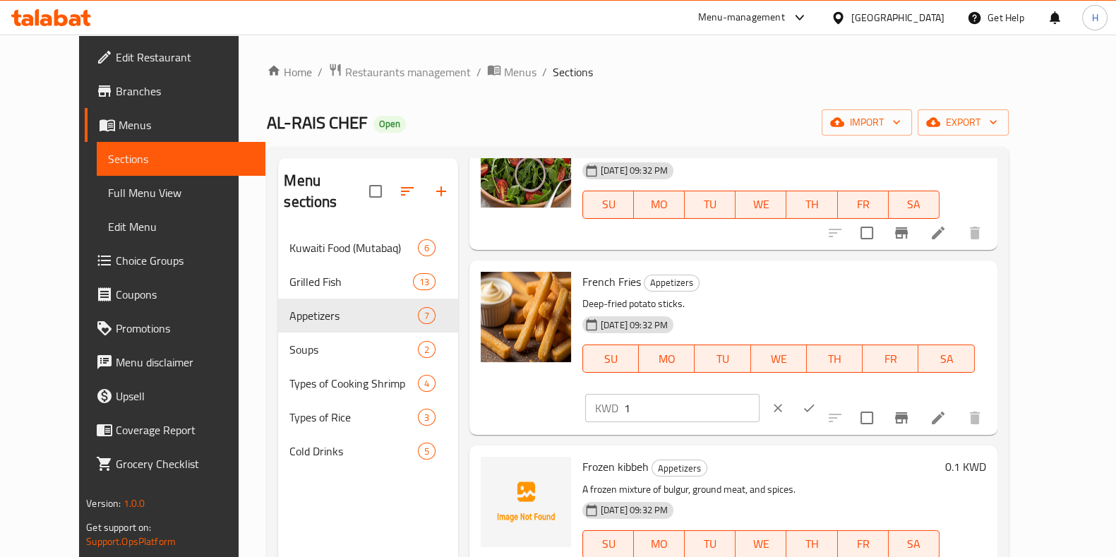
click at [825, 393] on button "ok" at bounding box center [809, 408] width 31 height 31
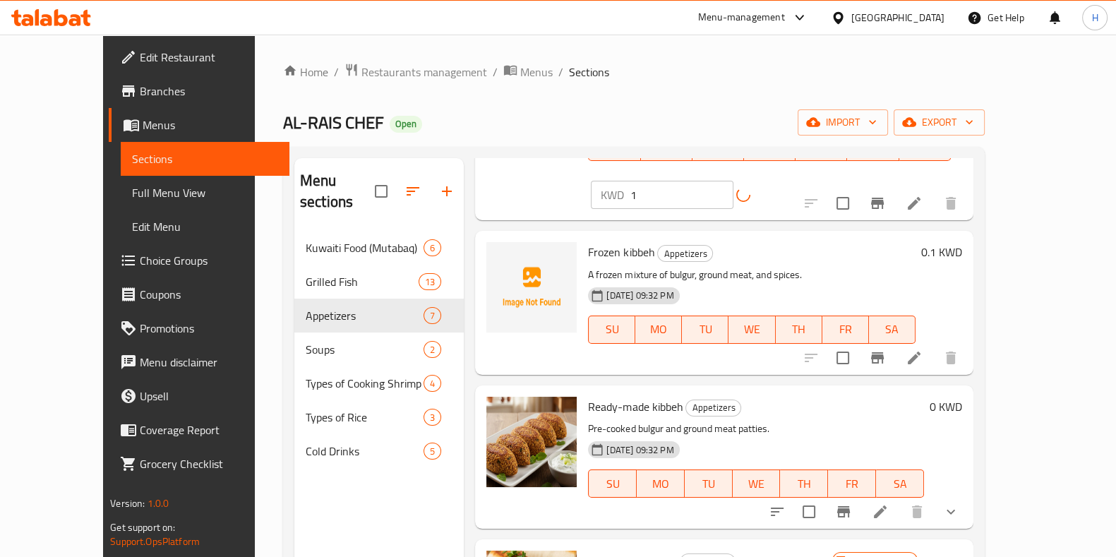
scroll to position [474, 0]
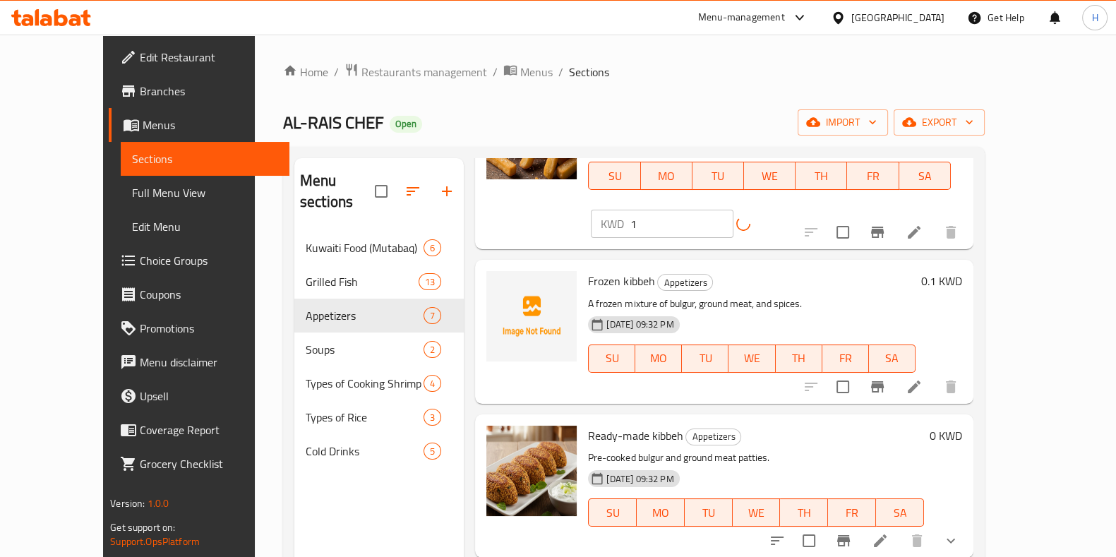
click at [962, 271] on h6 "0.1 KWD" at bounding box center [941, 281] width 41 height 20
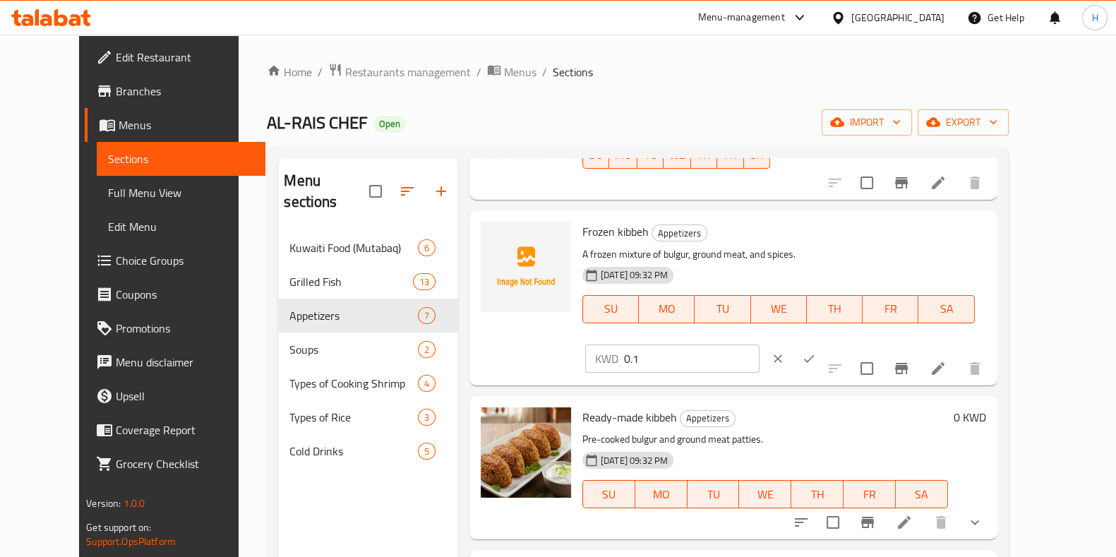
click at [847, 343] on div "KWD 0.1 ​" at bounding box center [715, 358] width 261 height 31
click at [760, 345] on input "0.1" at bounding box center [692, 359] width 136 height 28
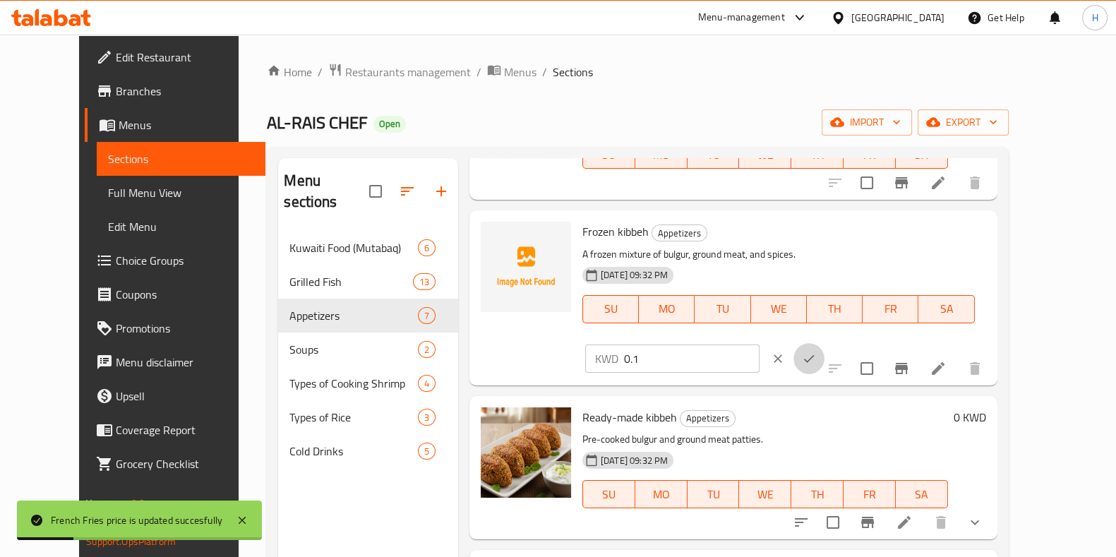
click at [825, 343] on button "ok" at bounding box center [809, 358] width 31 height 31
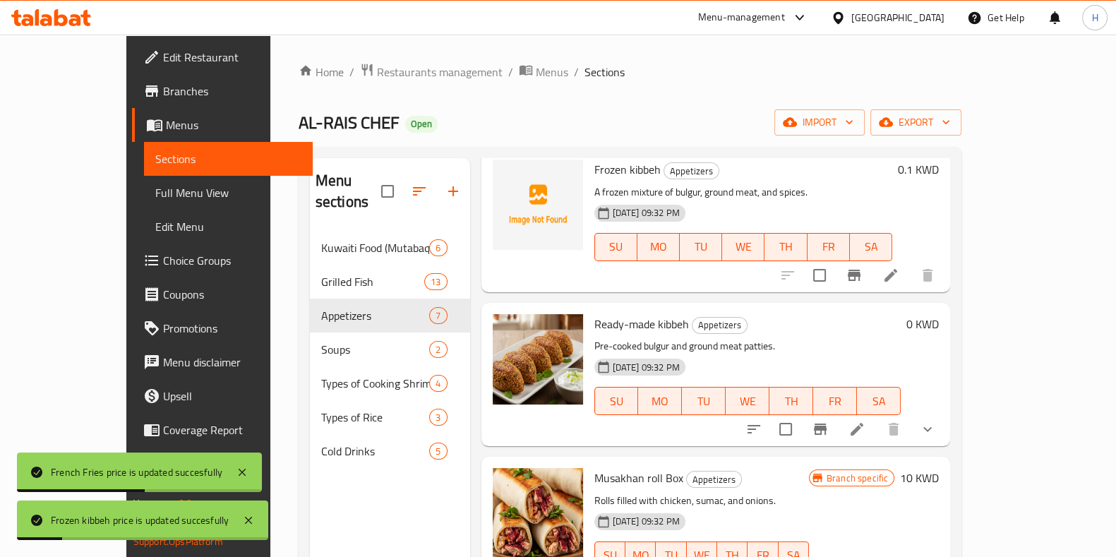
scroll to position [38, 0]
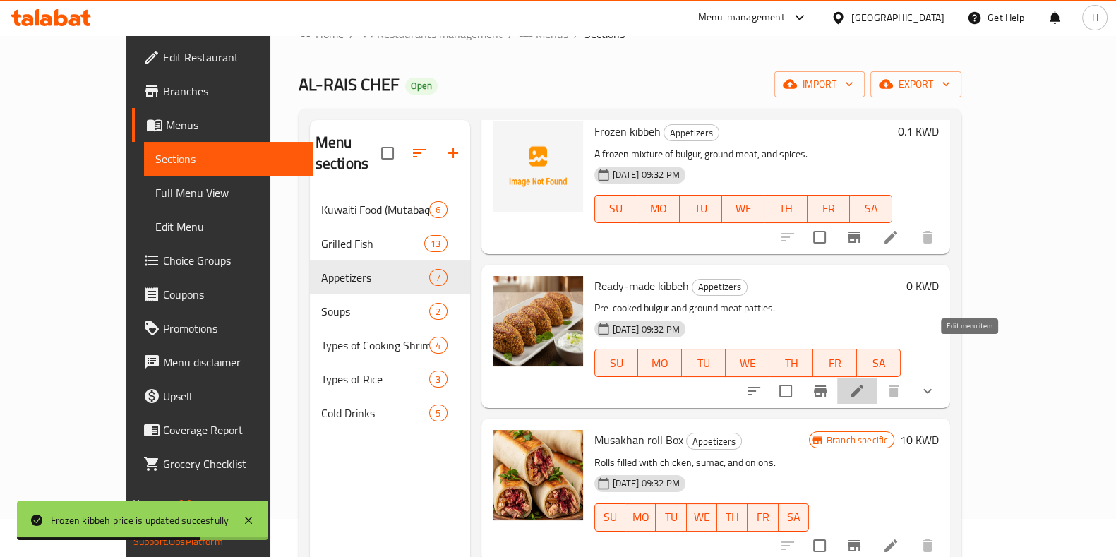
click at [866, 383] on icon at bounding box center [857, 391] width 17 height 17
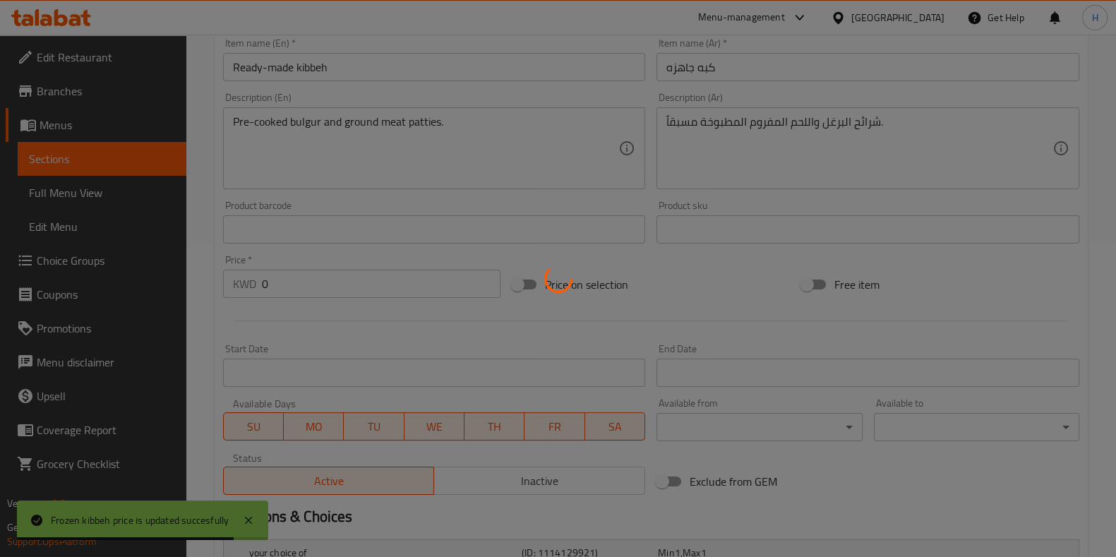
scroll to position [491, 0]
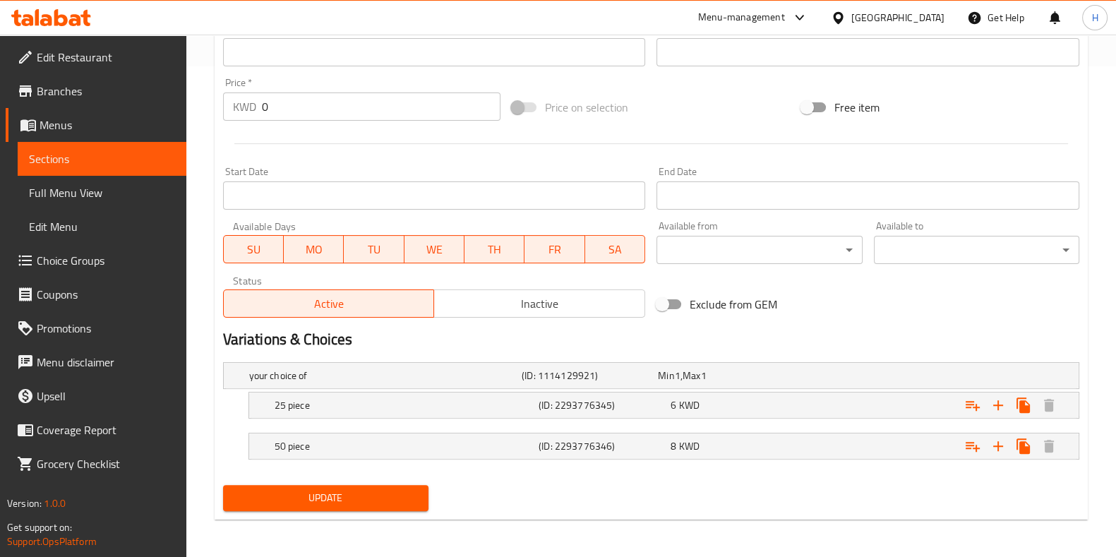
click at [385, 499] on span "Update" at bounding box center [325, 498] width 183 height 18
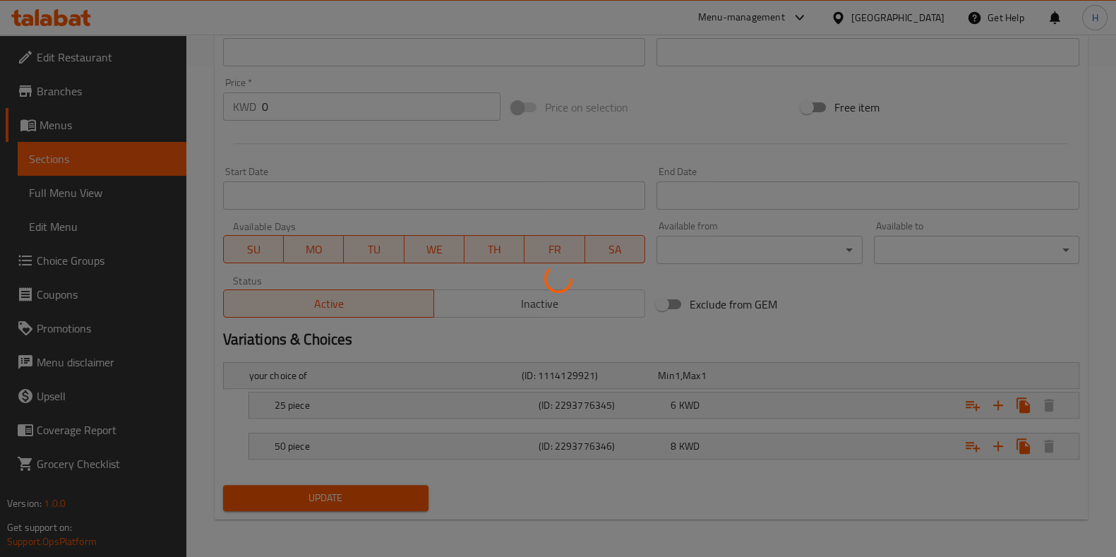
scroll to position [0, 0]
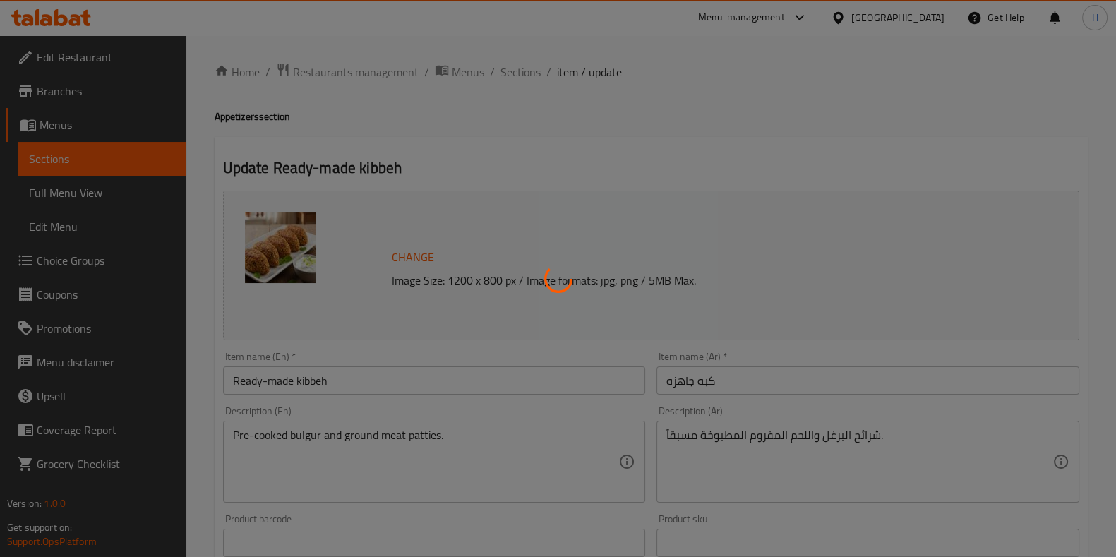
click at [519, 81] on div at bounding box center [558, 278] width 1116 height 557
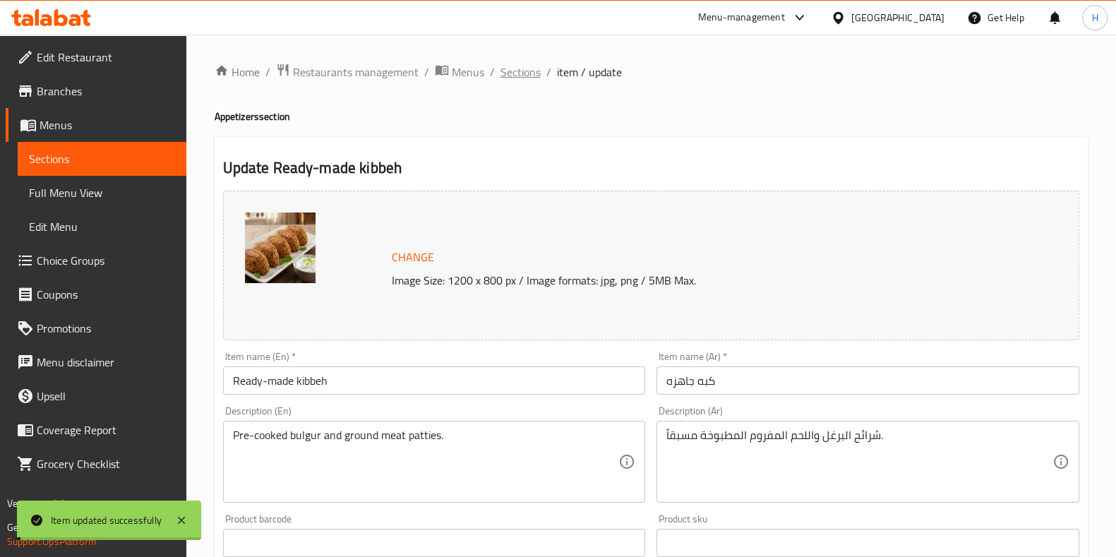
click at [518, 76] on span "Sections" at bounding box center [521, 72] width 40 height 17
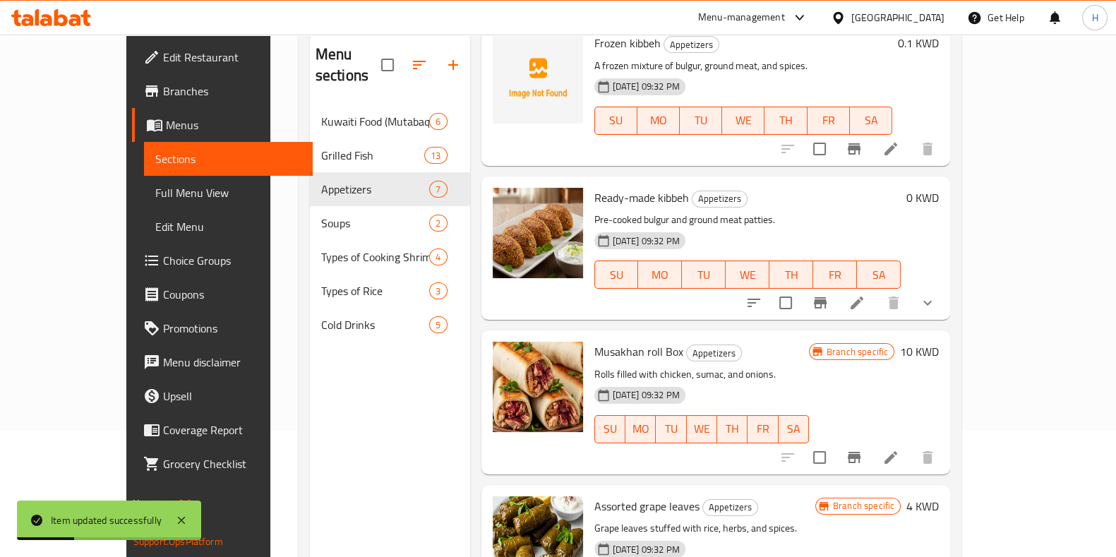
scroll to position [198, 0]
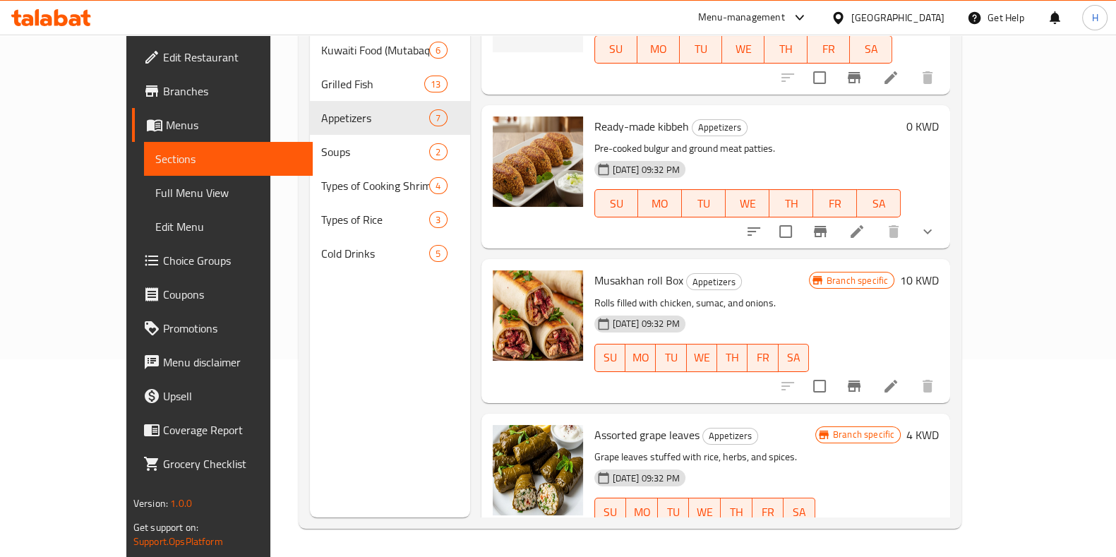
click at [939, 270] on h6 "10 KWD" at bounding box center [919, 280] width 39 height 20
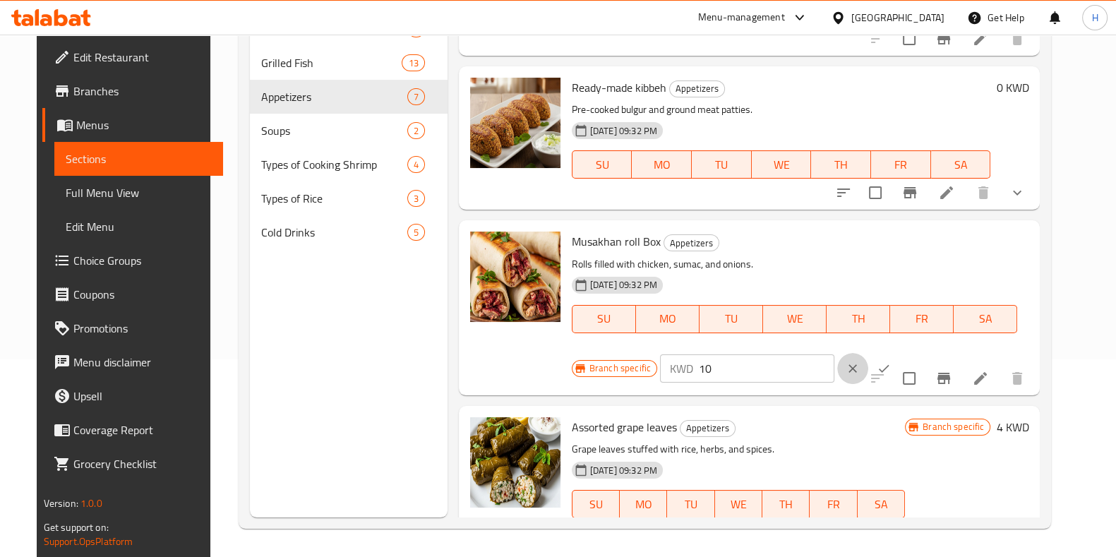
click at [849, 371] on icon "clear" at bounding box center [853, 368] width 8 height 8
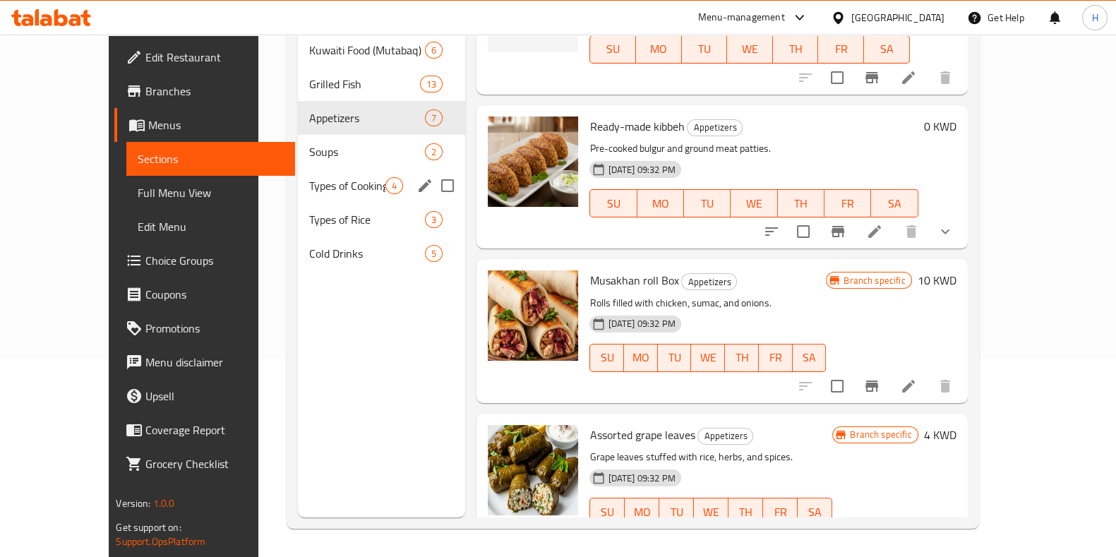
click at [331, 142] on div "Soups 2" at bounding box center [381, 152] width 167 height 34
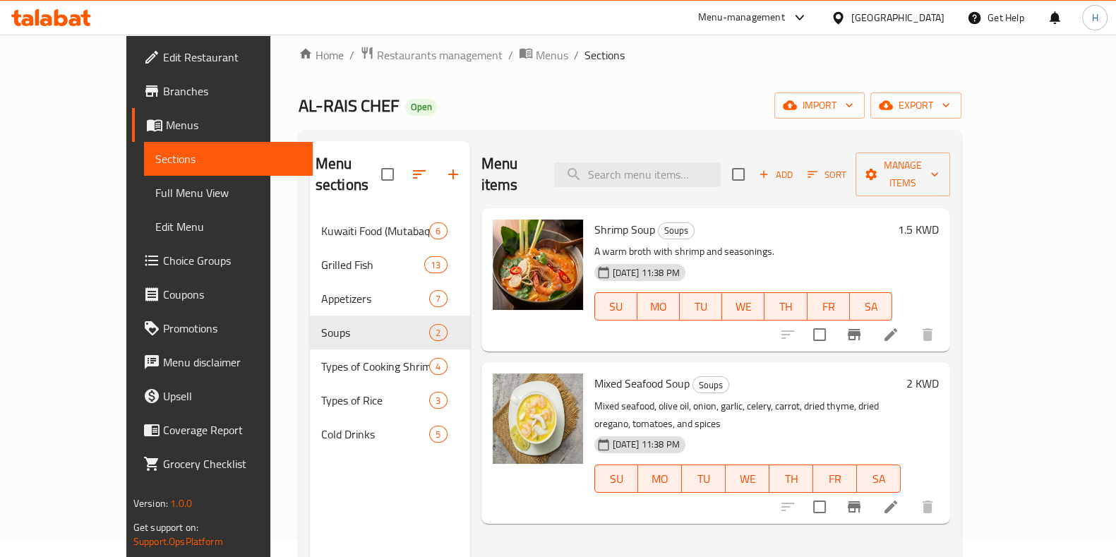
scroll to position [5, 0]
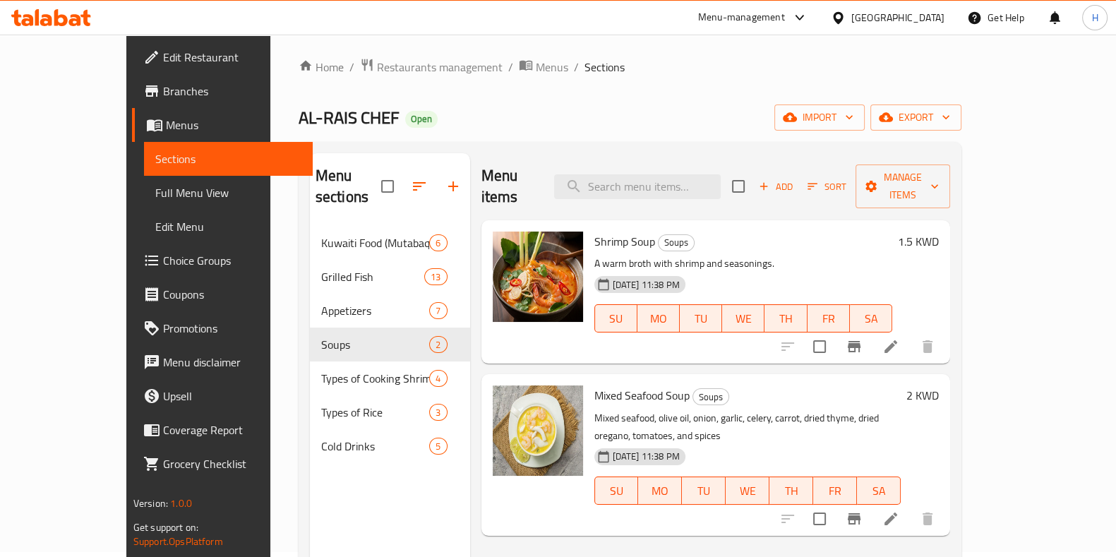
click at [939, 232] on h6 "1.5 KWD" at bounding box center [918, 242] width 41 height 20
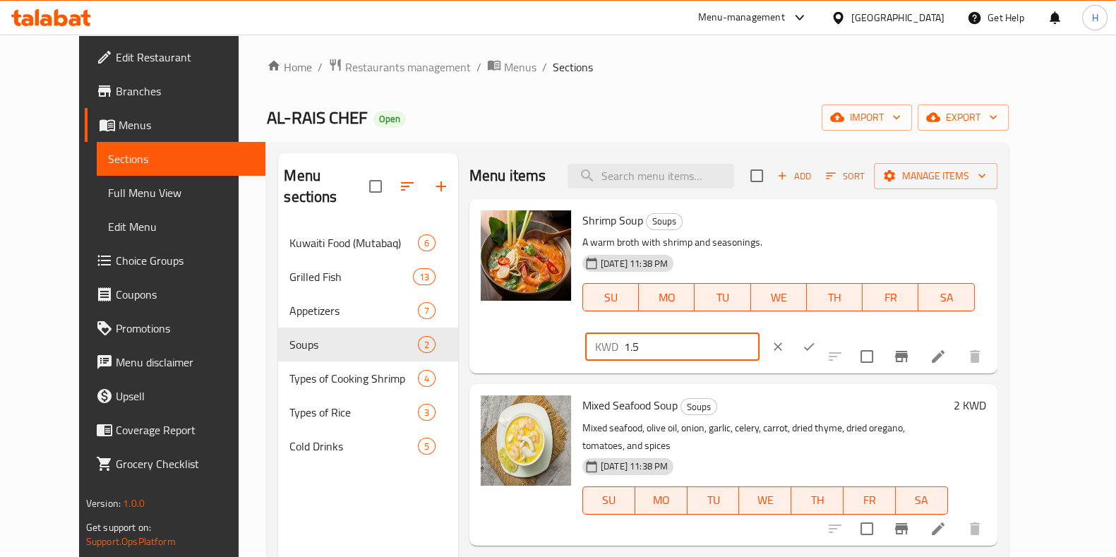
drag, startPoint x: 954, startPoint y: 219, endPoint x: 778, endPoint y: 245, distance: 177.7
click at [778, 245] on div "Shrimp Soup Soups A warm broth with shrimp and seasonings. 14-09-2025 11:38 PM …" at bounding box center [784, 286] width 415 height 163
type input "2"
click at [816, 340] on icon "ok" at bounding box center [809, 347] width 14 height 14
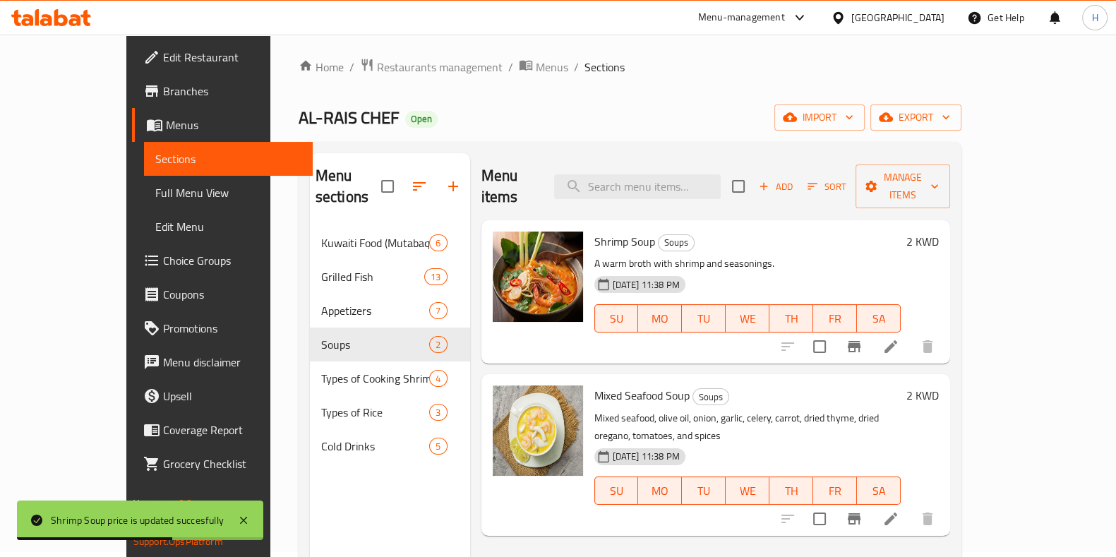
click at [939, 385] on h6 "2 KWD" at bounding box center [923, 395] width 32 height 20
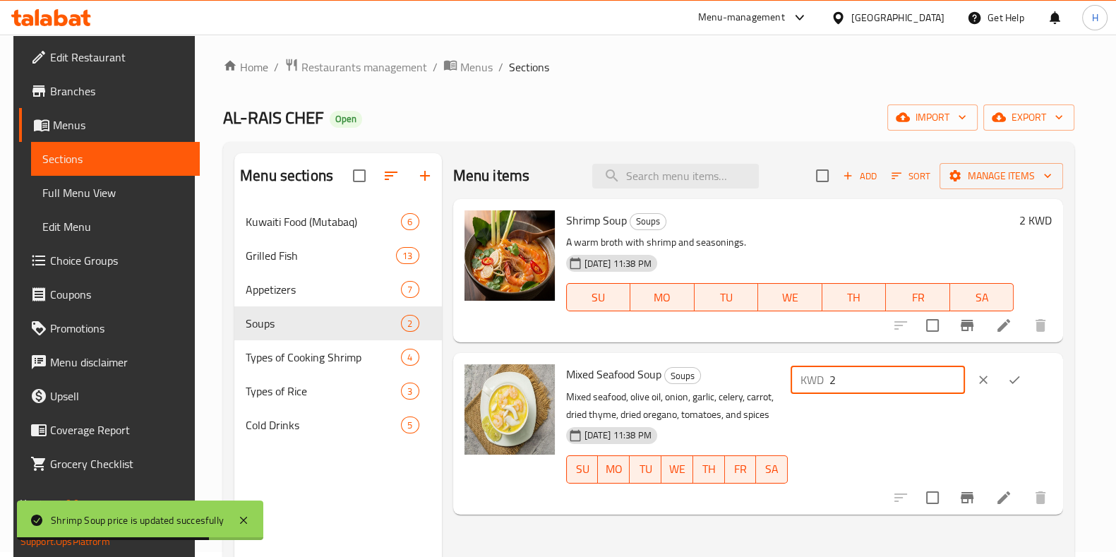
click at [899, 378] on input "2" at bounding box center [898, 380] width 136 height 28
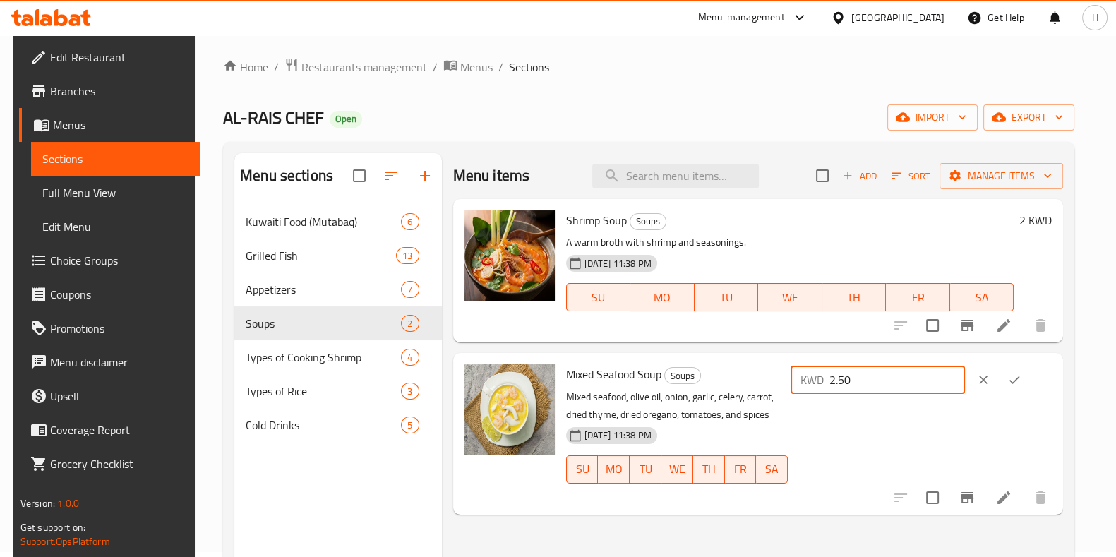
type input "2.50"
click at [1030, 373] on button "ok" at bounding box center [1014, 379] width 31 height 31
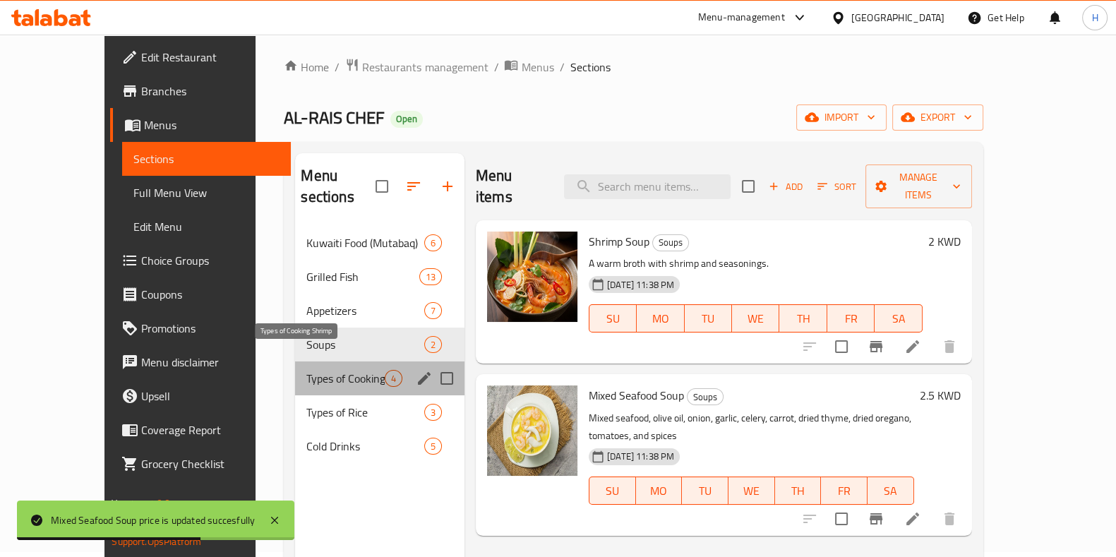
click at [316, 370] on span "Types of Cooking Shrimp" at bounding box center [345, 378] width 78 height 17
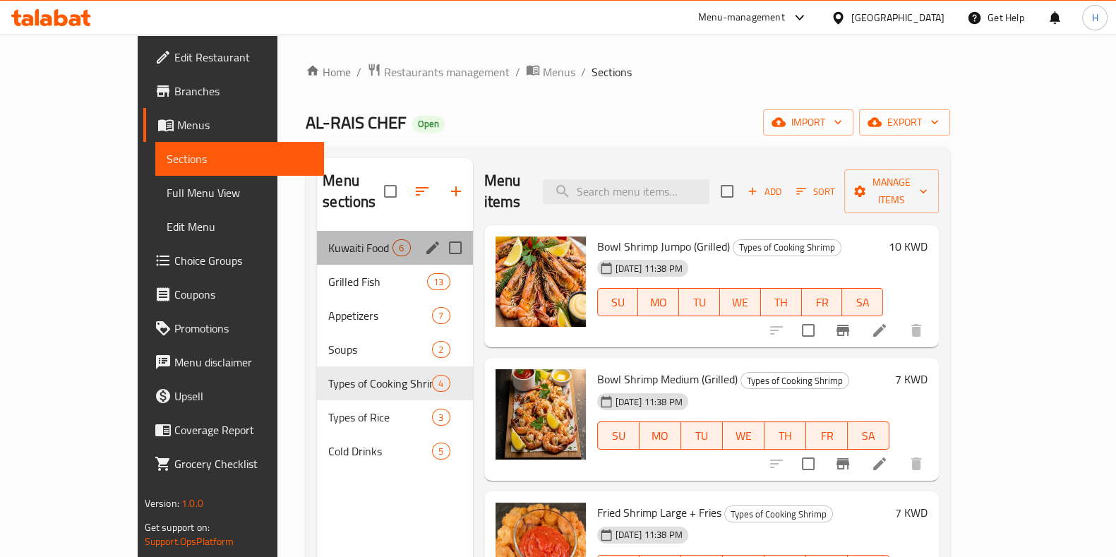
click at [317, 231] on div "Kuwaiti Food (Mutabaq) 6" at bounding box center [394, 248] width 155 height 34
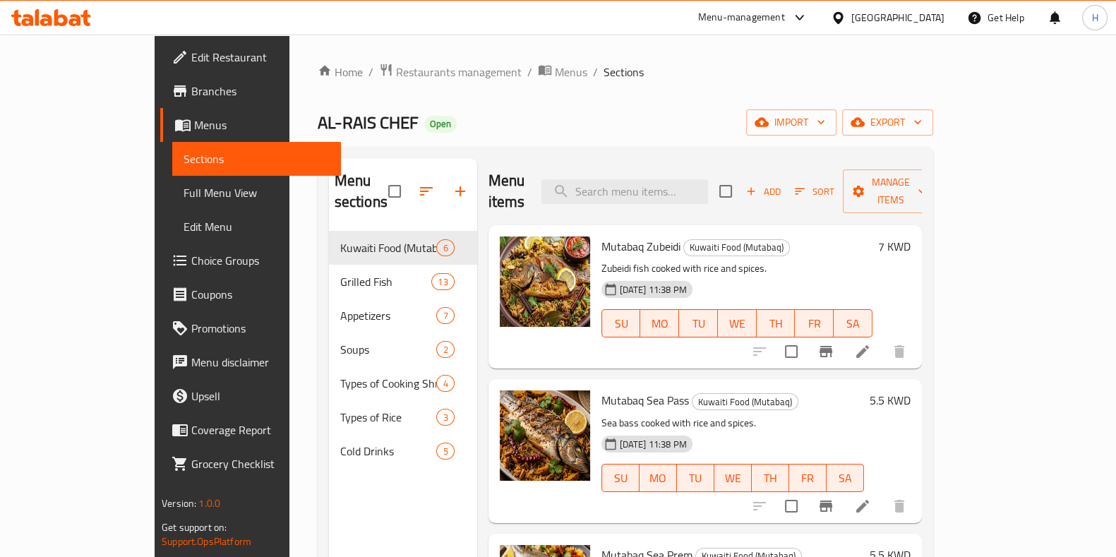
click at [316, 52] on div "Home / Restaurants management / Menus / Sections AL-RAIS CHEF Open import expor…" at bounding box center [625, 395] width 672 height 720
click at [396, 68] on span "Restaurants management" at bounding box center [459, 72] width 126 height 17
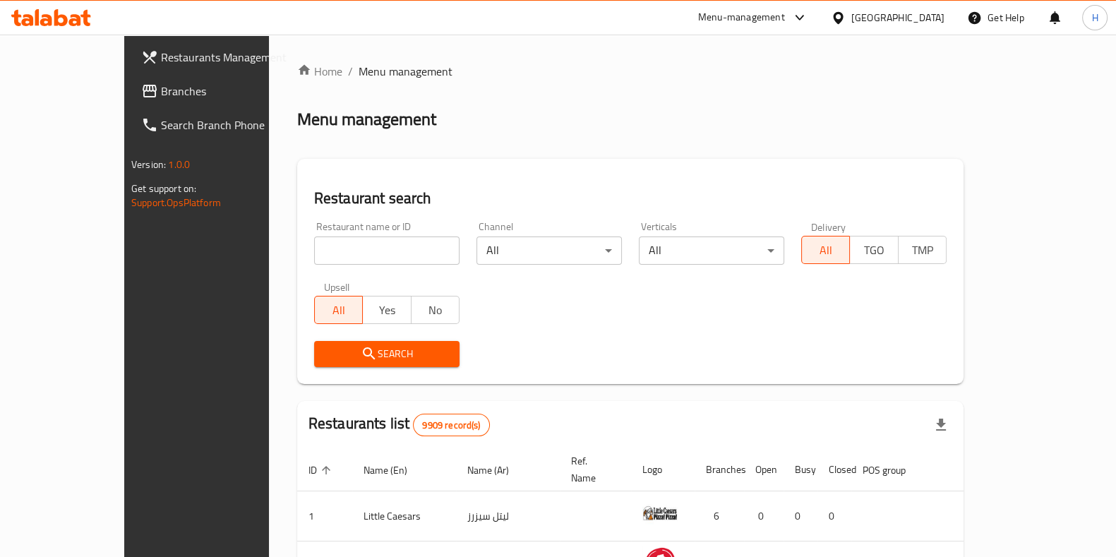
click at [314, 253] on input "search" at bounding box center [386, 251] width 145 height 28
click at [314, 251] on input "search" at bounding box center [386, 251] width 145 height 28
type input "c"
click button "Search" at bounding box center [386, 354] width 145 height 26
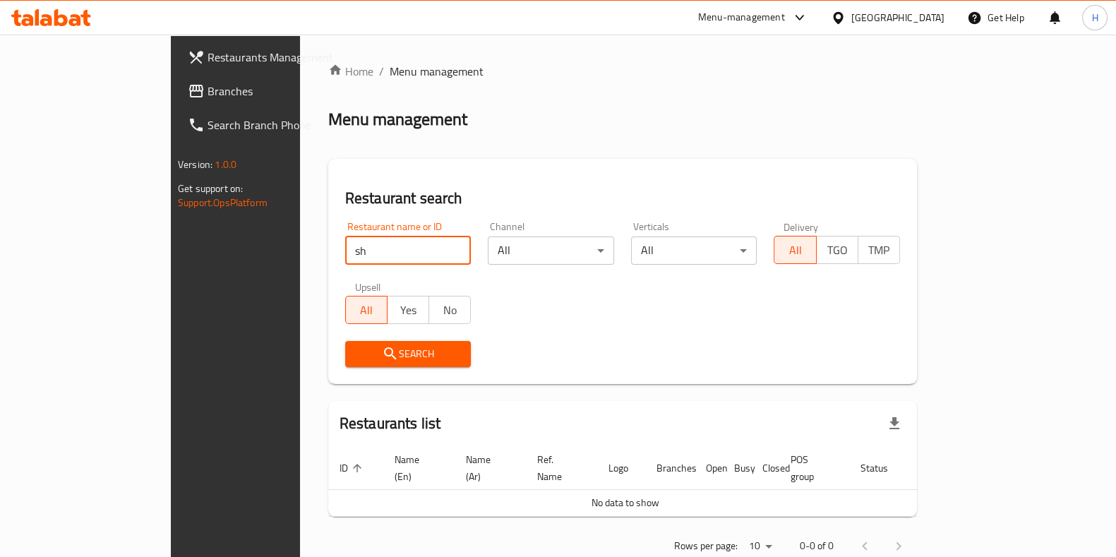
type input "s"
click button "Search" at bounding box center [408, 354] width 126 height 26
drag, startPoint x: 324, startPoint y: 248, endPoint x: 39, endPoint y: 299, distance: 289.9
click at [171, 299] on div "Restaurants Management Branches Search Branch Phone Version: 1.0.0 Get support …" at bounding box center [558, 314] width 775 height 558
click button "Search" at bounding box center [408, 354] width 126 height 26
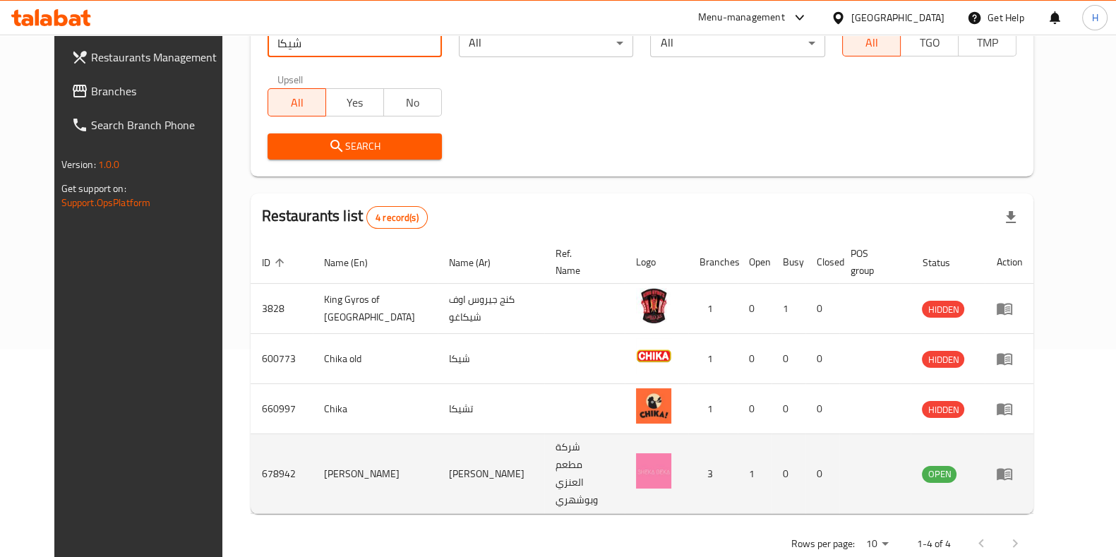
scroll to position [208, 0]
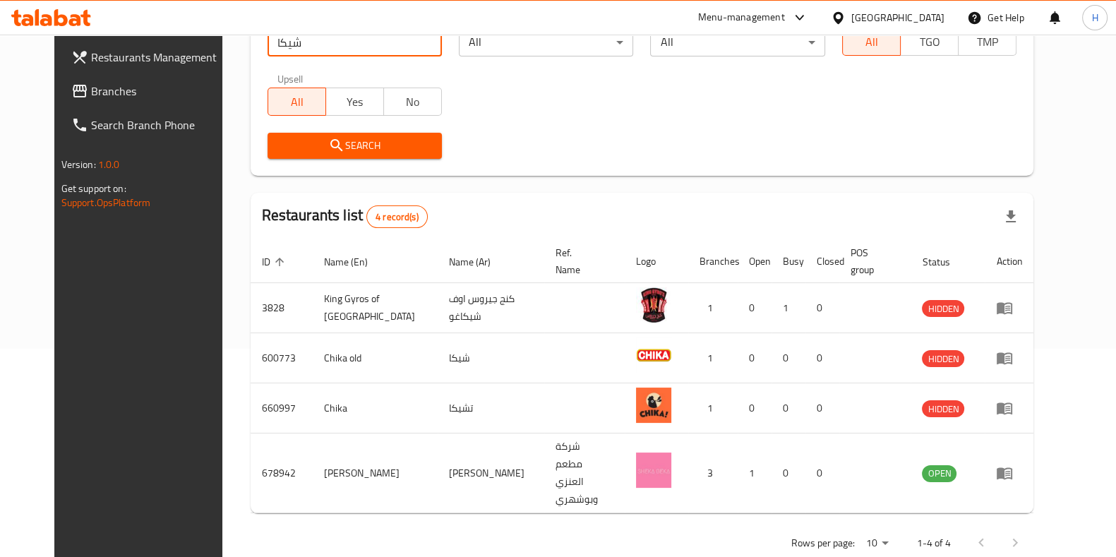
drag, startPoint x: 302, startPoint y: 50, endPoint x: 154, endPoint y: 58, distance: 148.5
click at [154, 58] on div "Restaurants Management Branches Search Branch Phone Version: 1.0.0 Get support …" at bounding box center [558, 207] width 1008 height 763
type input "chick a b"
click button "Search" at bounding box center [355, 146] width 174 height 26
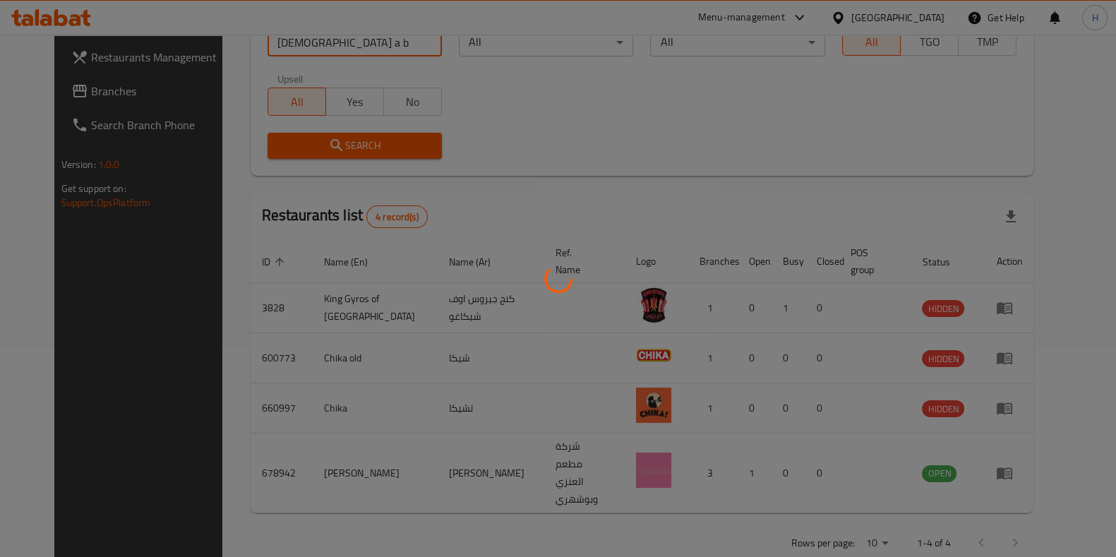
scroll to position [44, 0]
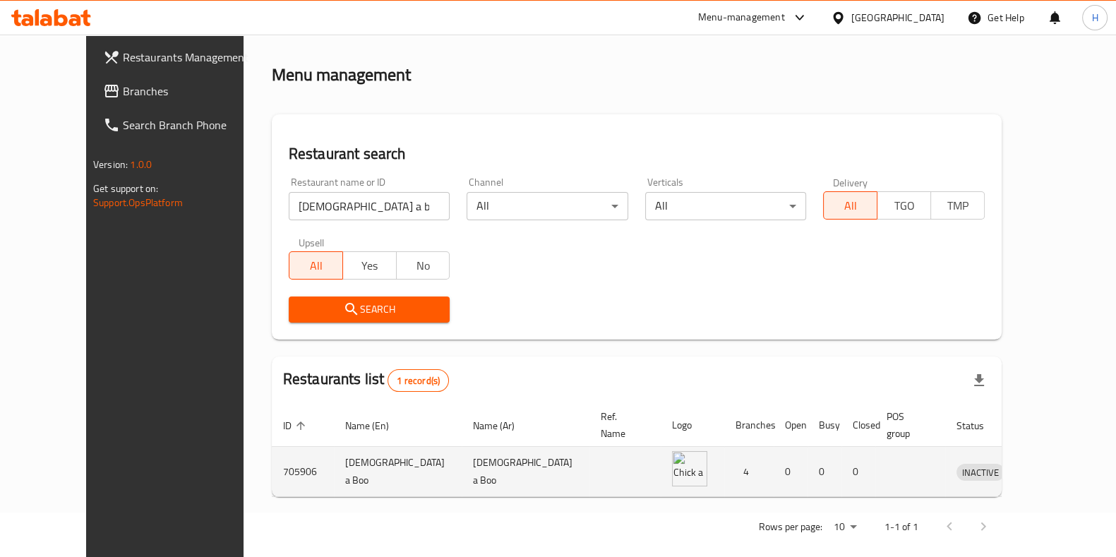
click at [462, 453] on td "Chick a Boo" at bounding box center [526, 472] width 128 height 50
copy td "Chick a Boo"
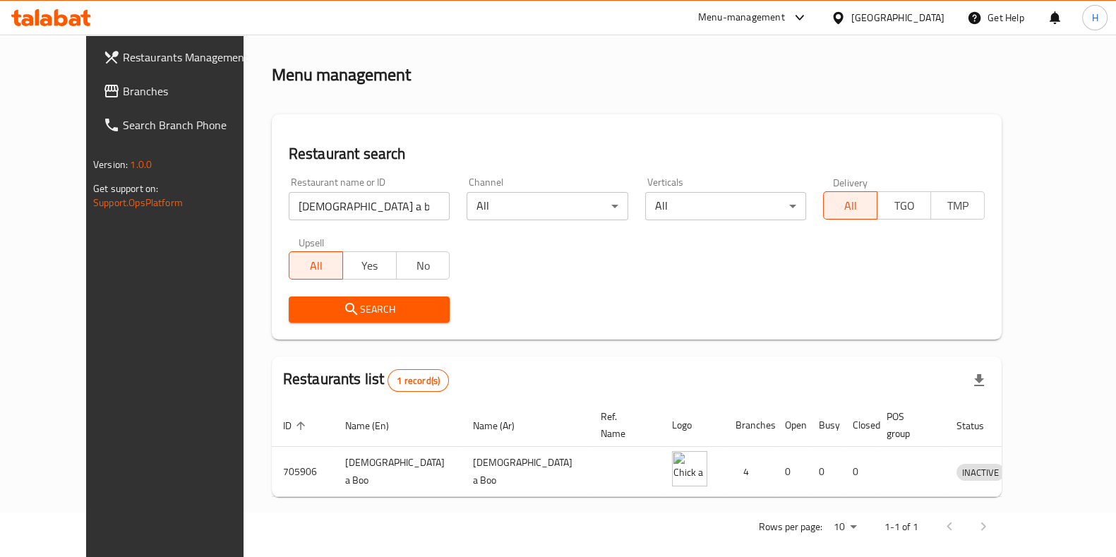
click at [777, 13] on div "Menu-management" at bounding box center [741, 17] width 87 height 17
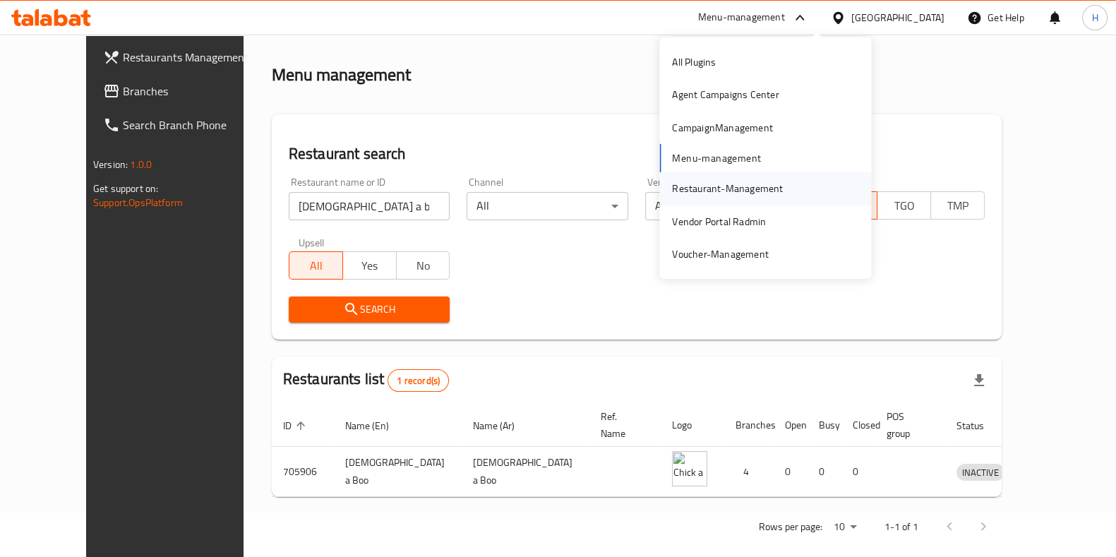
click at [718, 181] on div "Restaurant-Management" at bounding box center [727, 189] width 111 height 16
